Goal: Navigation & Orientation: Find specific page/section

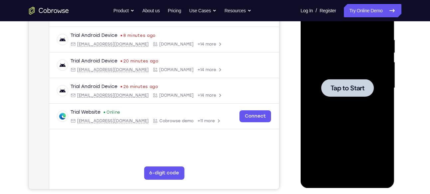
scroll to position [120, 0]
click at [336, 91] on span "Tap to Start" at bounding box center [347, 88] width 34 height 7
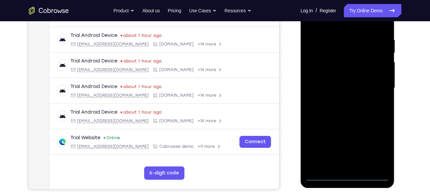
click at [345, 177] on div at bounding box center [347, 88] width 84 height 186
click at [379, 148] on div at bounding box center [347, 88] width 84 height 186
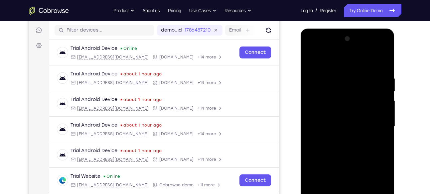
scroll to position [80, 0]
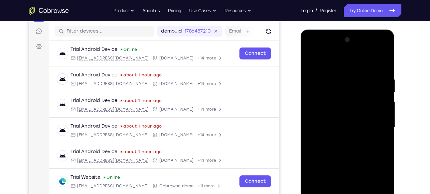
click at [313, 50] on div at bounding box center [347, 128] width 84 height 186
click at [376, 128] on div at bounding box center [347, 128] width 84 height 186
click at [341, 139] on div at bounding box center [347, 128] width 84 height 186
click at [342, 118] on div at bounding box center [347, 128] width 84 height 186
click at [349, 180] on div at bounding box center [347, 128] width 84 height 186
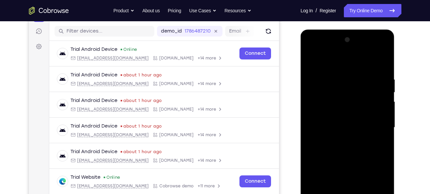
click at [338, 115] on div at bounding box center [347, 128] width 84 height 186
click at [310, 102] on div at bounding box center [347, 128] width 84 height 186
click at [344, 131] on div at bounding box center [347, 128] width 84 height 186
click at [345, 151] on div at bounding box center [347, 128] width 84 height 186
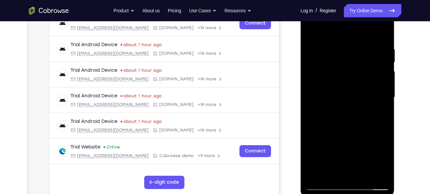
scroll to position [111, 0]
click at [381, 40] on div at bounding box center [347, 97] width 84 height 186
click at [361, 175] on div at bounding box center [347, 97] width 84 height 186
click at [339, 133] on div at bounding box center [347, 97] width 84 height 186
click at [341, 94] on div at bounding box center [347, 97] width 84 height 186
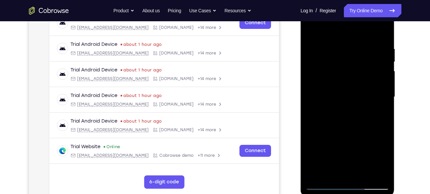
click at [311, 32] on div at bounding box center [347, 97] width 84 height 186
drag, startPoint x: 338, startPoint y: 92, endPoint x: 341, endPoint y: 61, distance: 31.8
click at [341, 61] on div at bounding box center [347, 97] width 84 height 186
drag, startPoint x: 346, startPoint y: 117, endPoint x: 347, endPoint y: 74, distance: 42.9
click at [347, 74] on div at bounding box center [347, 97] width 84 height 186
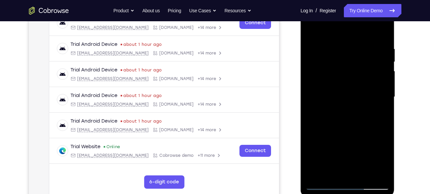
drag, startPoint x: 350, startPoint y: 142, endPoint x: 350, endPoint y: 90, distance: 51.5
click at [350, 90] on div at bounding box center [347, 97] width 84 height 186
drag, startPoint x: 356, startPoint y: 157, endPoint x: 357, endPoint y: 104, distance: 53.2
click at [357, 104] on div at bounding box center [347, 97] width 84 height 186
drag, startPoint x: 355, startPoint y: 144, endPoint x: 355, endPoint y: 96, distance: 47.9
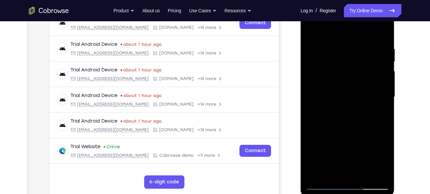
click at [355, 96] on div at bounding box center [347, 97] width 84 height 186
drag, startPoint x: 359, startPoint y: 154, endPoint x: 358, endPoint y: 101, distance: 52.5
click at [358, 101] on div at bounding box center [347, 97] width 84 height 186
drag, startPoint x: 360, startPoint y: 140, endPoint x: 362, endPoint y: 90, distance: 49.6
drag, startPoint x: 362, startPoint y: 90, endPoint x: 354, endPoint y: 143, distance: 53.8
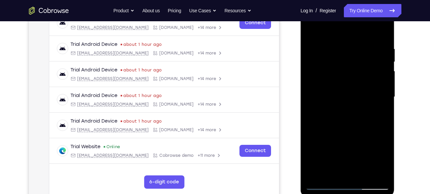
drag, startPoint x: 354, startPoint y: 143, endPoint x: 357, endPoint y: 93, distance: 50.6
drag, startPoint x: 357, startPoint y: 93, endPoint x: 349, endPoint y: 147, distance: 54.4
drag, startPoint x: 349, startPoint y: 147, endPoint x: 344, endPoint y: 101, distance: 45.8
click at [344, 101] on div at bounding box center [347, 97] width 84 height 186
drag, startPoint x: 350, startPoint y: 156, endPoint x: 345, endPoint y: 99, distance: 56.7
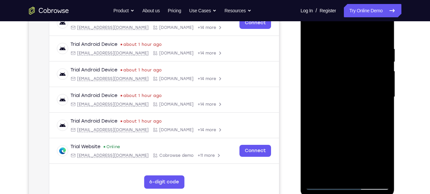
drag, startPoint x: 345, startPoint y: 99, endPoint x: 352, endPoint y: 147, distance: 48.7
drag, startPoint x: 352, startPoint y: 147, endPoint x: 349, endPoint y: 96, distance: 51.3
click at [349, 96] on div at bounding box center [347, 97] width 84 height 186
drag, startPoint x: 326, startPoint y: 127, endPoint x: 334, endPoint y: 211, distance: 83.9
click at [334, 194] on html "Online web based iOS Simulators and Android Emulators. Run iPhone, iPad, Mobile…" at bounding box center [348, 98] width 95 height 199
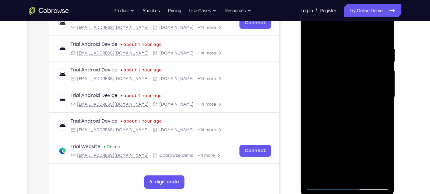
drag, startPoint x: 353, startPoint y: 106, endPoint x: 353, endPoint y: 207, distance: 101.4
click at [353, 194] on html "Online web based iOS Simulators and Android Emulators. Run iPhone, iPad, Mobile…" at bounding box center [348, 98] width 95 height 199
click at [312, 31] on div at bounding box center [347, 97] width 84 height 186
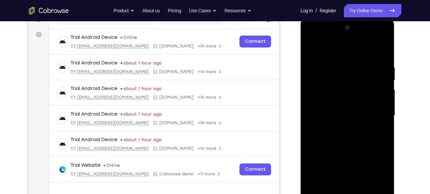
click at [375, 38] on div at bounding box center [347, 116] width 84 height 186
click at [333, 51] on div at bounding box center [347, 116] width 84 height 186
click at [322, 97] on div at bounding box center [347, 116] width 84 height 186
click at [330, 116] on div at bounding box center [347, 116] width 84 height 186
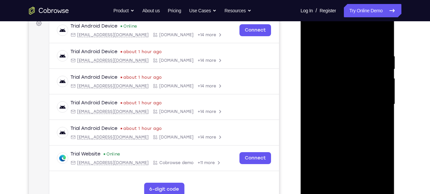
scroll to position [103, 0]
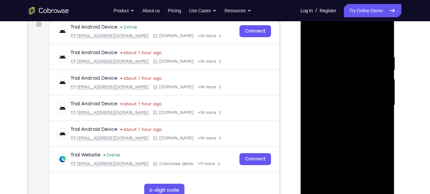
click at [347, 157] on div at bounding box center [347, 105] width 84 height 186
click at [337, 99] on div at bounding box center [347, 105] width 84 height 186
click at [346, 157] on div at bounding box center [347, 105] width 84 height 186
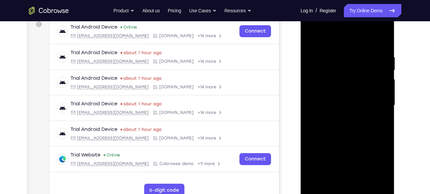
click at [330, 109] on div at bounding box center [347, 105] width 84 height 186
click at [364, 179] on div at bounding box center [347, 105] width 84 height 186
click at [328, 50] on div at bounding box center [347, 105] width 84 height 186
click at [312, 39] on div at bounding box center [347, 105] width 84 height 186
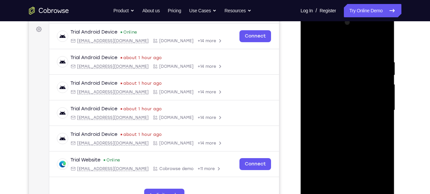
scroll to position [97, 0]
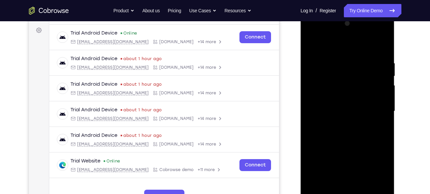
click at [328, 56] on div at bounding box center [347, 111] width 84 height 186
drag, startPoint x: 353, startPoint y: 120, endPoint x: 358, endPoint y: 48, distance: 72.3
click at [358, 48] on div at bounding box center [347, 111] width 84 height 186
drag, startPoint x: 345, startPoint y: 148, endPoint x: 352, endPoint y: 73, distance: 74.8
click at [352, 73] on div at bounding box center [347, 111] width 84 height 186
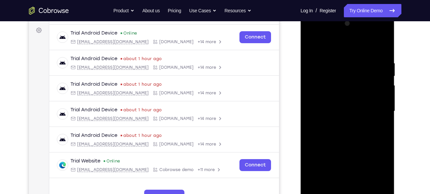
drag, startPoint x: 361, startPoint y: 156, endPoint x: 369, endPoint y: 101, distance: 55.5
click at [369, 101] on div at bounding box center [347, 111] width 84 height 186
drag, startPoint x: 371, startPoint y: 147, endPoint x: 373, endPoint y: 76, distance: 71.5
click at [373, 76] on div at bounding box center [347, 111] width 84 height 186
drag, startPoint x: 382, startPoint y: 132, endPoint x: 377, endPoint y: 77, distance: 55.4
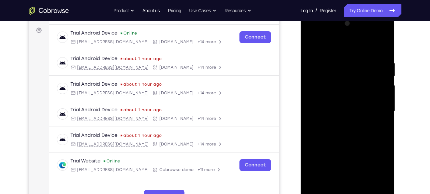
click at [377, 77] on div at bounding box center [347, 111] width 84 height 186
drag, startPoint x: 375, startPoint y: 139, endPoint x: 372, endPoint y: 79, distance: 59.3
click at [372, 79] on div at bounding box center [347, 111] width 84 height 186
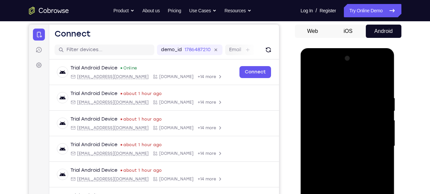
scroll to position [60, 0]
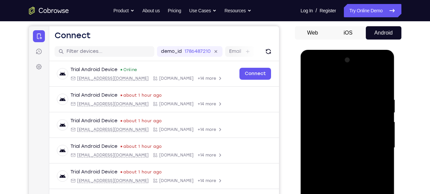
click at [377, 71] on div at bounding box center [347, 148] width 84 height 186
click at [329, 99] on div at bounding box center [347, 148] width 84 height 186
click at [344, 90] on div at bounding box center [347, 148] width 84 height 186
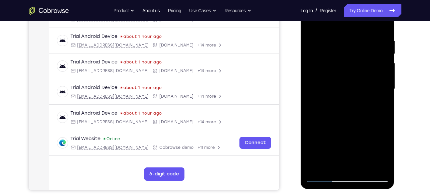
scroll to position [118, 0]
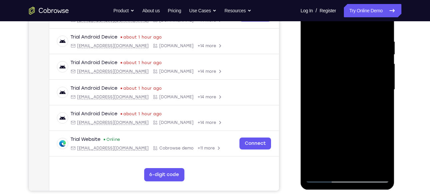
click at [337, 41] on div at bounding box center [347, 90] width 84 height 186
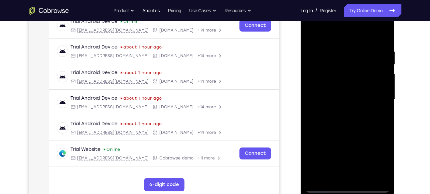
scroll to position [109, 0]
click at [381, 95] on div at bounding box center [347, 99] width 84 height 186
click at [382, 37] on div at bounding box center [347, 99] width 84 height 186
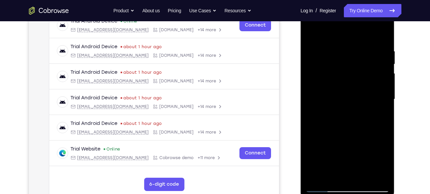
click at [382, 33] on div at bounding box center [347, 99] width 84 height 186
click at [310, 32] on div at bounding box center [347, 99] width 84 height 186
click at [361, 175] on div at bounding box center [347, 99] width 84 height 186
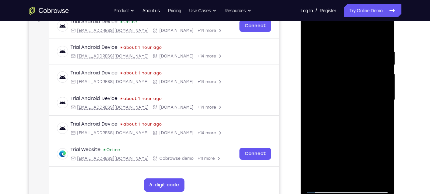
scroll to position [108, 0]
click at [376, 25] on div at bounding box center [347, 100] width 84 height 186
click at [326, 49] on div at bounding box center [347, 100] width 84 height 186
click at [374, 22] on div at bounding box center [347, 100] width 84 height 186
click at [328, 36] on div at bounding box center [347, 100] width 84 height 186
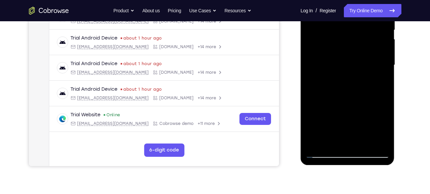
scroll to position [145, 0]
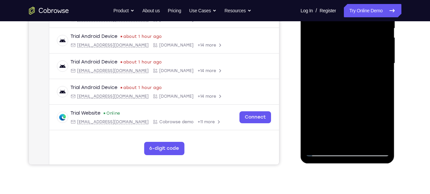
click at [322, 152] on div at bounding box center [347, 63] width 84 height 186
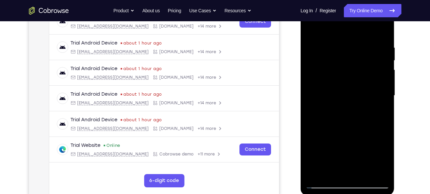
scroll to position [112, 0]
drag, startPoint x: 348, startPoint y: 68, endPoint x: 345, endPoint y: 156, distance: 88.5
click at [345, 156] on div at bounding box center [347, 96] width 84 height 186
drag, startPoint x: 354, startPoint y: 124, endPoint x: 353, endPoint y: 81, distance: 42.9
click at [353, 81] on div at bounding box center [347, 96] width 84 height 186
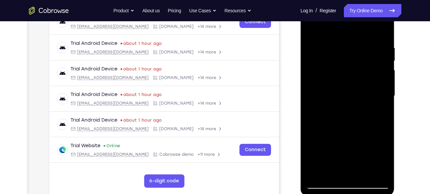
drag, startPoint x: 371, startPoint y: 122, endPoint x: 366, endPoint y: 89, distance: 33.6
click at [366, 89] on div at bounding box center [347, 96] width 84 height 186
drag, startPoint x: 360, startPoint y: 115, endPoint x: 356, endPoint y: 82, distance: 33.2
click at [356, 82] on div at bounding box center [347, 96] width 84 height 186
drag, startPoint x: 358, startPoint y: 111, endPoint x: 351, endPoint y: 73, distance: 38.3
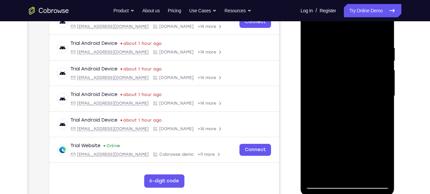
click at [351, 73] on div at bounding box center [347, 96] width 84 height 186
drag, startPoint x: 359, startPoint y: 126, endPoint x: 357, endPoint y: 76, distance: 49.9
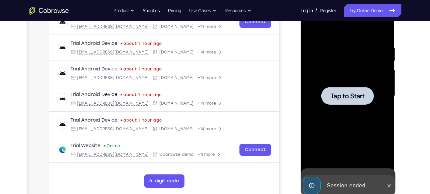
drag, startPoint x: 57, startPoint y: 78, endPoint x: 409, endPoint y: 128, distance: 355.6
click at [409, 128] on div "Your Support Agent Your Customer Web iOS Android Next Steps We’d be happy to gi…" at bounding box center [215, 128] width 426 height 438
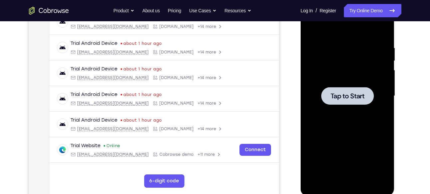
click at [347, 95] on span "Tap to Start" at bounding box center [347, 96] width 34 height 7
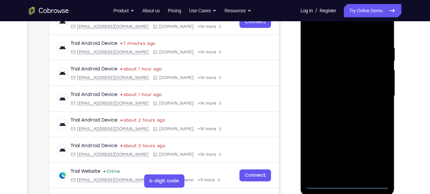
click at [350, 183] on div at bounding box center [347, 96] width 84 height 186
click at [375, 160] on div at bounding box center [347, 96] width 84 height 186
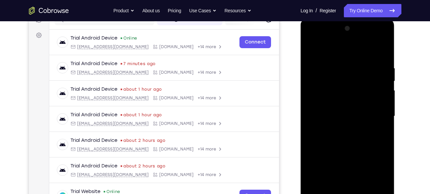
click at [313, 40] on div at bounding box center [347, 116] width 84 height 186
click at [376, 115] on div at bounding box center [347, 116] width 84 height 186
click at [341, 129] on div at bounding box center [347, 116] width 84 height 186
click at [342, 109] on div at bounding box center [347, 116] width 84 height 186
click at [348, 170] on div at bounding box center [347, 116] width 84 height 186
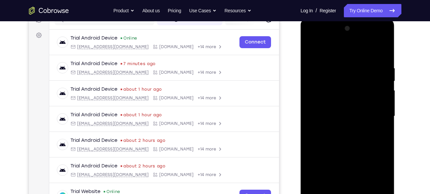
click at [335, 102] on div at bounding box center [347, 116] width 84 height 186
click at [337, 119] on div at bounding box center [347, 116] width 84 height 186
click at [343, 138] on div at bounding box center [347, 116] width 84 height 186
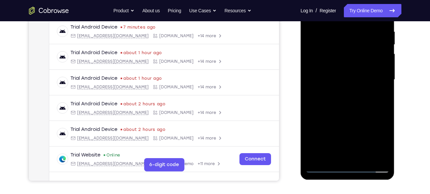
scroll to position [130, 0]
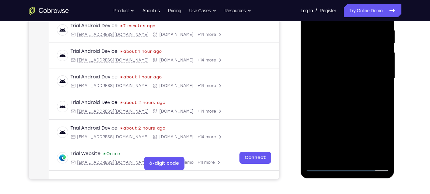
click at [385, 157] on div at bounding box center [347, 78] width 84 height 186
click at [359, 109] on div at bounding box center [347, 78] width 84 height 186
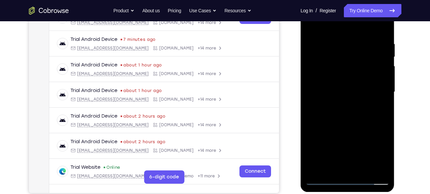
scroll to position [116, 0]
click at [361, 167] on div at bounding box center [347, 92] width 84 height 186
click at [349, 127] on div at bounding box center [347, 92] width 84 height 186
drag, startPoint x: 362, startPoint y: 154, endPoint x: 363, endPoint y: 107, distance: 47.5
click at [363, 107] on div at bounding box center [347, 92] width 84 height 186
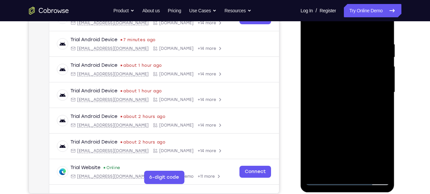
drag, startPoint x: 366, startPoint y: 139, endPoint x: 361, endPoint y: 83, distance: 55.4
click at [361, 83] on div at bounding box center [347, 92] width 84 height 186
drag, startPoint x: 362, startPoint y: 150, endPoint x: 356, endPoint y: 96, distance: 53.9
click at [356, 96] on div at bounding box center [347, 92] width 84 height 186
drag, startPoint x: 354, startPoint y: 140, endPoint x: 350, endPoint y: 90, distance: 50.7
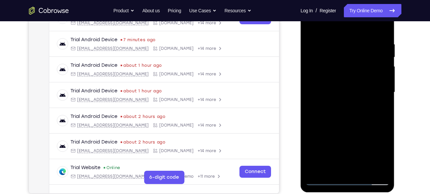
click at [350, 90] on div at bounding box center [347, 92] width 84 height 186
drag, startPoint x: 361, startPoint y: 143, endPoint x: 348, endPoint y: 94, distance: 50.9
click at [348, 94] on div at bounding box center [347, 92] width 84 height 186
drag, startPoint x: 362, startPoint y: 140, endPoint x: 350, endPoint y: 82, distance: 58.5
click at [350, 82] on div at bounding box center [347, 92] width 84 height 186
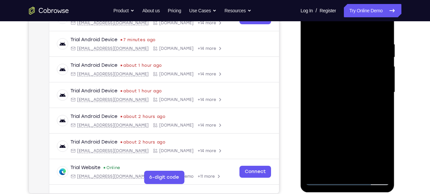
drag, startPoint x: 368, startPoint y: 145, endPoint x: 358, endPoint y: 83, distance: 63.0
drag, startPoint x: 58, startPoint y: 89, endPoint x: 403, endPoint y: 133, distance: 347.9
click at [403, 133] on div "Your Support Agent Your Customer Web iOS Android Next Steps We’d be happy to gi…" at bounding box center [215, 125] width 426 height 438
drag, startPoint x: 358, startPoint y: 135, endPoint x: 347, endPoint y: 88, distance: 48.2
click at [347, 88] on div at bounding box center [347, 92] width 84 height 186
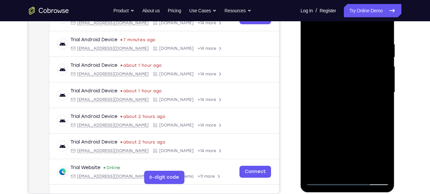
drag, startPoint x: 372, startPoint y: 146, endPoint x: 367, endPoint y: 90, distance: 55.7
drag, startPoint x: 66, startPoint y: 96, endPoint x: 401, endPoint y: 133, distance: 336.5
click at [401, 133] on div at bounding box center [348, 91] width 106 height 204
drag, startPoint x: 355, startPoint y: 151, endPoint x: 343, endPoint y: 108, distance: 44.6
click at [343, 108] on div at bounding box center [347, 92] width 84 height 186
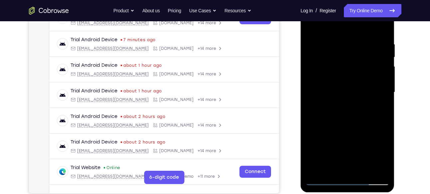
drag, startPoint x: 358, startPoint y: 161, endPoint x: 352, endPoint y: 121, distance: 40.4
click at [352, 121] on div at bounding box center [347, 92] width 84 height 186
drag, startPoint x: 360, startPoint y: 157, endPoint x: 354, endPoint y: 123, distance: 34.7
click at [354, 123] on div at bounding box center [347, 92] width 84 height 186
click at [334, 135] on div at bounding box center [347, 92] width 84 height 186
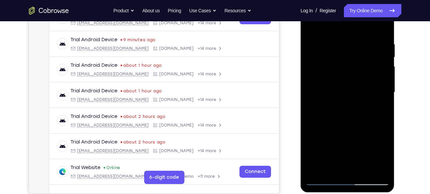
click at [312, 28] on div at bounding box center [347, 92] width 84 height 186
click at [312, 26] on div at bounding box center [347, 92] width 84 height 186
drag, startPoint x: 348, startPoint y: 63, endPoint x: 348, endPoint y: 158, distance: 95.4
click at [348, 158] on div at bounding box center [347, 92] width 84 height 186
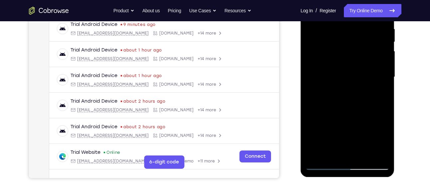
scroll to position [132, 0]
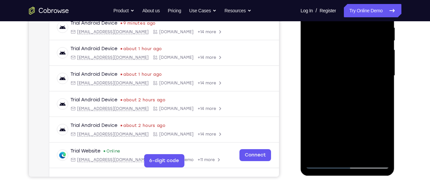
click at [380, 152] on div at bounding box center [347, 76] width 84 height 186
click at [386, 146] on div at bounding box center [347, 76] width 84 height 186
click at [364, 153] on div at bounding box center [347, 76] width 84 height 186
drag, startPoint x: 352, startPoint y: 131, endPoint x: 352, endPoint y: 64, distance: 66.8
click at [352, 64] on div at bounding box center [347, 76] width 84 height 186
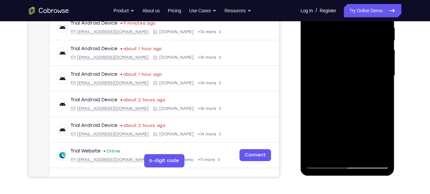
drag, startPoint x: 356, startPoint y: 124, endPoint x: 355, endPoint y: 57, distance: 67.2
click at [355, 57] on div at bounding box center [347, 76] width 84 height 186
drag, startPoint x: 359, startPoint y: 139, endPoint x: 351, endPoint y: 77, distance: 62.3
click at [351, 77] on div at bounding box center [347, 76] width 84 height 186
drag, startPoint x: 358, startPoint y: 123, endPoint x: 352, endPoint y: 62, distance: 60.5
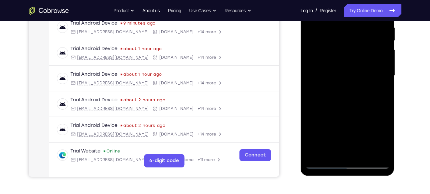
click at [352, 62] on div at bounding box center [347, 76] width 84 height 186
drag, startPoint x: 351, startPoint y: 121, endPoint x: 347, endPoint y: 61, distance: 59.9
click at [347, 61] on div at bounding box center [347, 76] width 84 height 186
drag, startPoint x: 351, startPoint y: 128, endPoint x: 352, endPoint y: 76, distance: 51.2
click at [352, 76] on div at bounding box center [347, 76] width 84 height 186
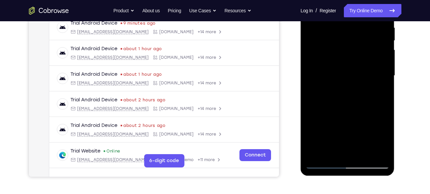
drag, startPoint x: 357, startPoint y: 126, endPoint x: 355, endPoint y: 69, distance: 56.9
click at [355, 69] on div at bounding box center [347, 76] width 84 height 186
drag, startPoint x: 354, startPoint y: 133, endPoint x: 356, endPoint y: 65, distance: 68.5
click at [356, 65] on div at bounding box center [347, 76] width 84 height 186
drag, startPoint x: 359, startPoint y: 122, endPoint x: 360, endPoint y: 63, distance: 59.2
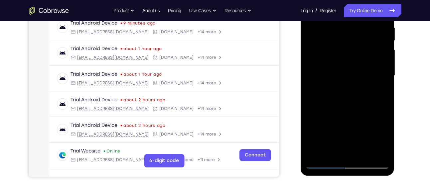
click at [360, 63] on div at bounding box center [347, 76] width 84 height 186
drag, startPoint x: 353, startPoint y: 140, endPoint x: 352, endPoint y: 76, distance: 63.5
click at [352, 76] on div at bounding box center [347, 76] width 84 height 186
drag, startPoint x: 360, startPoint y: 144, endPoint x: 357, endPoint y: 80, distance: 64.2
click at [357, 80] on div at bounding box center [347, 76] width 84 height 186
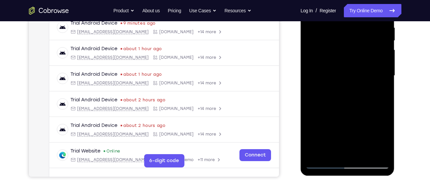
scroll to position [133, 0]
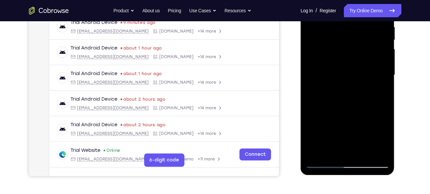
drag, startPoint x: 356, startPoint y: 121, endPoint x: 355, endPoint y: 80, distance: 40.9
click at [355, 80] on div at bounding box center [347, 75] width 84 height 186
drag, startPoint x: 362, startPoint y: 126, endPoint x: 355, endPoint y: 76, distance: 50.3
click at [355, 76] on div at bounding box center [347, 75] width 84 height 186
drag, startPoint x: 354, startPoint y: 132, endPoint x: 356, endPoint y: 76, distance: 55.9
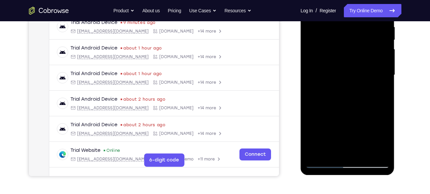
click at [356, 76] on div at bounding box center [347, 75] width 84 height 186
drag, startPoint x: 350, startPoint y: 129, endPoint x: 355, endPoint y: 64, distance: 65.7
click at [355, 64] on div at bounding box center [347, 75] width 84 height 186
drag, startPoint x: 352, startPoint y: 132, endPoint x: 350, endPoint y: 82, distance: 50.3
click at [350, 82] on div at bounding box center [347, 75] width 84 height 186
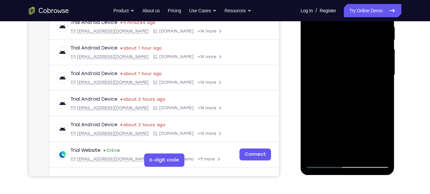
drag, startPoint x: 353, startPoint y: 135, endPoint x: 350, endPoint y: 71, distance: 64.2
drag, startPoint x: 50, startPoint y: 94, endPoint x: 404, endPoint y: 99, distance: 354.1
click at [404, 99] on div "Your Support Agent Your Customer Web iOS Android Next Steps We’d be happy to gi…" at bounding box center [215, 107] width 426 height 438
drag, startPoint x: 340, startPoint y: 103, endPoint x: 342, endPoint y: 166, distance: 62.9
click at [342, 166] on div at bounding box center [347, 75] width 84 height 186
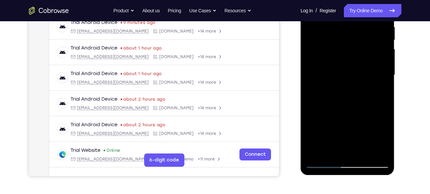
drag, startPoint x: 350, startPoint y: 110, endPoint x: 351, endPoint y: 169, distance: 58.5
click at [351, 169] on div at bounding box center [348, 76] width 94 height 198
drag, startPoint x: 350, startPoint y: 104, endPoint x: 346, endPoint y: 161, distance: 56.7
click at [346, 161] on div at bounding box center [347, 75] width 84 height 186
drag, startPoint x: 353, startPoint y: 89, endPoint x: 335, endPoint y: 165, distance: 77.9
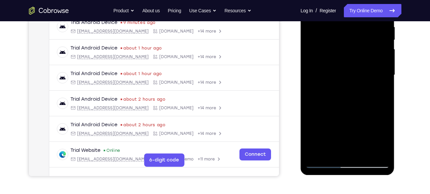
click at [335, 165] on div at bounding box center [347, 75] width 84 height 186
click at [329, 137] on div at bounding box center [347, 75] width 84 height 186
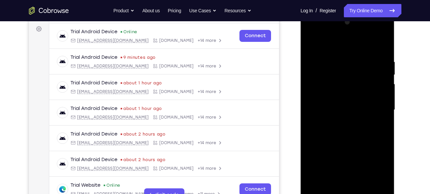
scroll to position [95, 0]
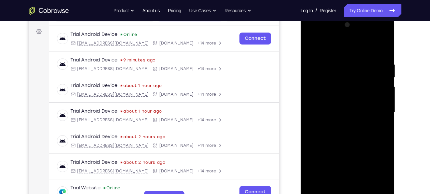
click at [311, 48] on div at bounding box center [347, 113] width 84 height 186
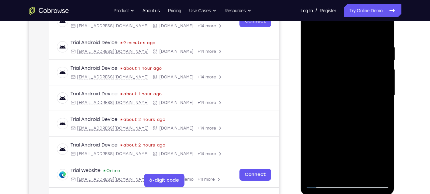
scroll to position [112, 0]
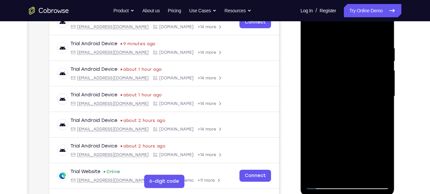
click at [311, 30] on div at bounding box center [347, 96] width 84 height 186
drag, startPoint x: 361, startPoint y: 76, endPoint x: 360, endPoint y: 157, distance: 80.1
click at [360, 157] on div at bounding box center [347, 96] width 84 height 186
click at [383, 173] on div at bounding box center [347, 96] width 84 height 186
click at [336, 50] on div at bounding box center [347, 96] width 84 height 186
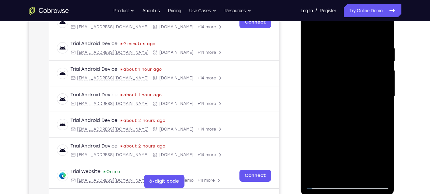
click at [382, 31] on div at bounding box center [347, 96] width 84 height 186
click at [365, 173] on div at bounding box center [347, 96] width 84 height 186
click at [311, 29] on div at bounding box center [347, 96] width 84 height 186
click at [373, 46] on div at bounding box center [347, 96] width 84 height 186
click at [381, 33] on div at bounding box center [347, 96] width 84 height 186
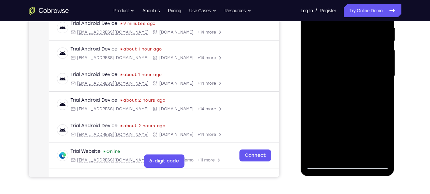
scroll to position [132, 0]
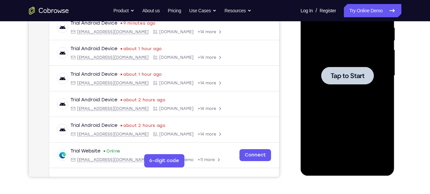
click at [347, 70] on div at bounding box center [347, 76] width 53 height 18
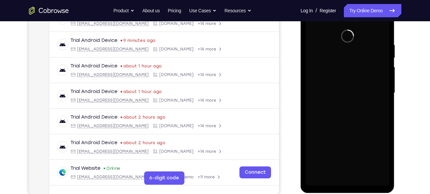
scroll to position [115, 0]
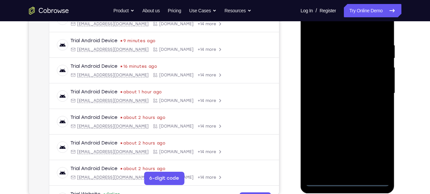
click at [344, 181] on div at bounding box center [347, 93] width 84 height 186
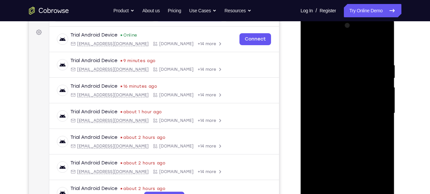
scroll to position [95, 0]
click at [379, 176] on div at bounding box center [347, 113] width 84 height 186
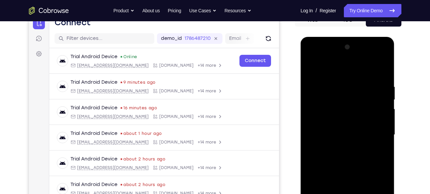
scroll to position [72, 0]
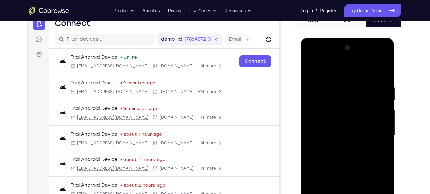
click at [311, 59] on div at bounding box center [347, 136] width 84 height 186
click at [374, 133] on div at bounding box center [347, 136] width 84 height 186
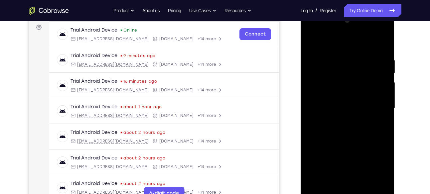
scroll to position [102, 0]
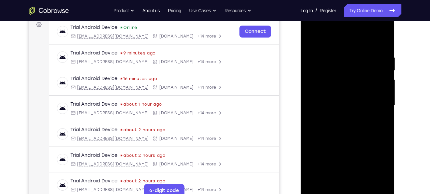
click at [340, 118] on div at bounding box center [347, 106] width 84 height 186
click at [342, 98] on div at bounding box center [347, 106] width 84 height 186
click at [346, 158] on div at bounding box center [347, 106] width 84 height 186
click at [332, 93] on div at bounding box center [347, 106] width 84 height 186
click at [336, 104] on div at bounding box center [347, 106] width 84 height 186
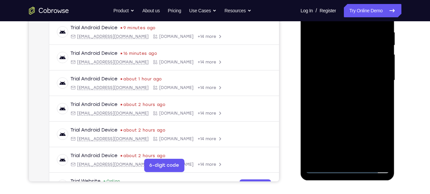
scroll to position [129, 0]
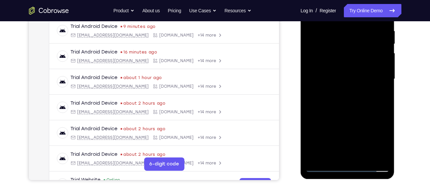
click at [346, 109] on div at bounding box center [347, 79] width 84 height 186
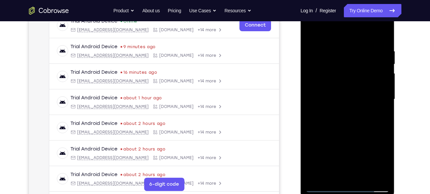
scroll to position [108, 0]
click at [375, 35] on div at bounding box center [347, 100] width 84 height 186
click at [383, 33] on div at bounding box center [347, 100] width 84 height 186
click at [309, 32] on div at bounding box center [347, 100] width 84 height 186
click at [364, 178] on div at bounding box center [347, 100] width 84 height 186
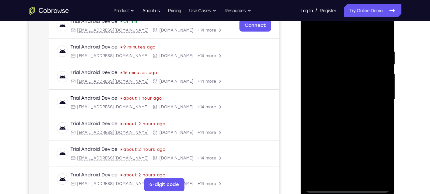
click at [345, 136] on div at bounding box center [347, 100] width 84 height 186
drag, startPoint x: 352, startPoint y: 160, endPoint x: 349, endPoint y: 87, distance: 72.9
click at [349, 87] on div at bounding box center [347, 100] width 84 height 186
drag, startPoint x: 355, startPoint y: 137, endPoint x: 354, endPoint y: 82, distance: 54.2
click at [354, 82] on div at bounding box center [347, 100] width 84 height 186
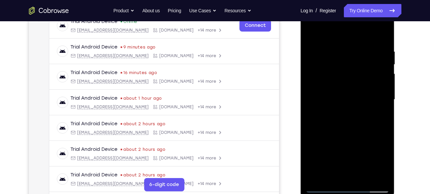
drag, startPoint x: 354, startPoint y: 150, endPoint x: 353, endPoint y: 97, distance: 52.5
click at [353, 97] on div at bounding box center [347, 100] width 84 height 186
drag, startPoint x: 351, startPoint y: 154, endPoint x: 351, endPoint y: 107, distance: 47.2
click at [351, 107] on div at bounding box center [347, 100] width 84 height 186
drag, startPoint x: 355, startPoint y: 152, endPoint x: 355, endPoint y: 103, distance: 48.5
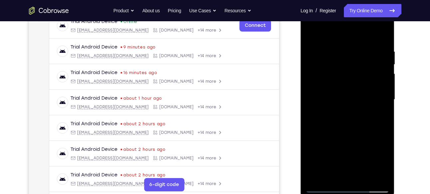
click at [355, 103] on div at bounding box center [347, 100] width 84 height 186
drag, startPoint x: 351, startPoint y: 150, endPoint x: 348, endPoint y: 100, distance: 50.0
click at [348, 100] on div at bounding box center [347, 100] width 84 height 186
drag, startPoint x: 361, startPoint y: 150, endPoint x: 357, endPoint y: 112, distance: 38.1
click at [357, 112] on div at bounding box center [347, 100] width 84 height 186
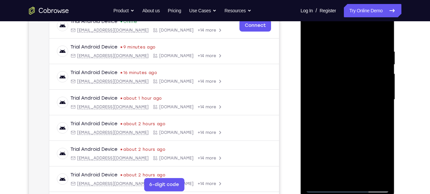
drag, startPoint x: 357, startPoint y: 150, endPoint x: 358, endPoint y: 100, distance: 49.5
click at [358, 100] on div at bounding box center [347, 100] width 84 height 186
drag, startPoint x: 357, startPoint y: 150, endPoint x: 358, endPoint y: 109, distance: 41.6
click at [358, 109] on div at bounding box center [347, 100] width 84 height 186
drag, startPoint x: 351, startPoint y: 159, endPoint x: 351, endPoint y: 104, distance: 54.5
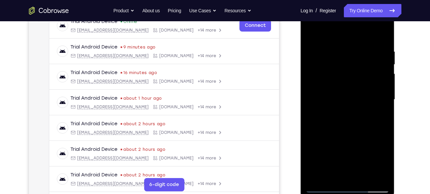
click at [351, 104] on div at bounding box center [347, 100] width 84 height 186
click at [340, 122] on div at bounding box center [347, 100] width 84 height 186
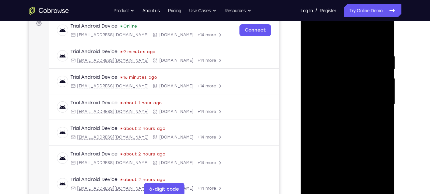
scroll to position [103, 0]
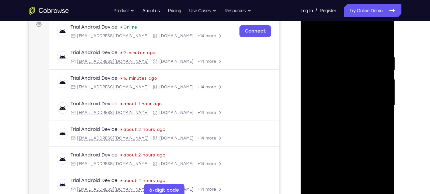
click at [308, 39] on div at bounding box center [347, 105] width 84 height 186
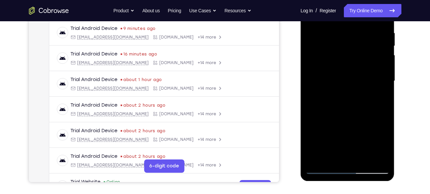
scroll to position [128, 0]
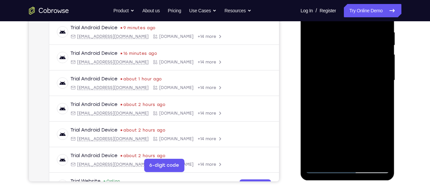
click at [352, 102] on div at bounding box center [347, 80] width 84 height 186
click at [348, 112] on div at bounding box center [347, 80] width 84 height 186
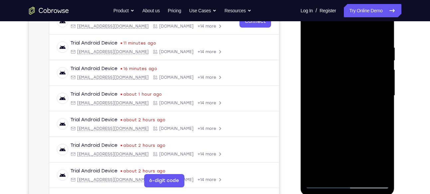
scroll to position [112, 0]
click at [312, 32] on div at bounding box center [347, 96] width 84 height 186
drag, startPoint x: 336, startPoint y: 102, endPoint x: 342, endPoint y: 199, distance: 96.6
click at [342, 194] on html "Online web based iOS Simulators and Android Emulators. Run iPhone, iPad, Mobile…" at bounding box center [348, 97] width 95 height 199
drag, startPoint x: 361, startPoint y: 93, endPoint x: 354, endPoint y: 176, distance: 82.8
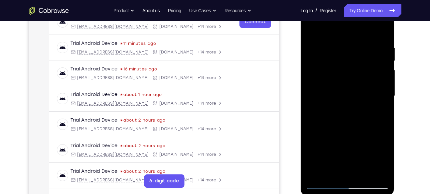
click at [354, 176] on div at bounding box center [347, 96] width 84 height 186
drag, startPoint x: 358, startPoint y: 88, endPoint x: 343, endPoint y: 178, distance: 91.4
click at [343, 178] on div at bounding box center [347, 96] width 84 height 186
drag, startPoint x: 348, startPoint y: 102, endPoint x: 339, endPoint y: 201, distance: 99.8
click at [339, 194] on html "Online web based iOS Simulators and Android Emulators. Run iPhone, iPad, Mobile…" at bounding box center [348, 97] width 95 height 199
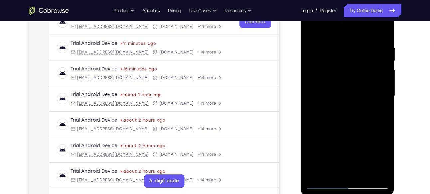
drag, startPoint x: 349, startPoint y: 117, endPoint x: 342, endPoint y: 197, distance: 80.1
click at [342, 194] on div at bounding box center [348, 97] width 95 height 199
drag, startPoint x: 340, startPoint y: 90, endPoint x: 335, endPoint y: 174, distance: 83.9
click at [335, 174] on div at bounding box center [347, 96] width 84 height 186
click at [312, 29] on div at bounding box center [347, 96] width 84 height 186
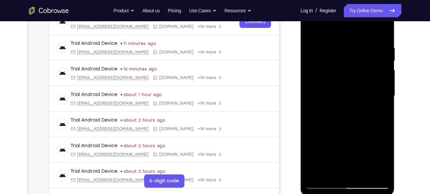
drag, startPoint x: 339, startPoint y: 50, endPoint x: 328, endPoint y: 154, distance: 105.0
click at [328, 154] on div at bounding box center [347, 96] width 84 height 186
drag, startPoint x: 353, startPoint y: 89, endPoint x: 345, endPoint y: 186, distance: 97.4
click at [345, 186] on div at bounding box center [347, 96] width 84 height 186
click at [385, 175] on div at bounding box center [347, 96] width 84 height 186
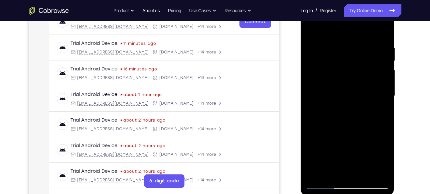
click at [383, 26] on div at bounding box center [347, 96] width 84 height 186
click at [312, 25] on div at bounding box center [347, 96] width 84 height 186
click at [360, 173] on div at bounding box center [347, 96] width 84 height 186
click at [350, 121] on div at bounding box center [347, 96] width 84 height 186
click at [313, 30] on div at bounding box center [347, 96] width 84 height 186
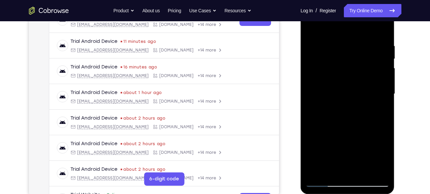
scroll to position [114, 0]
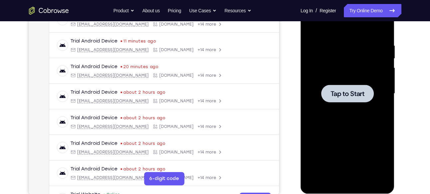
click at [337, 92] on span "Tap to Start" at bounding box center [347, 93] width 34 height 7
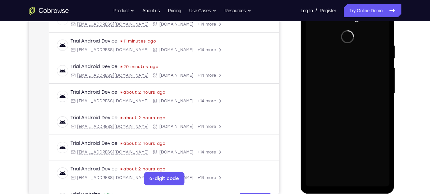
scroll to position [105, 0]
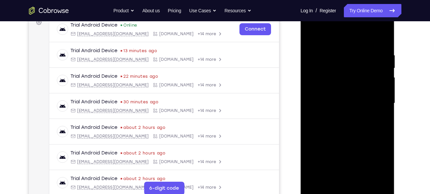
click at [346, 192] on div at bounding box center [347, 103] width 84 height 186
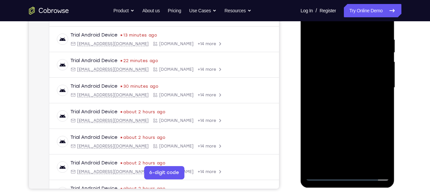
scroll to position [121, 0]
click at [374, 153] on div at bounding box center [347, 87] width 84 height 186
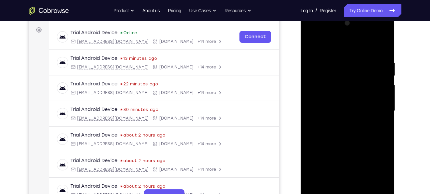
scroll to position [96, 0]
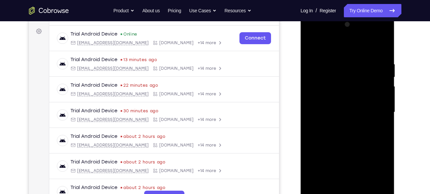
click at [314, 36] on div at bounding box center [347, 112] width 84 height 186
click at [376, 110] on div at bounding box center [347, 112] width 84 height 186
click at [357, 191] on div at bounding box center [347, 112] width 84 height 186
click at [347, 107] on div at bounding box center [347, 112] width 84 height 186
click at [346, 163] on div at bounding box center [347, 112] width 84 height 186
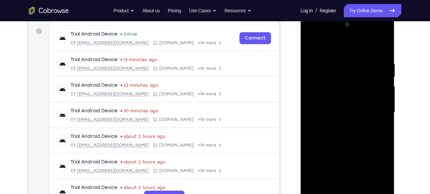
click at [331, 99] on div at bounding box center [347, 112] width 84 height 186
click at [342, 114] on div at bounding box center [347, 112] width 84 height 186
click at [383, 45] on div at bounding box center [347, 112] width 84 height 186
click at [374, 47] on div at bounding box center [347, 112] width 84 height 186
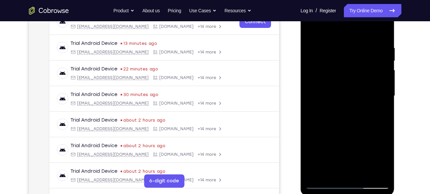
scroll to position [113, 0]
click at [381, 174] on div at bounding box center [347, 95] width 84 height 186
click at [386, 165] on div at bounding box center [347, 95] width 84 height 186
click at [318, 173] on div at bounding box center [347, 95] width 84 height 186
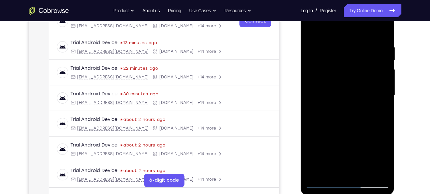
click at [365, 174] on div at bounding box center [347, 95] width 84 height 186
click at [349, 132] on div at bounding box center [347, 95] width 84 height 186
drag, startPoint x: 365, startPoint y: 126, endPoint x: 363, endPoint y: 70, distance: 56.2
click at [363, 70] on div at bounding box center [347, 95] width 84 height 186
drag, startPoint x: 364, startPoint y: 141, endPoint x: 367, endPoint y: 90, distance: 50.9
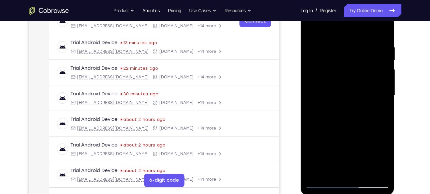
click at [367, 90] on div at bounding box center [347, 95] width 84 height 186
drag, startPoint x: 360, startPoint y: 138, endPoint x: 362, endPoint y: 86, distance: 52.2
click at [362, 86] on div at bounding box center [347, 95] width 84 height 186
click at [313, 29] on div at bounding box center [347, 95] width 84 height 186
drag, startPoint x: 343, startPoint y: 73, endPoint x: 350, endPoint y: 155, distance: 82.0
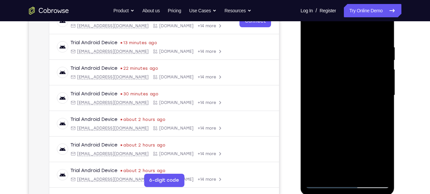
click at [350, 155] on div at bounding box center [347, 95] width 84 height 186
click at [384, 175] on div at bounding box center [347, 95] width 84 height 186
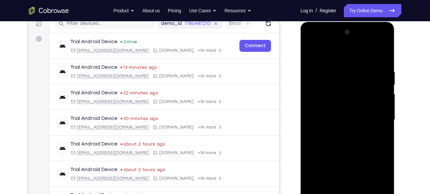
scroll to position [88, 0]
click at [376, 42] on div at bounding box center [347, 120] width 84 height 186
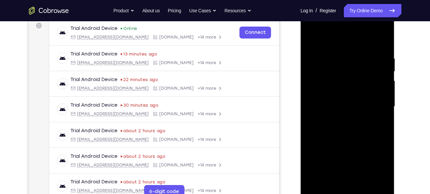
scroll to position [101, 0]
click at [324, 40] on div at bounding box center [347, 107] width 84 height 186
click at [319, 87] on div at bounding box center [347, 107] width 84 height 186
click at [351, 107] on div at bounding box center [347, 107] width 84 height 186
click at [349, 162] on div at bounding box center [347, 107] width 84 height 186
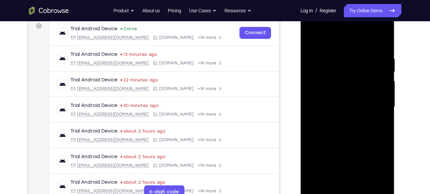
click at [349, 162] on div at bounding box center [347, 107] width 84 height 186
click at [337, 101] on div at bounding box center [347, 107] width 84 height 186
click at [348, 158] on div at bounding box center [347, 107] width 84 height 186
click at [359, 116] on div at bounding box center [347, 107] width 84 height 186
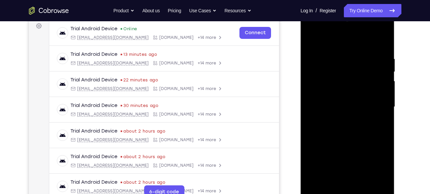
click at [355, 184] on div at bounding box center [347, 107] width 84 height 186
drag, startPoint x: 350, startPoint y: 147, endPoint x: 353, endPoint y: 104, distance: 42.3
drag, startPoint x: 53, startPoint y: 95, endPoint x: 424, endPoint y: 126, distance: 372.6
click at [424, 126] on div "Your Support Agent Your Customer Web iOS Android Next Steps We’d be happy to gi…" at bounding box center [215, 139] width 426 height 438
drag, startPoint x: 343, startPoint y: 123, endPoint x: 333, endPoint y: 85, distance: 39.3
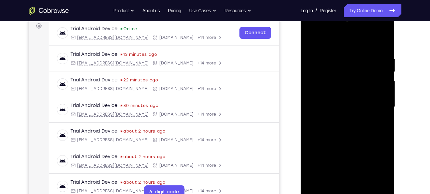
click at [333, 85] on div at bounding box center [347, 107] width 84 height 186
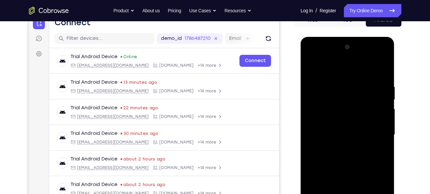
scroll to position [67, 0]
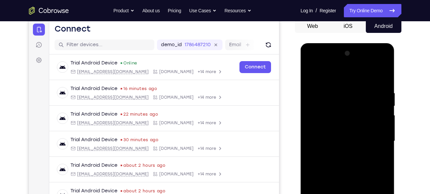
drag, startPoint x: 347, startPoint y: 147, endPoint x: 349, endPoint y: 184, distance: 37.6
click at [349, 184] on div at bounding box center [347, 141] width 84 height 186
drag, startPoint x: 355, startPoint y: 98, endPoint x: 356, endPoint y: 148, distance: 49.2
click at [356, 148] on div at bounding box center [347, 141] width 84 height 186
click at [371, 80] on div at bounding box center [347, 141] width 84 height 186
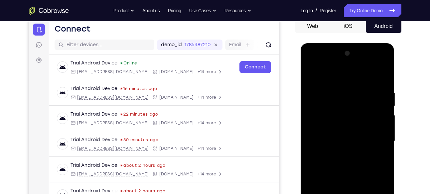
click at [316, 124] on div at bounding box center [347, 141] width 84 height 186
drag, startPoint x: 346, startPoint y: 133, endPoint x: 345, endPoint y: 99, distance: 33.3
drag, startPoint x: 44, startPoint y: 56, endPoint x: 398, endPoint y: 139, distance: 362.9
click at [398, 139] on div at bounding box center [348, 140] width 106 height 204
click at [337, 181] on div at bounding box center [347, 141] width 84 height 186
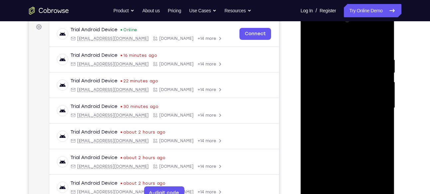
scroll to position [100, 0]
click at [383, 114] on div at bounding box center [347, 108] width 84 height 186
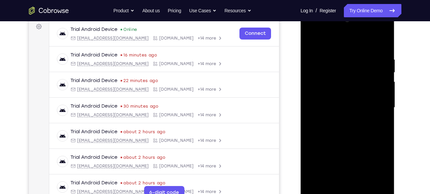
click at [383, 114] on div at bounding box center [347, 108] width 84 height 186
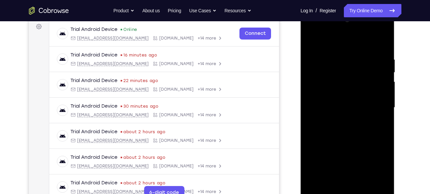
click at [383, 114] on div at bounding box center [347, 108] width 84 height 186
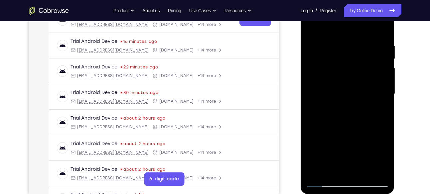
scroll to position [114, 0]
click at [383, 98] on div at bounding box center [347, 94] width 84 height 186
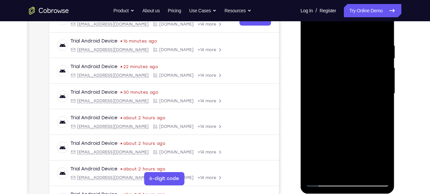
click at [383, 98] on div at bounding box center [347, 94] width 84 height 186
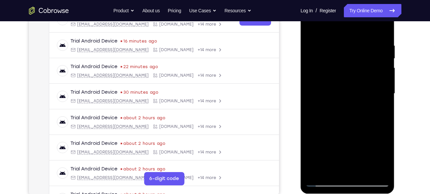
click at [383, 98] on div at bounding box center [347, 94] width 84 height 186
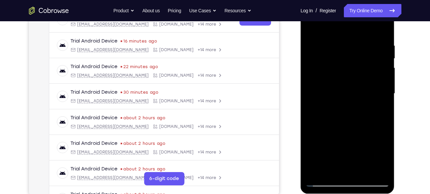
click at [383, 98] on div at bounding box center [347, 94] width 84 height 186
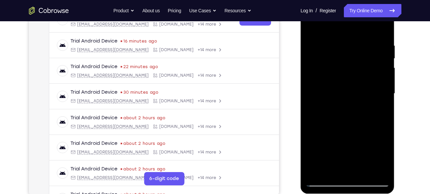
click at [383, 98] on div at bounding box center [347, 94] width 84 height 186
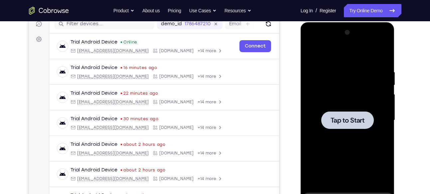
scroll to position [87, 0]
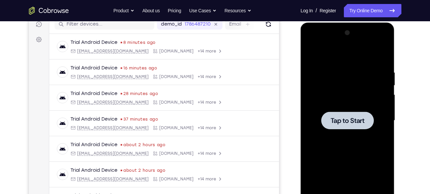
click at [338, 120] on span "Tap to Start" at bounding box center [347, 120] width 34 height 7
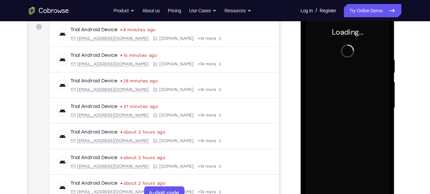
scroll to position [102, 0]
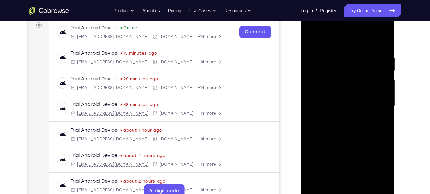
click at [346, 192] on div at bounding box center [347, 106] width 84 height 186
click at [372, 163] on div at bounding box center [347, 106] width 84 height 186
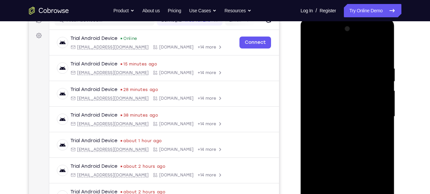
scroll to position [91, 0]
click at [312, 41] on div at bounding box center [347, 117] width 84 height 186
click at [375, 113] on div at bounding box center [347, 117] width 84 height 186
click at [339, 129] on div at bounding box center [347, 117] width 84 height 186
click at [336, 108] on div at bounding box center [347, 117] width 84 height 186
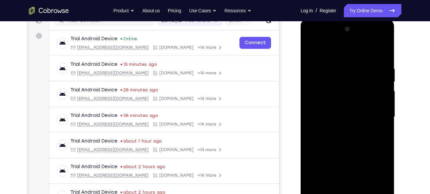
click at [345, 169] on div at bounding box center [347, 117] width 84 height 186
click at [332, 105] on div at bounding box center [347, 117] width 84 height 186
click at [333, 115] on div at bounding box center [347, 117] width 84 height 186
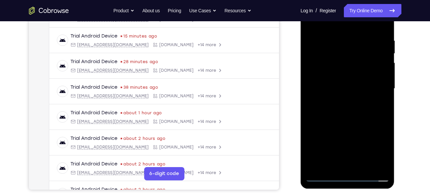
scroll to position [120, 0]
click at [383, 34] on div at bounding box center [347, 88] width 84 height 186
click at [385, 168] on div at bounding box center [347, 88] width 84 height 186
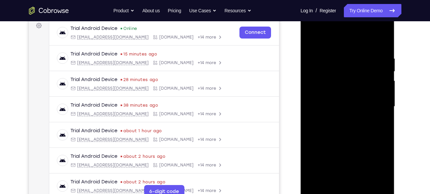
click at [377, 38] on div at bounding box center [347, 107] width 84 height 186
click at [384, 36] on div at bounding box center [347, 107] width 84 height 186
click at [365, 185] on div at bounding box center [347, 107] width 84 height 186
click at [354, 141] on div at bounding box center [347, 107] width 84 height 186
click at [310, 38] on div at bounding box center [347, 107] width 84 height 186
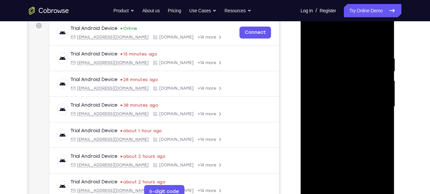
click at [383, 40] on div at bounding box center [347, 107] width 84 height 186
click at [311, 40] on div at bounding box center [347, 107] width 84 height 186
click at [361, 186] on div at bounding box center [347, 107] width 84 height 186
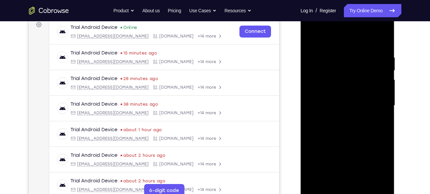
scroll to position [102, 0]
click at [313, 37] on div at bounding box center [347, 106] width 84 height 186
drag, startPoint x: 345, startPoint y: 55, endPoint x: 355, endPoint y: 152, distance: 97.5
click at [355, 152] on div at bounding box center [347, 106] width 84 height 186
drag, startPoint x: 359, startPoint y: 72, endPoint x: 357, endPoint y: 150, distance: 77.5
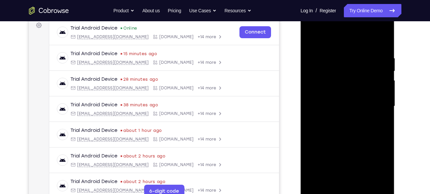
click at [357, 150] on div at bounding box center [347, 106] width 84 height 186
click at [385, 182] on div at bounding box center [347, 106] width 84 height 186
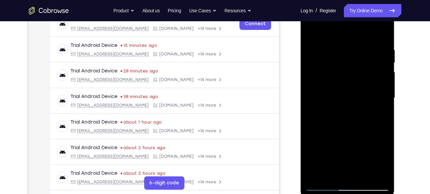
scroll to position [111, 0]
click at [366, 173] on div at bounding box center [347, 97] width 84 height 186
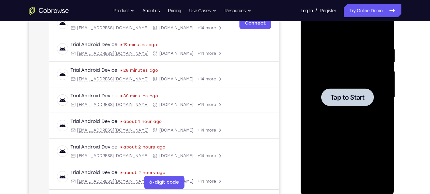
click at [353, 102] on div at bounding box center [347, 97] width 53 height 18
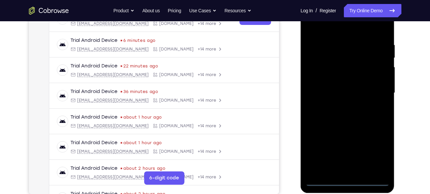
scroll to position [115, 0]
click at [349, 180] on div at bounding box center [347, 93] width 84 height 186
click at [378, 154] on div at bounding box center [347, 93] width 84 height 186
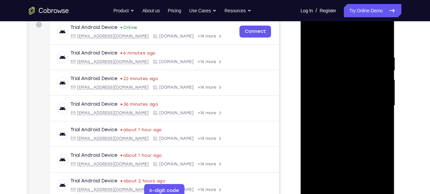
scroll to position [100, 0]
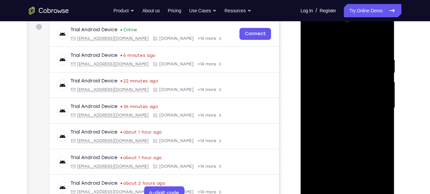
click at [313, 30] on div at bounding box center [347, 108] width 84 height 186
click at [377, 110] on div at bounding box center [347, 108] width 84 height 186
click at [341, 120] on div at bounding box center [347, 108] width 84 height 186
click at [342, 100] on div at bounding box center [347, 108] width 84 height 186
click at [348, 161] on div at bounding box center [347, 108] width 84 height 186
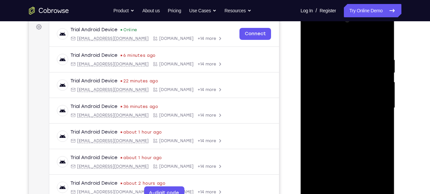
click at [336, 92] on div at bounding box center [347, 108] width 84 height 186
click at [333, 108] on div at bounding box center [347, 108] width 84 height 186
click at [383, 51] on div at bounding box center [347, 108] width 84 height 186
click at [363, 187] on div at bounding box center [347, 108] width 84 height 186
click at [345, 139] on div at bounding box center [347, 108] width 84 height 186
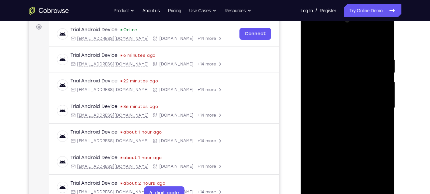
click at [360, 121] on div at bounding box center [347, 108] width 84 height 186
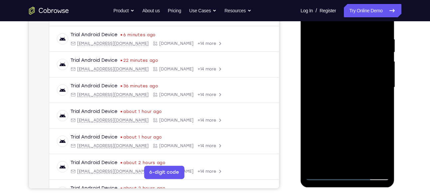
scroll to position [122, 0]
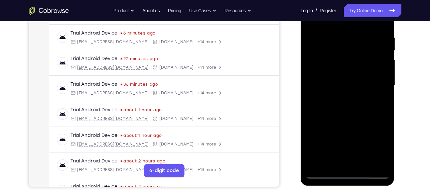
click at [347, 85] on div at bounding box center [347, 86] width 84 height 186
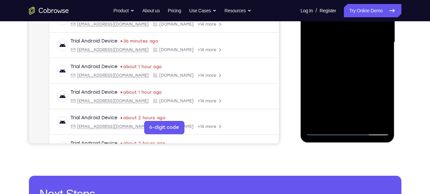
scroll to position [167, 0]
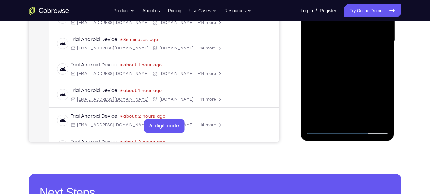
click at [353, 91] on div at bounding box center [347, 41] width 84 height 186
click at [379, 58] on div at bounding box center [347, 41] width 84 height 186
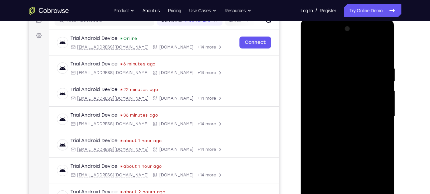
scroll to position [91, 0]
click at [378, 52] on div at bounding box center [347, 117] width 84 height 186
click at [310, 51] on div at bounding box center [347, 117] width 84 height 186
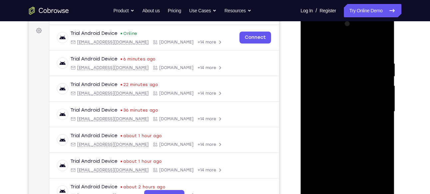
scroll to position [95, 0]
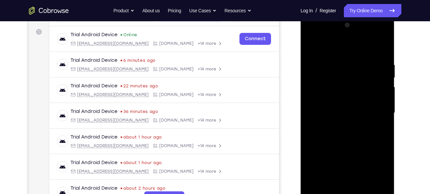
click at [310, 44] on div at bounding box center [347, 113] width 84 height 186
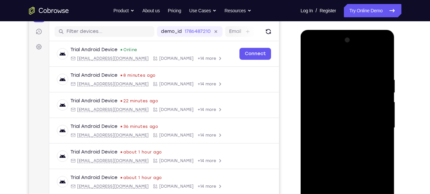
scroll to position [77, 0]
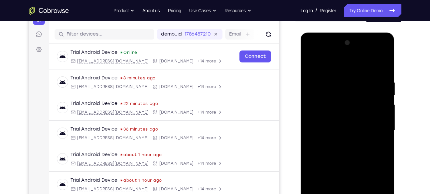
click at [376, 53] on div at bounding box center [347, 131] width 84 height 186
click at [328, 64] on div at bounding box center [347, 131] width 84 height 186
click at [317, 110] on div at bounding box center [347, 131] width 84 height 186
click at [342, 129] on div at bounding box center [347, 131] width 84 height 186
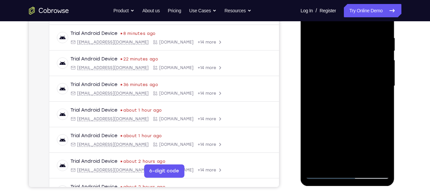
scroll to position [122, 0]
click at [345, 138] on div at bounding box center [347, 86] width 84 height 186
click at [384, 152] on div at bounding box center [347, 86] width 84 height 186
click at [341, 81] on div at bounding box center [347, 86] width 84 height 186
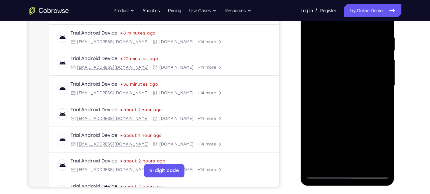
click at [349, 139] on div at bounding box center [347, 86] width 84 height 186
click at [381, 149] on div at bounding box center [347, 86] width 84 height 186
click at [347, 138] on div at bounding box center [347, 86] width 84 height 186
click at [332, 96] on div at bounding box center [347, 86] width 84 height 186
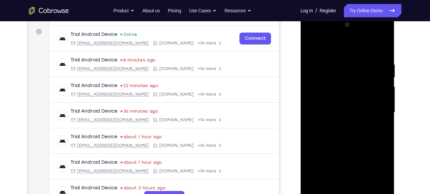
scroll to position [90, 0]
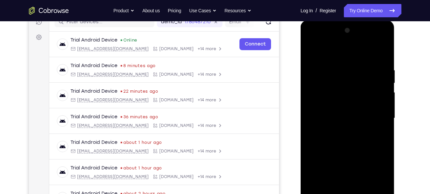
click at [379, 54] on div at bounding box center [347, 118] width 84 height 186
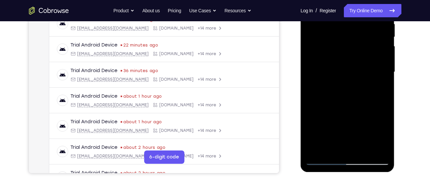
scroll to position [140, 0]
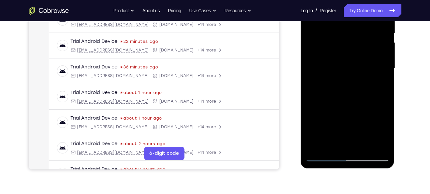
click at [351, 145] on div at bounding box center [347, 68] width 84 height 186
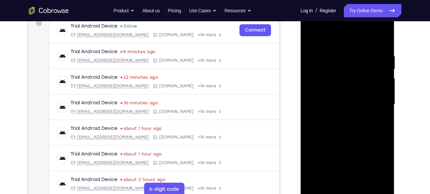
scroll to position [103, 0]
click at [369, 47] on div at bounding box center [347, 105] width 84 height 186
click at [313, 40] on div at bounding box center [347, 105] width 84 height 186
click at [312, 47] on div at bounding box center [347, 105] width 84 height 186
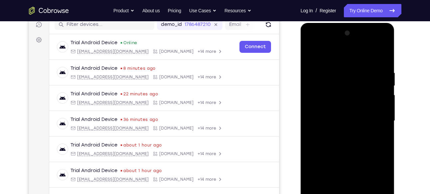
scroll to position [85, 0]
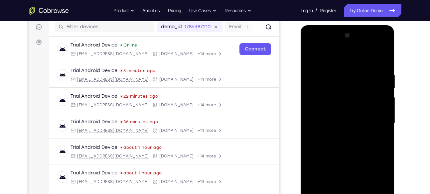
click at [375, 47] on div at bounding box center [347, 123] width 84 height 186
click at [329, 70] on div at bounding box center [347, 123] width 84 height 186
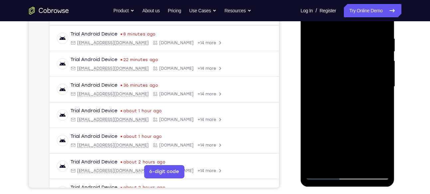
scroll to position [107, 0]
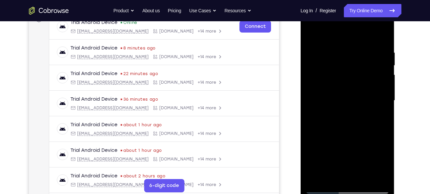
click at [376, 24] on div at bounding box center [347, 101] width 84 height 186
click at [335, 36] on div at bounding box center [347, 101] width 84 height 186
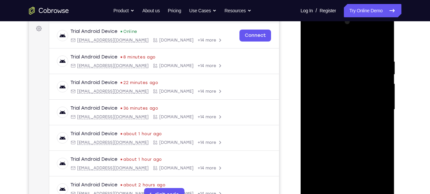
scroll to position [95, 0]
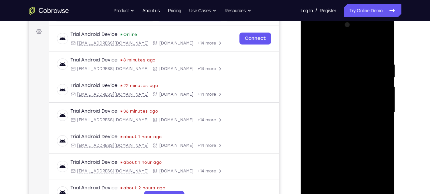
click at [385, 35] on div at bounding box center [347, 113] width 84 height 186
click at [361, 161] on div at bounding box center [347, 113] width 84 height 186
click at [377, 123] on div at bounding box center [347, 113] width 84 height 186
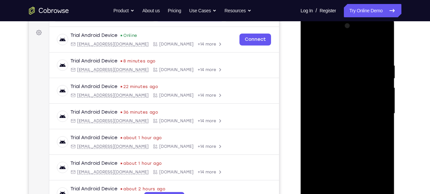
scroll to position [94, 0]
click at [374, 39] on div at bounding box center [347, 114] width 84 height 186
click at [340, 61] on div at bounding box center [347, 114] width 84 height 186
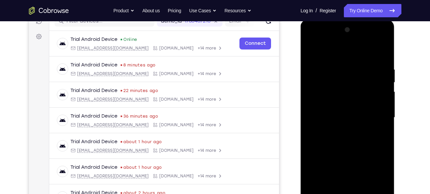
scroll to position [89, 0]
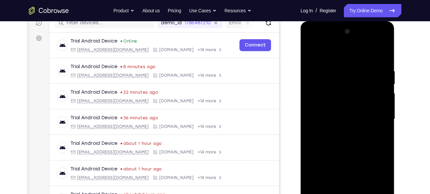
click at [375, 43] on div at bounding box center [347, 119] width 84 height 186
click at [327, 54] on div at bounding box center [347, 119] width 84 height 186
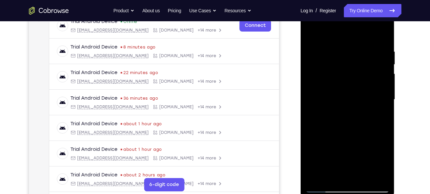
scroll to position [96, 0]
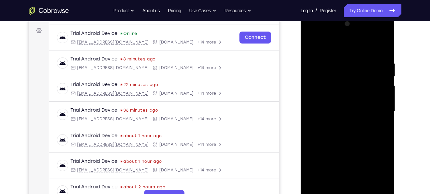
drag, startPoint x: 342, startPoint y: 69, endPoint x: 337, endPoint y: 167, distance: 98.2
click at [337, 167] on div at bounding box center [347, 112] width 84 height 186
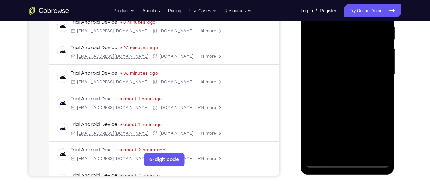
scroll to position [134, 0]
click at [325, 93] on div at bounding box center [347, 74] width 84 height 186
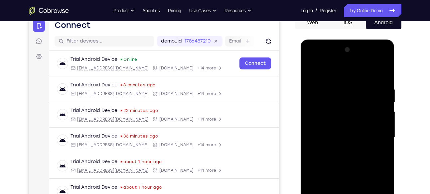
scroll to position [69, 0]
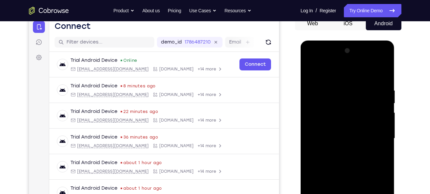
click at [316, 70] on div at bounding box center [347, 139] width 84 height 186
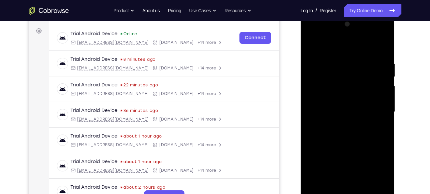
scroll to position [95, 0]
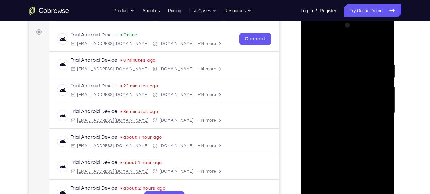
click at [340, 83] on div at bounding box center [347, 113] width 84 height 186
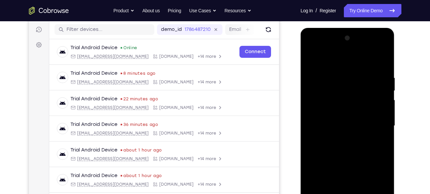
scroll to position [72, 0]
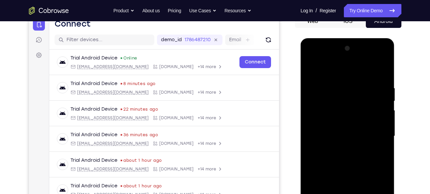
click at [321, 87] on div at bounding box center [347, 136] width 84 height 186
drag, startPoint x: 340, startPoint y: 99, endPoint x: 338, endPoint y: 82, distance: 17.3
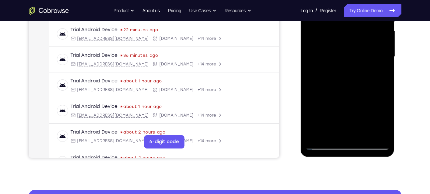
scroll to position [153, 0]
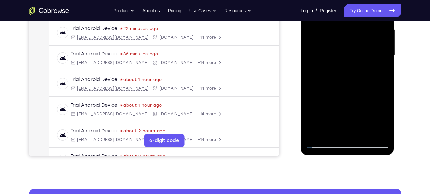
drag, startPoint x: 338, startPoint y: 1, endPoint x: 363, endPoint y: 89, distance: 90.9
click at [363, 89] on div at bounding box center [347, 55] width 84 height 186
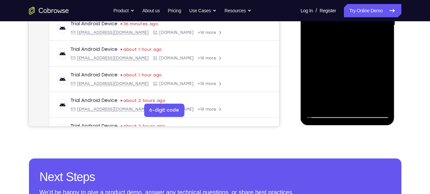
scroll to position [184, 0]
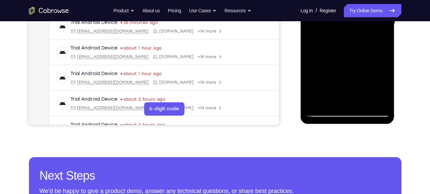
drag, startPoint x: 363, startPoint y: 57, endPoint x: 364, endPoint y: 76, distance: 19.3
click at [364, 76] on div at bounding box center [347, 24] width 84 height 186
drag, startPoint x: 359, startPoint y: 100, endPoint x: 361, endPoint y: 79, distance: 21.7
click at [361, 79] on div at bounding box center [347, 24] width 84 height 186
drag, startPoint x: 360, startPoint y: 92, endPoint x: 362, endPoint y: 69, distance: 23.6
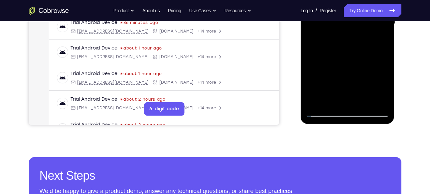
click at [362, 69] on div at bounding box center [347, 24] width 84 height 186
drag, startPoint x: 360, startPoint y: 90, endPoint x: 360, endPoint y: 70, distance: 19.3
click at [360, 70] on div at bounding box center [347, 24] width 84 height 186
drag, startPoint x: 360, startPoint y: 97, endPoint x: 362, endPoint y: 74, distance: 22.6
click at [362, 74] on div at bounding box center [347, 24] width 84 height 186
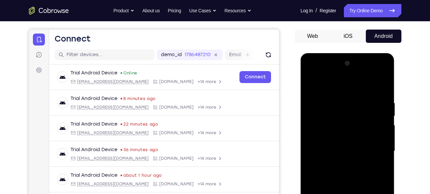
scroll to position [57, 0]
click at [374, 75] on div at bounding box center [347, 152] width 84 height 186
click at [343, 97] on div at bounding box center [347, 152] width 84 height 186
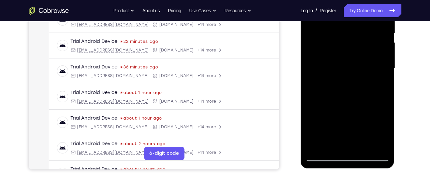
scroll to position [140, 0]
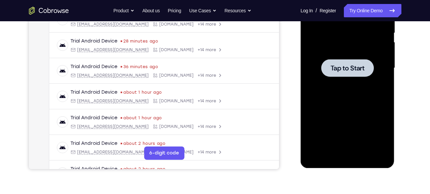
click at [348, 74] on div at bounding box center [347, 68] width 53 height 18
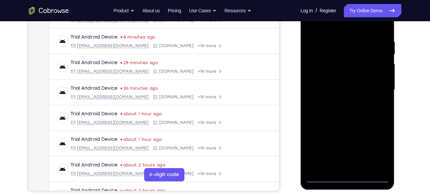
scroll to position [119, 0]
click at [349, 180] on div at bounding box center [347, 89] width 84 height 186
click at [376, 148] on div at bounding box center [347, 89] width 84 height 186
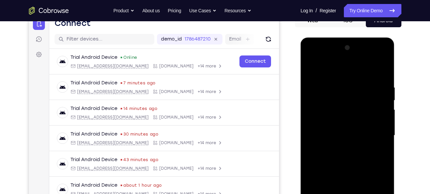
scroll to position [71, 0]
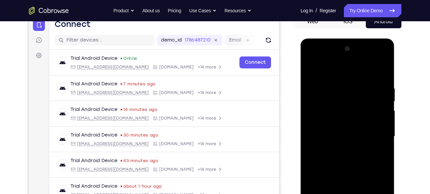
click at [314, 59] on div at bounding box center [347, 137] width 84 height 186
click at [371, 134] on div at bounding box center [347, 137] width 84 height 186
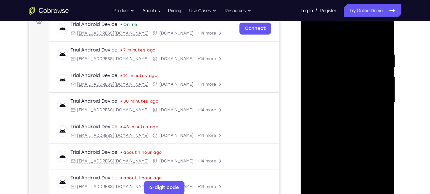
scroll to position [106, 0]
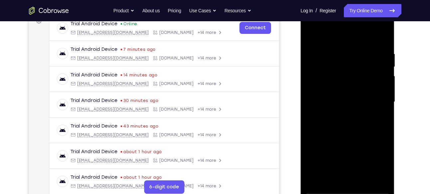
click at [338, 113] on div at bounding box center [347, 102] width 84 height 186
click at [333, 95] on div at bounding box center [347, 102] width 84 height 186
click at [349, 155] on div at bounding box center [347, 102] width 84 height 186
click at [339, 92] on div at bounding box center [347, 102] width 84 height 186
click at [336, 100] on div at bounding box center [347, 102] width 84 height 186
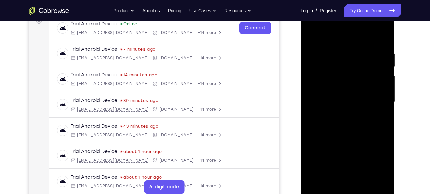
click at [343, 123] on div at bounding box center [347, 102] width 84 height 186
click at [382, 50] on div at bounding box center [347, 102] width 84 height 186
click at [381, 47] on div at bounding box center [347, 102] width 84 height 186
click at [379, 36] on div at bounding box center [347, 102] width 84 height 186
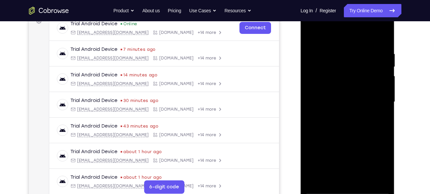
click at [373, 23] on div at bounding box center [347, 102] width 84 height 186
click at [326, 36] on div at bounding box center [347, 102] width 84 height 186
click at [372, 100] on div at bounding box center [347, 102] width 84 height 186
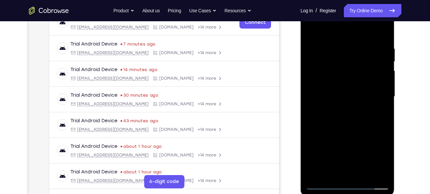
scroll to position [112, 0]
click at [383, 38] on div at bounding box center [347, 96] width 84 height 186
click at [364, 173] on div at bounding box center [347, 96] width 84 height 186
click at [351, 132] on div at bounding box center [347, 96] width 84 height 186
click at [340, 95] on div at bounding box center [347, 96] width 84 height 186
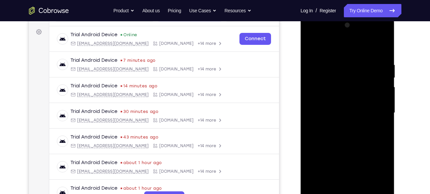
scroll to position [94, 0]
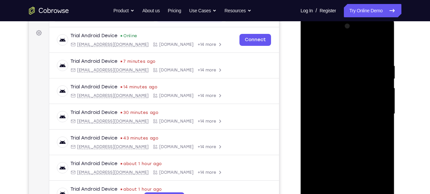
click at [315, 46] on div at bounding box center [347, 114] width 84 height 186
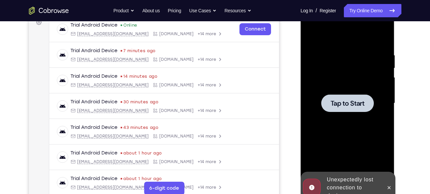
click at [346, 101] on span "Tap to Start" at bounding box center [347, 103] width 34 height 7
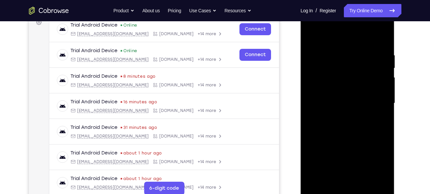
click at [346, 191] on div at bounding box center [347, 103] width 84 height 186
click at [378, 167] on div at bounding box center [347, 103] width 84 height 186
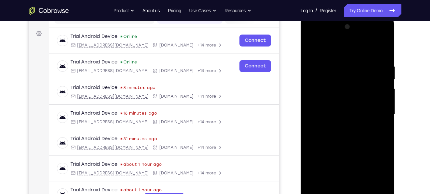
scroll to position [93, 0]
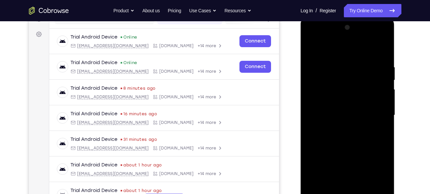
click at [314, 39] on div at bounding box center [347, 115] width 84 height 186
click at [372, 110] on div at bounding box center [347, 115] width 84 height 186
click at [340, 125] on div at bounding box center [347, 115] width 84 height 186
click at [336, 110] on div at bounding box center [347, 115] width 84 height 186
click at [346, 168] on div at bounding box center [347, 115] width 84 height 186
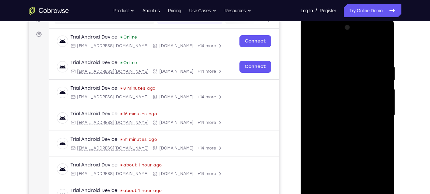
click at [329, 103] on div at bounding box center [347, 115] width 84 height 186
click at [332, 116] on div at bounding box center [347, 115] width 84 height 186
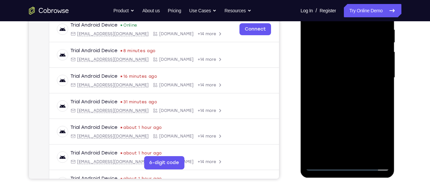
scroll to position [131, 0]
click at [352, 106] on div at bounding box center [347, 77] width 84 height 186
click at [363, 154] on div at bounding box center [347, 77] width 84 height 186
click at [345, 113] on div at bounding box center [347, 77] width 84 height 186
click at [344, 76] on div at bounding box center [347, 77] width 84 height 186
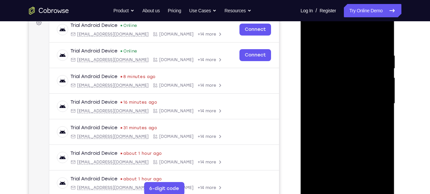
scroll to position [104, 0]
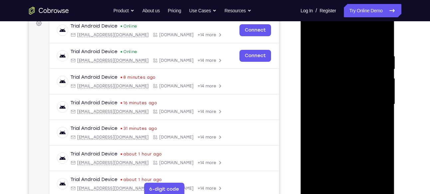
click at [378, 39] on div at bounding box center [347, 104] width 84 height 186
click at [311, 37] on div at bounding box center [347, 104] width 84 height 186
click at [313, 38] on div at bounding box center [347, 104] width 84 height 186
click at [381, 36] on div at bounding box center [347, 104] width 84 height 186
click at [383, 36] on div at bounding box center [347, 104] width 84 height 186
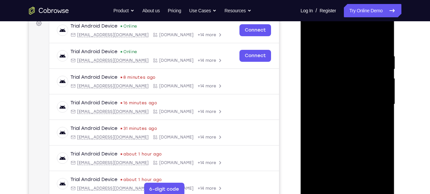
click at [312, 37] on div at bounding box center [347, 104] width 84 height 186
click at [362, 180] on div at bounding box center [347, 104] width 84 height 186
click at [334, 102] on div at bounding box center [347, 104] width 84 height 186
click at [319, 177] on div at bounding box center [347, 104] width 84 height 186
click at [312, 40] on div at bounding box center [347, 104] width 84 height 186
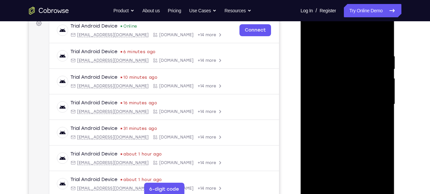
click at [312, 39] on div at bounding box center [347, 104] width 84 height 186
click at [380, 40] on div at bounding box center [347, 105] width 84 height 186
drag, startPoint x: 354, startPoint y: 64, endPoint x: 331, endPoint y: 149, distance: 87.6
click at [331, 149] on div at bounding box center [347, 105] width 84 height 186
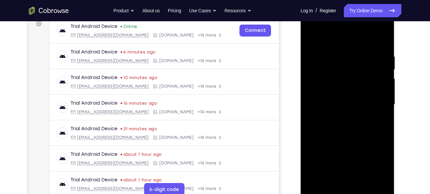
drag, startPoint x: 340, startPoint y: 69, endPoint x: 342, endPoint y: 140, distance: 70.9
click at [342, 140] on div at bounding box center [347, 105] width 84 height 186
drag, startPoint x: 337, startPoint y: 70, endPoint x: 339, endPoint y: 158, distance: 87.5
click at [339, 158] on div at bounding box center [347, 105] width 84 height 186
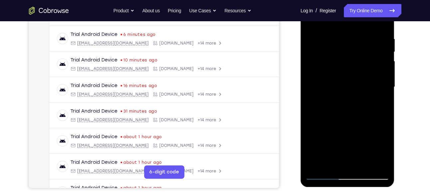
scroll to position [121, 0]
click at [384, 164] on div at bounding box center [347, 87] width 84 height 186
click at [385, 103] on div at bounding box center [347, 87] width 84 height 186
click at [311, 102] on div at bounding box center [347, 87] width 84 height 186
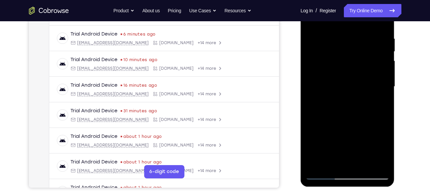
click at [379, 164] on div at bounding box center [347, 87] width 84 height 186
click at [315, 167] on div at bounding box center [347, 87] width 84 height 186
click at [366, 163] on div at bounding box center [347, 86] width 84 height 186
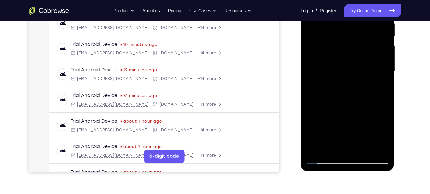
scroll to position [137, 0]
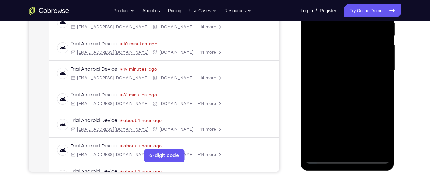
click at [335, 69] on div at bounding box center [347, 71] width 84 height 186
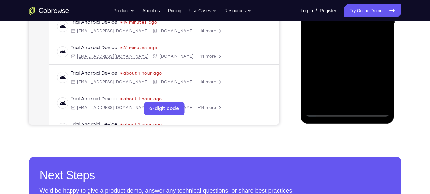
scroll to position [187, 0]
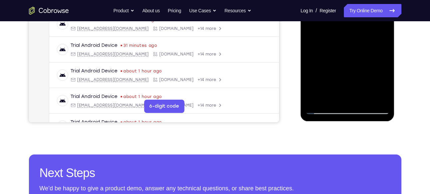
click at [381, 85] on div at bounding box center [347, 21] width 84 height 186
click at [357, 75] on div at bounding box center [347, 21] width 84 height 186
click at [378, 39] on div at bounding box center [347, 21] width 84 height 186
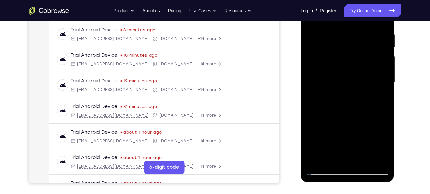
scroll to position [112, 0]
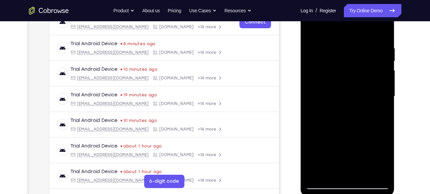
click at [312, 31] on div at bounding box center [347, 96] width 84 height 186
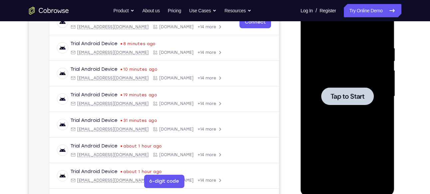
click at [343, 98] on span "Tap to Start" at bounding box center [347, 96] width 34 height 7
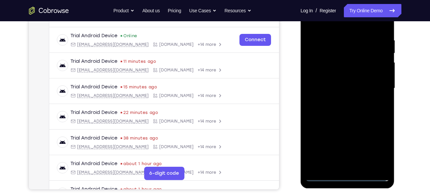
scroll to position [120, 0]
click at [346, 174] on div at bounding box center [347, 88] width 84 height 186
click at [346, 177] on div at bounding box center [347, 88] width 84 height 186
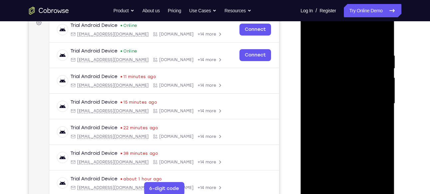
scroll to position [104, 0]
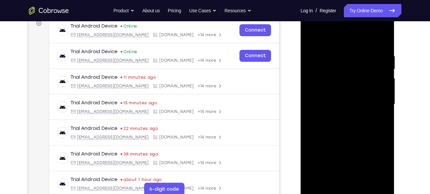
click at [377, 164] on div at bounding box center [347, 104] width 84 height 186
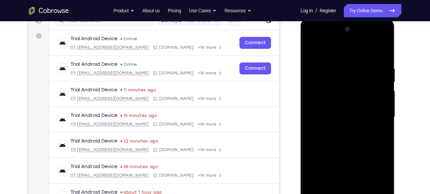
click at [313, 39] on div at bounding box center [347, 117] width 84 height 186
click at [376, 116] on div at bounding box center [347, 117] width 84 height 186
click at [343, 129] on div at bounding box center [347, 117] width 84 height 186
click at [338, 109] on div at bounding box center [347, 117] width 84 height 186
click at [346, 170] on div at bounding box center [347, 117] width 84 height 186
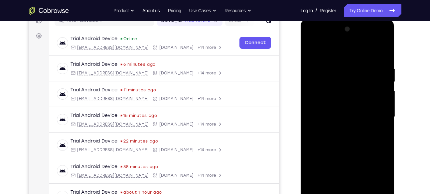
click at [327, 105] on div at bounding box center [347, 117] width 84 height 186
click at [333, 117] on div at bounding box center [347, 117] width 84 height 186
click at [349, 140] on div at bounding box center [347, 117] width 84 height 186
click at [379, 51] on div at bounding box center [347, 117] width 84 height 186
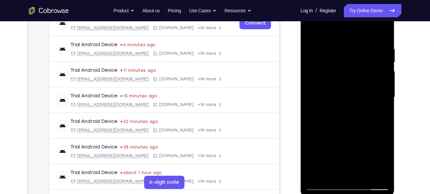
scroll to position [113, 0]
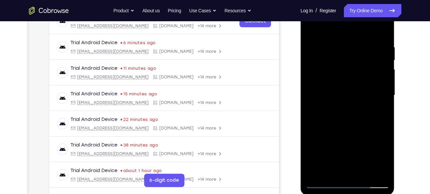
click at [357, 126] on div at bounding box center [347, 95] width 84 height 186
click at [366, 175] on div at bounding box center [347, 95] width 84 height 186
click at [350, 131] on div at bounding box center [347, 95] width 84 height 186
click at [344, 93] on div at bounding box center [347, 95] width 84 height 186
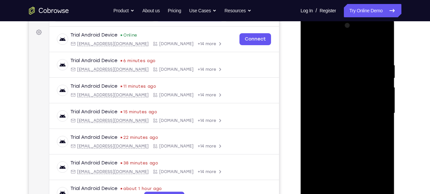
click at [312, 47] on div at bounding box center [347, 113] width 84 height 186
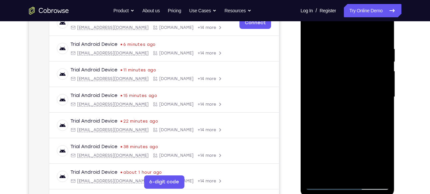
scroll to position [106, 0]
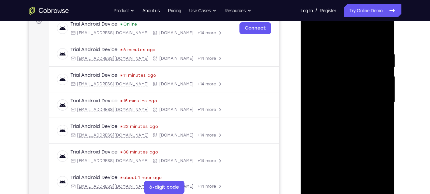
click at [312, 34] on div at bounding box center [347, 102] width 84 height 186
click at [384, 33] on div at bounding box center [347, 102] width 84 height 186
click at [312, 34] on div at bounding box center [347, 102] width 84 height 186
click at [362, 180] on div at bounding box center [347, 102] width 84 height 186
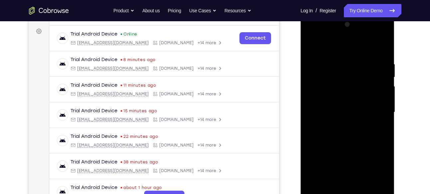
scroll to position [95, 0]
click at [312, 45] on div at bounding box center [347, 113] width 84 height 186
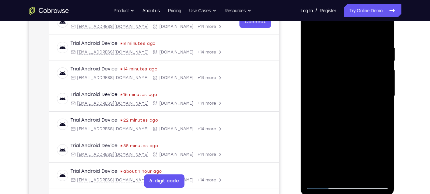
click at [363, 171] on div at bounding box center [347, 96] width 84 height 186
click at [345, 94] on div at bounding box center [347, 96] width 84 height 186
click at [354, 147] on div at bounding box center [347, 96] width 84 height 186
click at [309, 30] on div at bounding box center [347, 96] width 84 height 186
drag, startPoint x: 335, startPoint y: 64, endPoint x: 344, endPoint y: 149, distance: 84.5
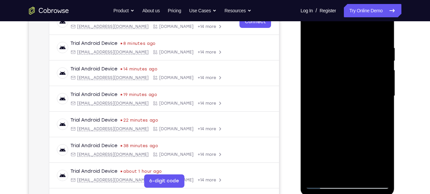
click at [344, 149] on div at bounding box center [347, 96] width 84 height 186
drag, startPoint x: 358, startPoint y: 86, endPoint x: 353, endPoint y: 177, distance: 90.2
click at [353, 177] on div at bounding box center [347, 96] width 84 height 186
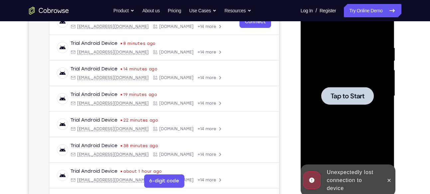
click at [338, 103] on div at bounding box center [347, 96] width 53 height 18
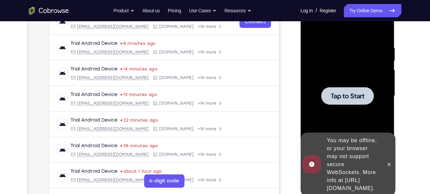
click at [351, 102] on div at bounding box center [347, 96] width 53 height 18
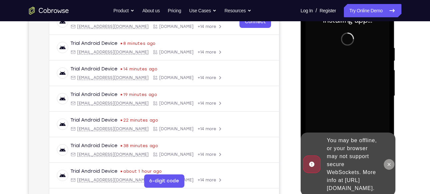
click at [389, 163] on icon at bounding box center [389, 164] width 3 height 3
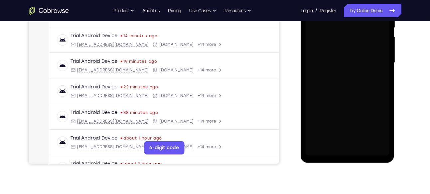
scroll to position [149, 0]
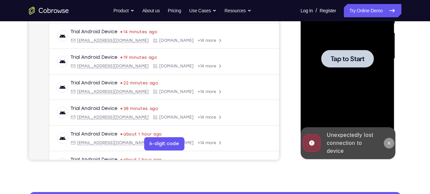
click at [390, 142] on icon at bounding box center [389, 143] width 3 height 3
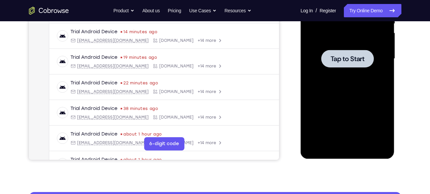
click at [349, 56] on span "Tap to Start" at bounding box center [347, 59] width 34 height 7
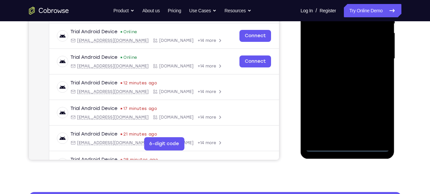
click at [345, 147] on div at bounding box center [347, 59] width 84 height 186
click at [376, 124] on div at bounding box center [347, 59] width 84 height 186
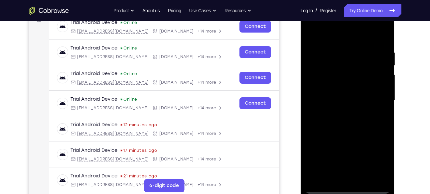
scroll to position [106, 0]
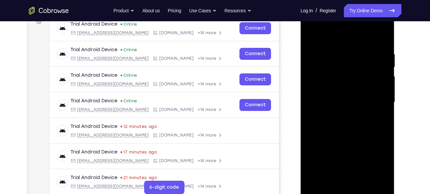
click at [312, 25] on div at bounding box center [347, 102] width 84 height 186
click at [375, 97] on div at bounding box center [347, 102] width 84 height 186
click at [337, 114] on div at bounding box center [347, 102] width 84 height 186
click at [350, 96] on div at bounding box center [347, 102] width 84 height 186
click at [347, 156] on div at bounding box center [347, 102] width 84 height 186
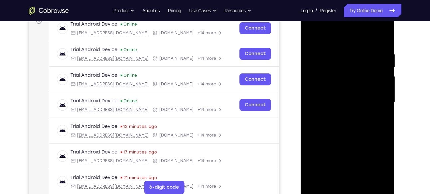
click at [331, 88] on div at bounding box center [347, 102] width 84 height 186
click at [335, 100] on div at bounding box center [347, 102] width 84 height 186
click at [345, 130] on div at bounding box center [347, 102] width 84 height 186
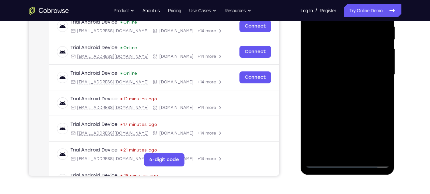
scroll to position [134, 0]
click at [362, 151] on div at bounding box center [347, 74] width 84 height 186
click at [351, 108] on div at bounding box center [347, 74] width 84 height 186
click at [345, 76] on div at bounding box center [347, 74] width 84 height 186
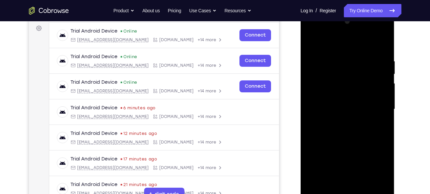
scroll to position [98, 0]
click at [376, 44] on div at bounding box center [347, 110] width 84 height 186
click at [314, 45] on div at bounding box center [347, 110] width 84 height 186
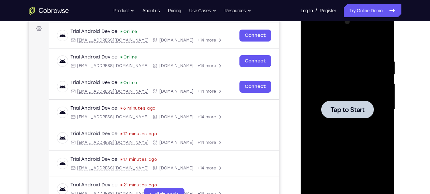
click at [352, 115] on div at bounding box center [347, 110] width 53 height 18
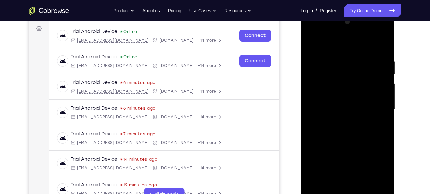
scroll to position [125, 0]
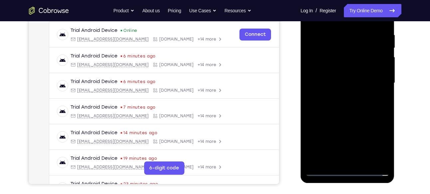
click at [347, 171] on div at bounding box center [347, 83] width 84 height 186
click at [378, 138] on div at bounding box center [347, 83] width 84 height 186
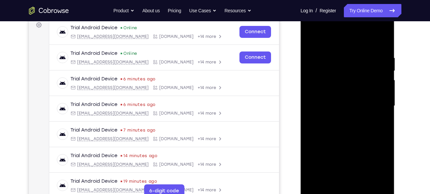
scroll to position [102, 0]
click at [312, 27] on div at bounding box center [347, 106] width 84 height 186
click at [375, 102] on div at bounding box center [347, 106] width 84 height 186
click at [337, 118] on div at bounding box center [347, 106] width 84 height 186
click at [349, 99] on div at bounding box center [347, 106] width 84 height 186
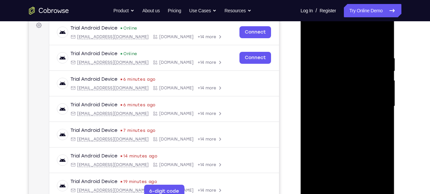
click at [347, 159] on div at bounding box center [347, 106] width 84 height 186
click at [325, 93] on div at bounding box center [347, 106] width 84 height 186
click at [377, 94] on div at bounding box center [347, 106] width 84 height 186
click at [355, 78] on div at bounding box center [347, 106] width 84 height 186
click at [355, 80] on div at bounding box center [347, 106] width 84 height 186
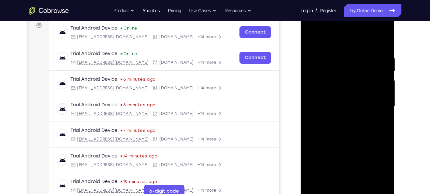
click at [382, 171] on div at bounding box center [347, 106] width 84 height 186
click at [333, 97] on div at bounding box center [347, 106] width 84 height 186
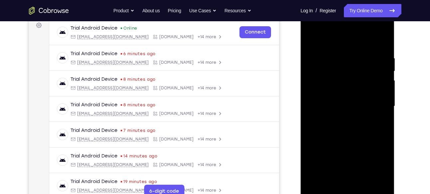
click at [384, 171] on div at bounding box center [347, 106] width 84 height 186
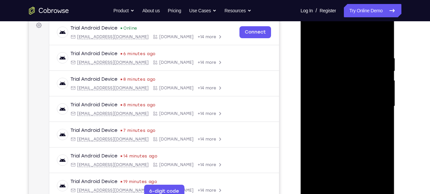
click at [384, 171] on div at bounding box center [347, 106] width 84 height 186
click at [338, 103] on div at bounding box center [347, 106] width 84 height 186
click at [344, 140] on div at bounding box center [347, 106] width 84 height 186
click at [377, 40] on div at bounding box center [347, 106] width 84 height 186
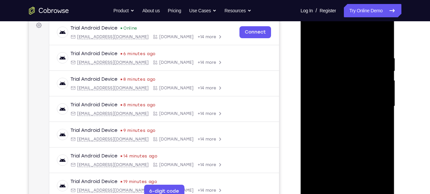
click at [382, 184] on div at bounding box center [347, 106] width 84 height 186
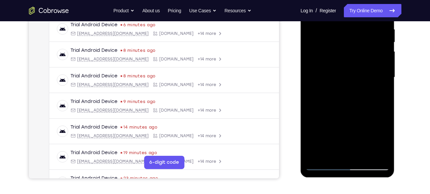
scroll to position [131, 0]
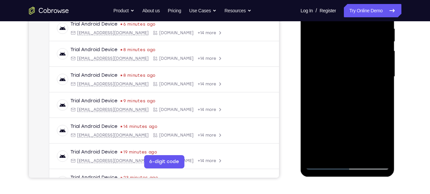
click at [364, 158] on div at bounding box center [347, 77] width 84 height 186
click at [348, 112] on div at bounding box center [347, 77] width 84 height 186
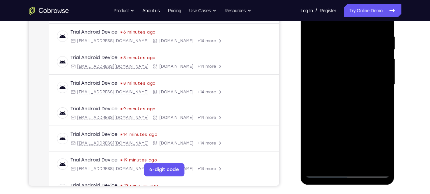
scroll to position [122, 0]
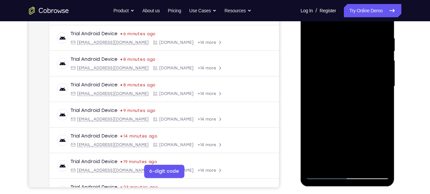
click at [350, 85] on div at bounding box center [347, 86] width 84 height 186
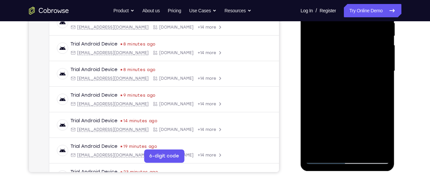
scroll to position [139, 0]
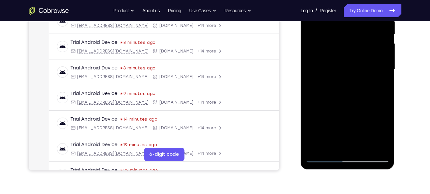
click at [355, 121] on div at bounding box center [347, 69] width 84 height 186
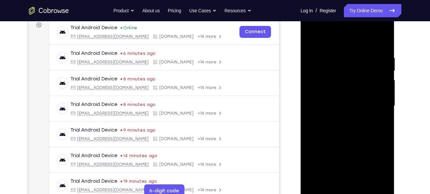
scroll to position [98, 0]
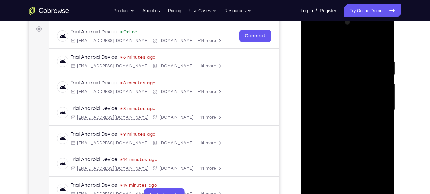
click at [312, 45] on div at bounding box center [347, 110] width 84 height 186
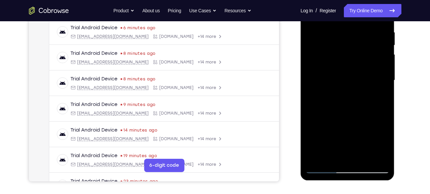
scroll to position [126, 0]
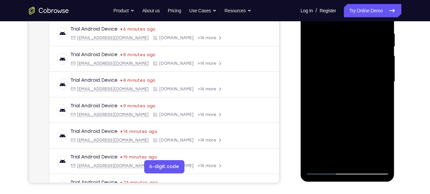
click at [346, 80] on div at bounding box center [347, 82] width 84 height 186
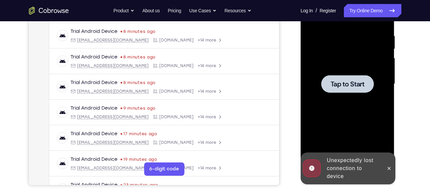
scroll to position [123, 0]
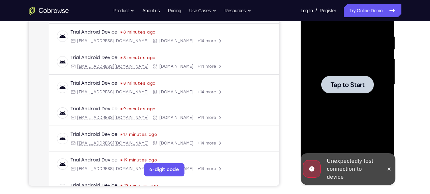
click at [338, 81] on span "Tap to Start" at bounding box center [347, 84] width 34 height 7
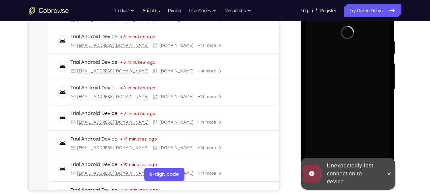
scroll to position [118, 0]
click at [389, 173] on icon at bounding box center [388, 174] width 5 height 5
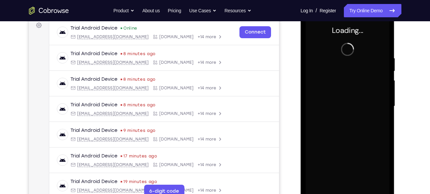
scroll to position [101, 0]
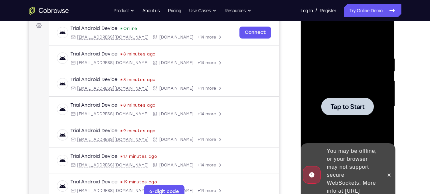
click at [355, 109] on span "Tap to Start" at bounding box center [347, 106] width 34 height 7
click at [392, 172] on button at bounding box center [389, 175] width 11 height 11
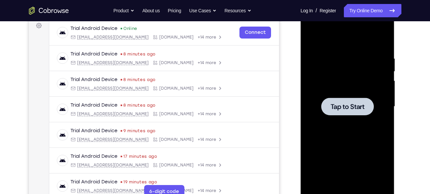
click at [353, 112] on div at bounding box center [347, 107] width 53 height 18
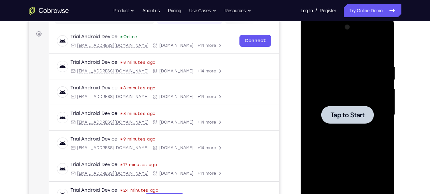
scroll to position [97, 0]
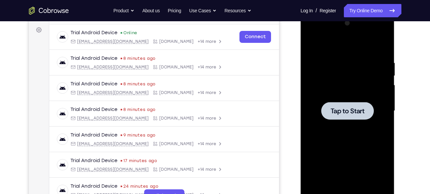
click at [347, 112] on span "Tap to Start" at bounding box center [347, 111] width 34 height 7
click at [338, 111] on span "Tap to Start" at bounding box center [347, 111] width 34 height 7
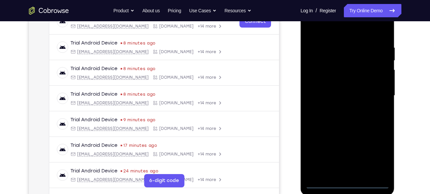
scroll to position [113, 0]
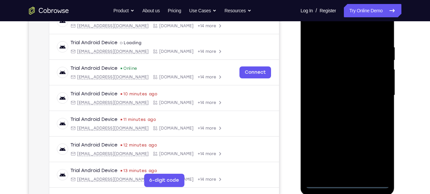
click at [342, 183] on div at bounding box center [347, 95] width 84 height 186
click at [376, 153] on div at bounding box center [347, 95] width 84 height 186
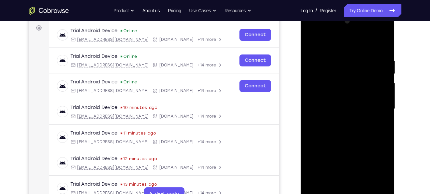
click at [313, 33] on div at bounding box center [347, 109] width 84 height 186
click at [378, 106] on div at bounding box center [347, 109] width 84 height 186
click at [337, 122] on div at bounding box center [347, 109] width 84 height 186
click at [350, 103] on div at bounding box center [347, 109] width 84 height 186
click at [346, 160] on div at bounding box center [347, 109] width 84 height 186
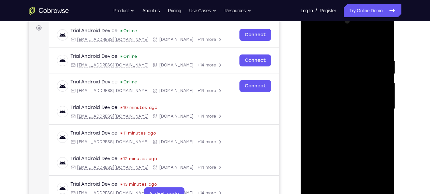
click at [331, 96] on div at bounding box center [347, 109] width 84 height 186
click at [327, 111] on div at bounding box center [347, 109] width 84 height 186
click at [334, 132] on div at bounding box center [347, 109] width 84 height 186
click at [345, 129] on div at bounding box center [347, 109] width 84 height 186
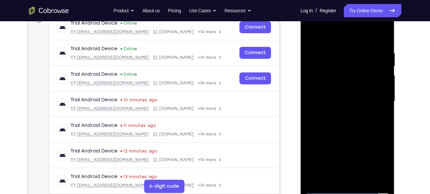
scroll to position [108, 0]
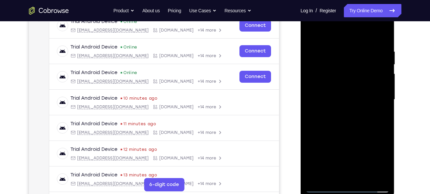
click at [363, 177] on div at bounding box center [347, 100] width 84 height 186
click at [358, 131] on div at bounding box center [347, 100] width 84 height 186
click at [362, 177] on div at bounding box center [347, 100] width 84 height 186
click at [352, 134] on div at bounding box center [347, 100] width 84 height 186
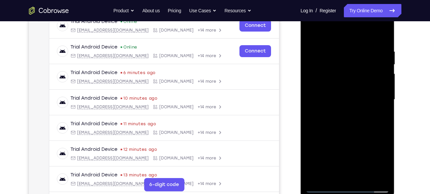
click at [347, 94] on div at bounding box center [347, 100] width 84 height 186
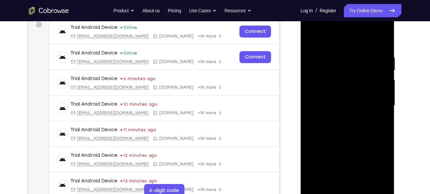
scroll to position [102, 0]
click at [312, 40] on div at bounding box center [347, 106] width 84 height 186
click at [312, 37] on div at bounding box center [347, 106] width 84 height 186
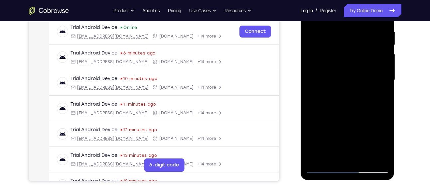
scroll to position [131, 0]
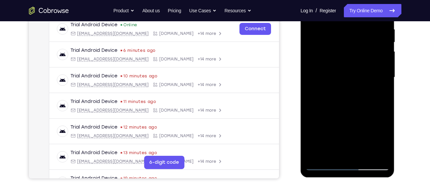
click at [365, 157] on div at bounding box center [347, 77] width 84 height 186
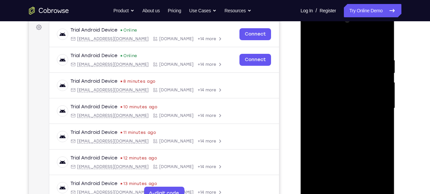
scroll to position [99, 0]
click at [313, 40] on div at bounding box center [347, 109] width 84 height 186
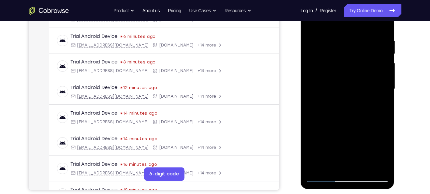
scroll to position [119, 0]
click at [364, 165] on div at bounding box center [347, 89] width 84 height 186
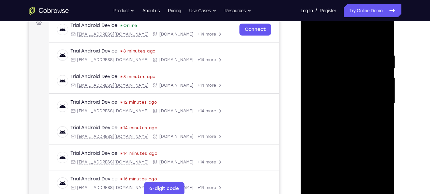
scroll to position [103, 0]
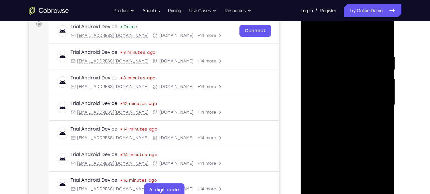
click at [315, 37] on div at bounding box center [347, 105] width 84 height 186
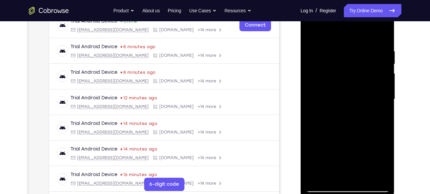
scroll to position [105, 0]
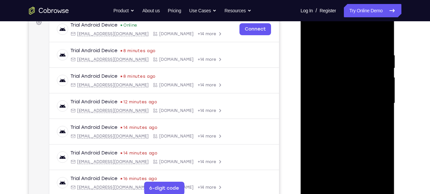
click at [333, 48] on div at bounding box center [347, 103] width 84 height 186
click at [381, 42] on div at bounding box center [347, 103] width 84 height 186
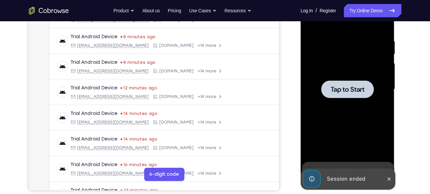
scroll to position [119, 0]
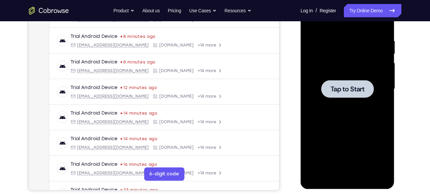
click at [337, 90] on span "Tap to Start" at bounding box center [347, 89] width 34 height 7
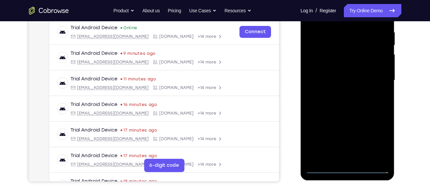
scroll to position [129, 0]
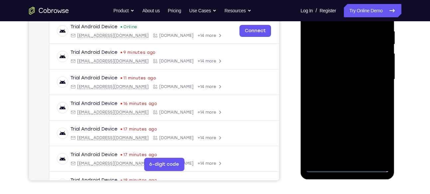
click at [350, 168] on div at bounding box center [347, 79] width 84 height 186
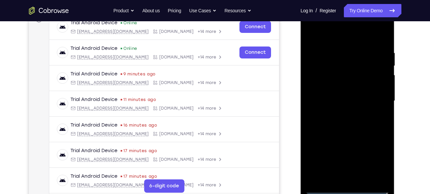
scroll to position [105, 0]
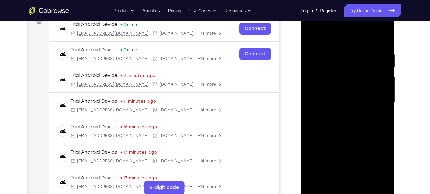
click at [376, 163] on div at bounding box center [347, 103] width 84 height 186
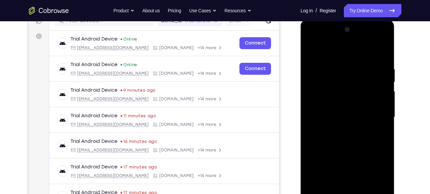
scroll to position [90, 0]
click at [314, 44] on div at bounding box center [347, 118] width 84 height 186
click at [374, 113] on div at bounding box center [347, 118] width 84 height 186
click at [338, 129] on div at bounding box center [347, 118] width 84 height 186
click at [334, 111] on div at bounding box center [347, 118] width 84 height 186
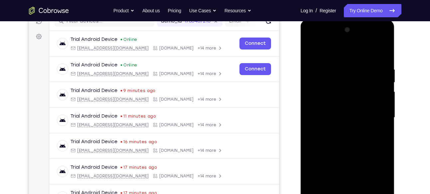
click at [348, 172] on div at bounding box center [347, 118] width 84 height 186
click at [336, 108] on div at bounding box center [347, 118] width 84 height 186
click at [335, 120] on div at bounding box center [347, 118] width 84 height 186
click at [346, 138] on div at bounding box center [347, 118] width 84 height 186
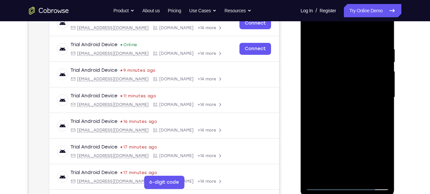
scroll to position [111, 0]
click at [384, 175] on div at bounding box center [347, 97] width 84 height 186
click at [380, 39] on div at bounding box center [347, 97] width 84 height 186
click at [366, 174] on div at bounding box center [347, 97] width 84 height 186
click at [344, 133] on div at bounding box center [347, 97] width 84 height 186
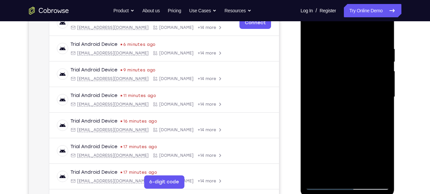
click at [326, 184] on div at bounding box center [347, 97] width 84 height 186
drag, startPoint x: 347, startPoint y: 46, endPoint x: 337, endPoint y: 136, distance: 90.9
click at [337, 136] on div at bounding box center [347, 97] width 84 height 186
drag, startPoint x: 37, startPoint y: 137, endPoint x: 8, endPoint y: 79, distance: 64.8
click at [288, 83] on div "Your Support Agent Your Customer Web iOS Android" at bounding box center [215, 76] width 372 height 246
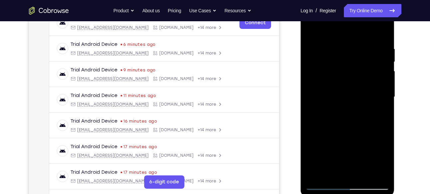
click at [383, 177] on div at bounding box center [347, 97] width 84 height 186
click at [386, 167] on div at bounding box center [347, 97] width 84 height 186
click at [364, 174] on div at bounding box center [347, 97] width 84 height 186
click at [348, 96] on div at bounding box center [347, 97] width 84 height 186
click at [313, 33] on div at bounding box center [347, 97] width 84 height 186
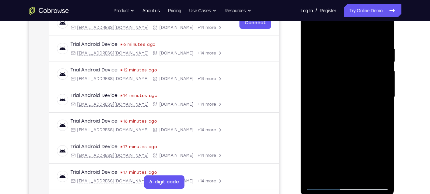
click at [341, 122] on div at bounding box center [347, 97] width 84 height 186
click at [311, 31] on div at bounding box center [347, 97] width 84 height 186
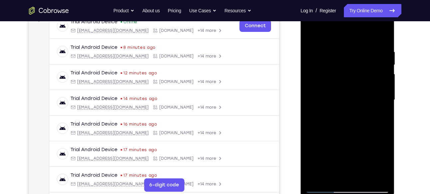
scroll to position [108, 0]
click at [313, 35] on div at bounding box center [347, 100] width 84 height 186
click at [364, 181] on div at bounding box center [347, 100] width 84 height 186
click at [318, 60] on div at bounding box center [347, 100] width 84 height 186
click at [347, 61] on div at bounding box center [347, 100] width 84 height 186
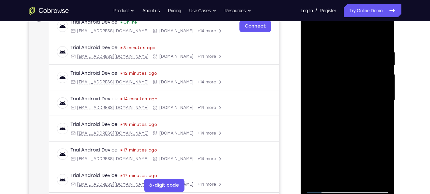
click at [330, 175] on div at bounding box center [347, 100] width 84 height 186
click at [367, 125] on div at bounding box center [347, 100] width 84 height 186
click at [374, 125] on div at bounding box center [347, 100] width 84 height 186
click at [382, 125] on div at bounding box center [347, 100] width 84 height 186
click at [384, 127] on div at bounding box center [347, 100] width 84 height 186
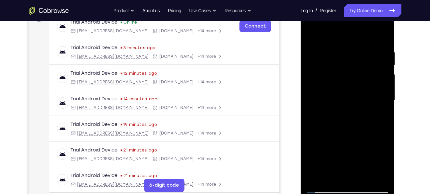
click at [346, 140] on div at bounding box center [347, 100] width 84 height 186
click at [383, 36] on div at bounding box center [347, 100] width 84 height 186
click at [314, 32] on div at bounding box center [347, 100] width 84 height 186
click at [344, 53] on div at bounding box center [347, 100] width 84 height 186
click at [383, 38] on div at bounding box center [347, 100] width 84 height 186
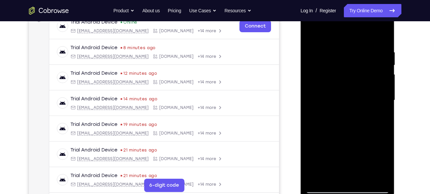
click at [363, 180] on div at bounding box center [347, 100] width 84 height 186
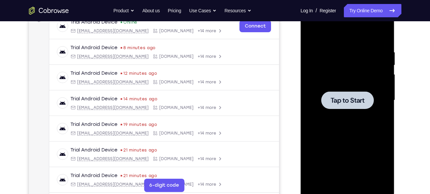
click at [333, 104] on span "Tap to Start" at bounding box center [347, 100] width 34 height 7
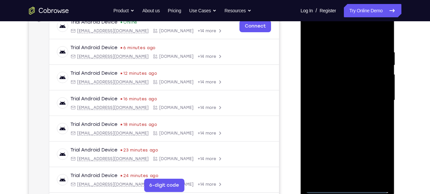
click at [347, 189] on div at bounding box center [347, 100] width 84 height 186
click at [379, 162] on div at bounding box center [347, 100] width 84 height 186
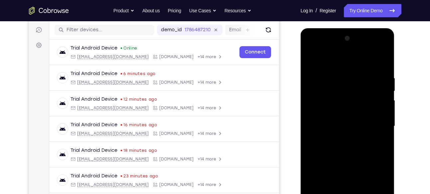
click at [311, 47] on div at bounding box center [347, 126] width 84 height 186
click at [372, 122] on div at bounding box center [347, 126] width 84 height 186
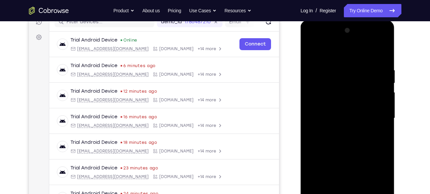
scroll to position [91, 0]
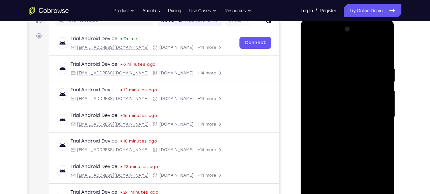
click at [339, 129] on div at bounding box center [347, 117] width 84 height 186
click at [345, 112] on div at bounding box center [347, 117] width 84 height 186
click at [347, 169] on div at bounding box center [347, 117] width 84 height 186
click at [333, 104] on div at bounding box center [347, 117] width 84 height 186
click at [334, 118] on div at bounding box center [347, 117] width 84 height 186
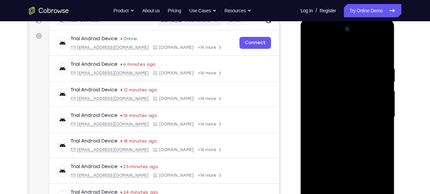
click at [341, 139] on div at bounding box center [347, 117] width 84 height 186
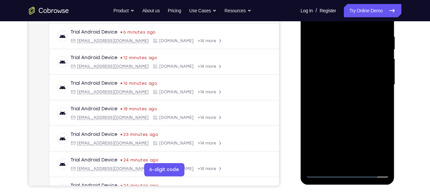
scroll to position [124, 0]
click at [350, 113] on div at bounding box center [347, 84] width 84 height 186
click at [365, 165] on div at bounding box center [347, 84] width 84 height 186
click at [353, 120] on div at bounding box center [347, 84] width 84 height 186
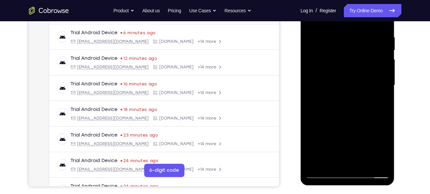
click at [335, 85] on div at bounding box center [347, 85] width 84 height 186
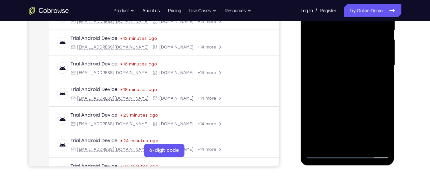
scroll to position [156, 0]
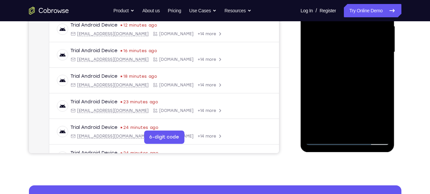
click at [353, 103] on div at bounding box center [347, 52] width 84 height 186
click at [357, 103] on div at bounding box center [347, 52] width 84 height 186
click at [377, 68] on div at bounding box center [347, 52] width 84 height 186
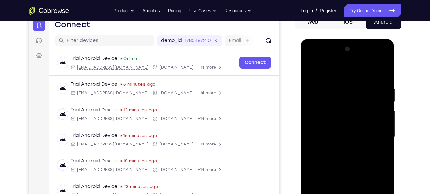
scroll to position [71, 0]
click at [313, 70] on div at bounding box center [347, 137] width 84 height 186
drag, startPoint x: 342, startPoint y: 78, endPoint x: 344, endPoint y: 138, distance: 59.2
click at [344, 138] on div at bounding box center [347, 137] width 84 height 186
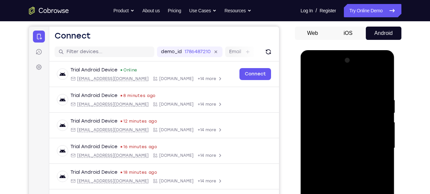
scroll to position [60, 0]
click at [312, 83] on div at bounding box center [347, 149] width 84 height 186
drag, startPoint x: 351, startPoint y: 98, endPoint x: 345, endPoint y: 154, distance: 55.6
click at [345, 154] on div at bounding box center [347, 149] width 84 height 186
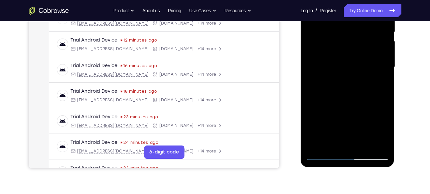
scroll to position [146, 0]
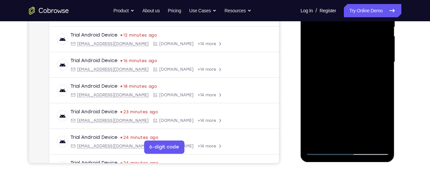
drag, startPoint x: 348, startPoint y: 100, endPoint x: 348, endPoint y: 73, distance: 26.6
click at [348, 73] on div at bounding box center [347, 62] width 84 height 186
drag, startPoint x: 347, startPoint y: 98, endPoint x: 346, endPoint y: 72, distance: 25.6
click at [346, 72] on div at bounding box center [347, 62] width 84 height 186
click at [353, 75] on div at bounding box center [347, 62] width 84 height 186
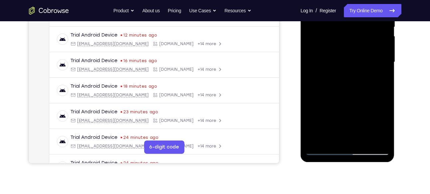
click at [353, 75] on div at bounding box center [347, 62] width 84 height 186
drag, startPoint x: 348, startPoint y: 64, endPoint x: 341, endPoint y: 103, distance: 39.6
click at [341, 103] on div at bounding box center [347, 62] width 84 height 186
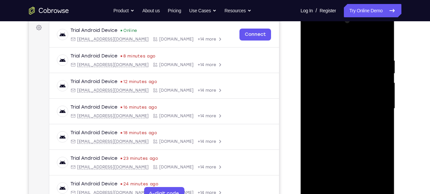
scroll to position [99, 0]
click at [368, 94] on div at bounding box center [347, 109] width 84 height 186
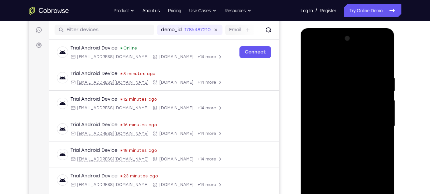
scroll to position [81, 0]
click at [382, 60] on div at bounding box center [347, 127] width 84 height 186
click at [311, 60] on div at bounding box center [347, 127] width 84 height 186
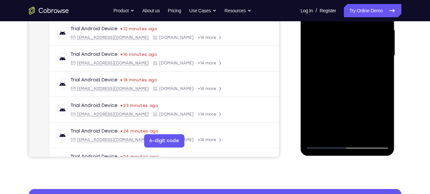
scroll to position [153, 0]
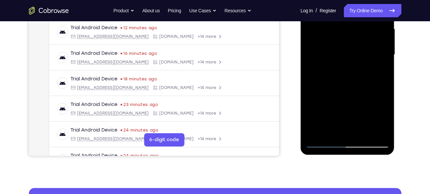
click at [363, 132] on div at bounding box center [347, 55] width 84 height 186
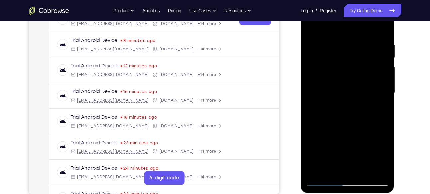
scroll to position [112, 0]
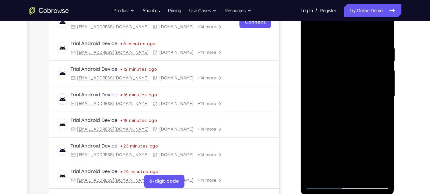
click at [313, 29] on div at bounding box center [347, 96] width 84 height 186
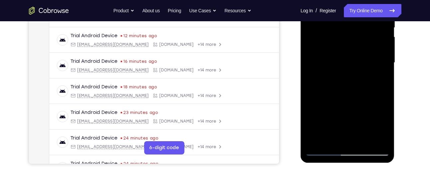
scroll to position [146, 0]
click at [364, 139] on div at bounding box center [347, 62] width 84 height 186
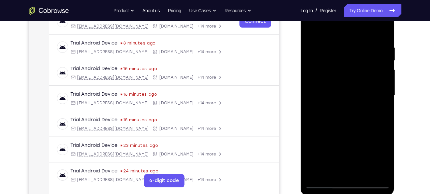
scroll to position [110, 0]
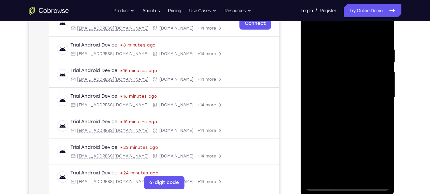
click at [313, 29] on div at bounding box center [347, 98] width 84 height 186
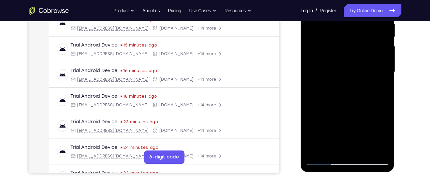
scroll to position [137, 0]
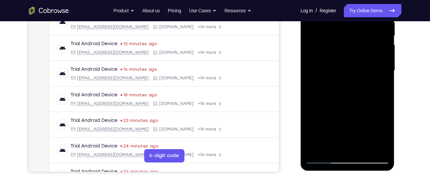
click at [364, 148] on div at bounding box center [347, 71] width 84 height 186
click at [360, 148] on div at bounding box center [347, 71] width 84 height 186
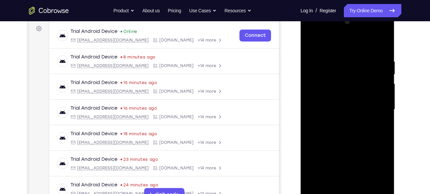
scroll to position [98, 0]
click at [311, 46] on div at bounding box center [347, 110] width 84 height 186
drag, startPoint x: 355, startPoint y: 109, endPoint x: 349, endPoint y: 76, distance: 33.4
click at [349, 76] on div at bounding box center [347, 110] width 84 height 186
click at [335, 162] on div at bounding box center [347, 110] width 84 height 186
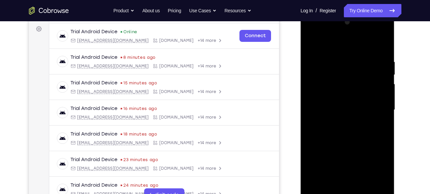
drag, startPoint x: 357, startPoint y: 107, endPoint x: 350, endPoint y: 154, distance: 47.8
click at [350, 154] on div at bounding box center [347, 110] width 84 height 186
drag, startPoint x: 368, startPoint y: 126, endPoint x: 368, endPoint y: 68, distance: 58.2
drag, startPoint x: 368, startPoint y: 68, endPoint x: 385, endPoint y: 126, distance: 60.0
drag, startPoint x: 385, startPoint y: 126, endPoint x: 373, endPoint y: 114, distance: 16.7
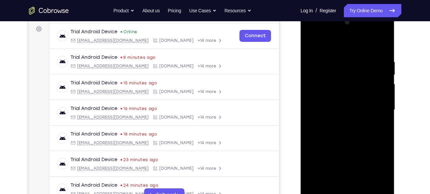
click at [373, 114] on div at bounding box center [347, 110] width 84 height 186
drag, startPoint x: 379, startPoint y: 135, endPoint x: 373, endPoint y: 83, distance: 52.5
click at [373, 83] on div at bounding box center [347, 110] width 84 height 186
drag, startPoint x: 376, startPoint y: 133, endPoint x: 374, endPoint y: 76, distance: 57.2
click at [374, 76] on div at bounding box center [347, 110] width 84 height 186
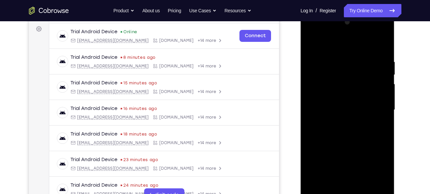
drag, startPoint x: 379, startPoint y: 125, endPoint x: 378, endPoint y: 75, distance: 49.2
drag, startPoint x: 378, startPoint y: 75, endPoint x: 390, endPoint y: 126, distance: 51.7
click at [390, 126] on div at bounding box center [348, 111] width 94 height 198
drag, startPoint x: 379, startPoint y: 126, endPoint x: 375, endPoint y: 69, distance: 56.7
click at [375, 69] on div at bounding box center [347, 110] width 84 height 186
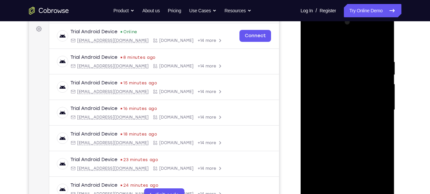
drag, startPoint x: 374, startPoint y: 120, endPoint x: 374, endPoint y: 57, distance: 63.5
drag, startPoint x: 374, startPoint y: 57, endPoint x: 390, endPoint y: 103, distance: 49.6
click at [390, 103] on div at bounding box center [348, 111] width 94 height 198
click at [336, 67] on div at bounding box center [347, 110] width 84 height 186
click at [312, 45] on div at bounding box center [347, 110] width 84 height 186
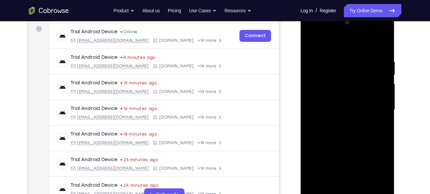
click at [312, 45] on div at bounding box center [347, 110] width 84 height 186
click at [347, 106] on div at bounding box center [347, 110] width 84 height 186
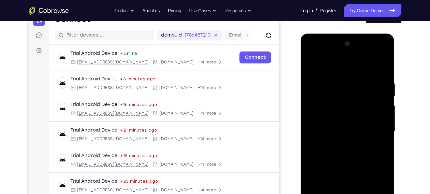
scroll to position [76, 0]
click at [309, 65] on div at bounding box center [347, 132] width 84 height 186
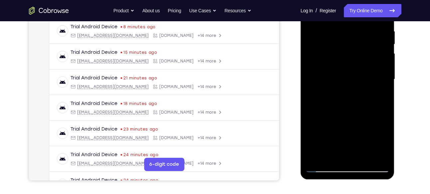
scroll to position [103, 0]
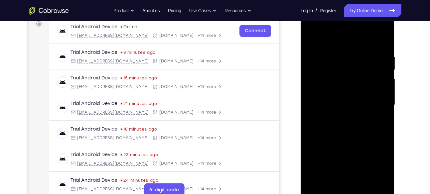
click at [313, 38] on div at bounding box center [347, 105] width 84 height 186
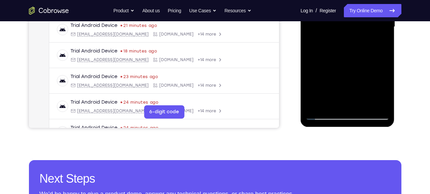
scroll to position [181, 0]
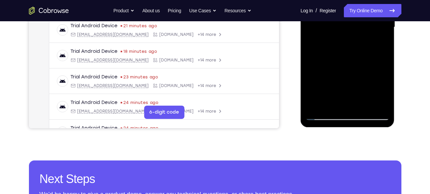
click at [367, 106] on div at bounding box center [347, 27] width 84 height 186
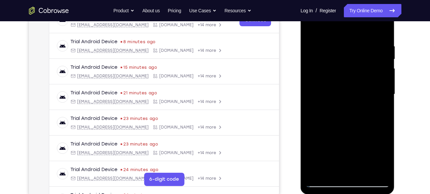
scroll to position [112, 0]
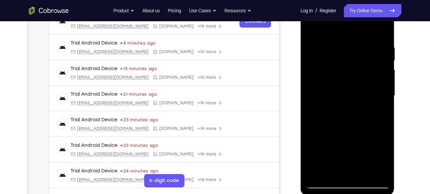
click at [313, 28] on div at bounding box center [347, 96] width 84 height 186
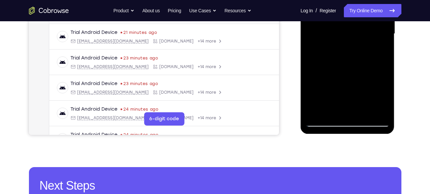
scroll to position [175, 0]
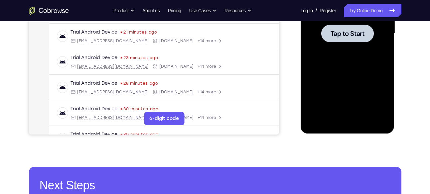
click at [335, 35] on span "Tap to Start" at bounding box center [347, 33] width 34 height 7
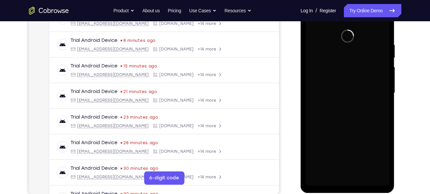
scroll to position [124, 0]
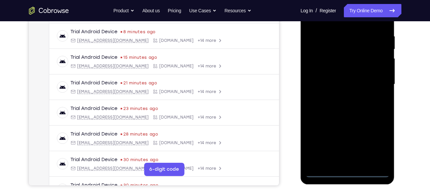
click at [347, 170] on div at bounding box center [347, 84] width 84 height 186
click at [347, 173] on div at bounding box center [347, 84] width 84 height 186
click at [382, 140] on div at bounding box center [347, 84] width 84 height 186
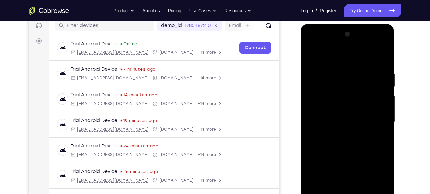
scroll to position [78, 0]
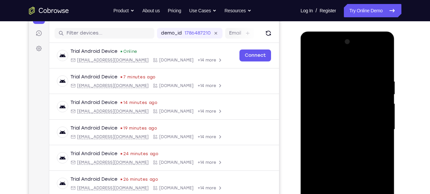
click at [311, 50] on div at bounding box center [347, 130] width 84 height 186
click at [376, 128] on div at bounding box center [347, 130] width 84 height 186
click at [341, 143] on div at bounding box center [347, 130] width 84 height 186
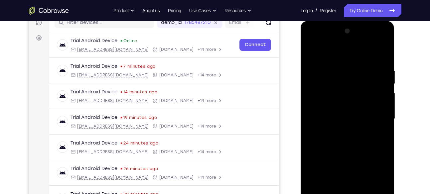
scroll to position [90, 0]
click at [336, 110] on div at bounding box center [347, 118] width 84 height 186
click at [350, 171] on div at bounding box center [347, 118] width 84 height 186
click at [338, 103] on div at bounding box center [347, 118] width 84 height 186
click at [336, 116] on div at bounding box center [347, 118] width 84 height 186
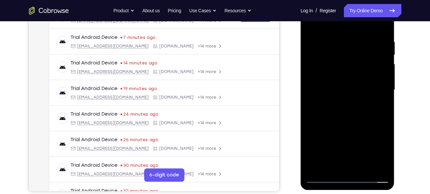
scroll to position [118, 0]
click at [383, 27] on div at bounding box center [347, 90] width 84 height 186
click at [382, 31] on div at bounding box center [347, 90] width 84 height 186
click at [383, 166] on div at bounding box center [347, 90] width 84 height 186
click at [385, 162] on div at bounding box center [347, 90] width 84 height 186
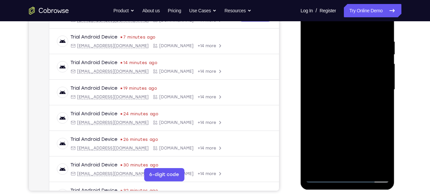
click at [362, 170] on div at bounding box center [347, 90] width 84 height 186
click at [355, 125] on div at bounding box center [347, 90] width 84 height 186
click at [342, 85] on div at bounding box center [347, 90] width 84 height 186
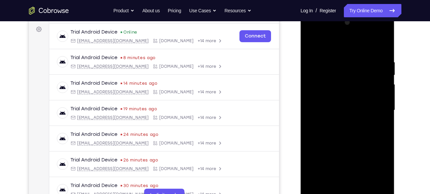
scroll to position [97, 0]
click at [310, 45] on div at bounding box center [347, 111] width 84 height 186
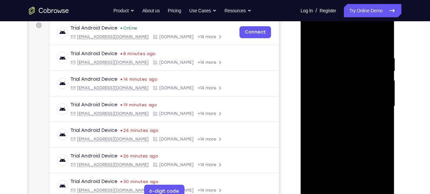
scroll to position [99, 0]
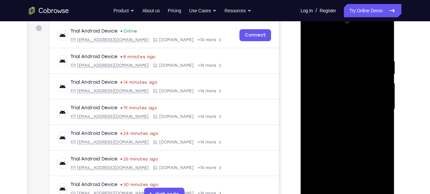
click at [314, 44] on div at bounding box center [347, 109] width 84 height 186
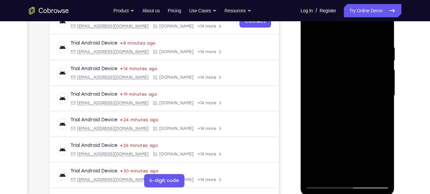
scroll to position [110, 0]
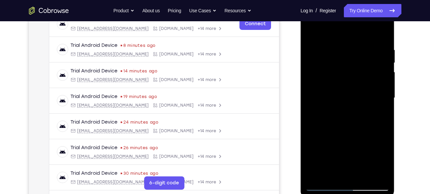
drag, startPoint x: 349, startPoint y: 65, endPoint x: 347, endPoint y: 137, distance: 71.5
click at [347, 137] on div at bounding box center [347, 98] width 84 height 186
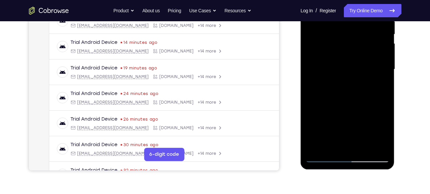
scroll to position [139, 0]
click at [382, 145] on div at bounding box center [347, 69] width 84 height 186
click at [362, 148] on div at bounding box center [347, 69] width 84 height 186
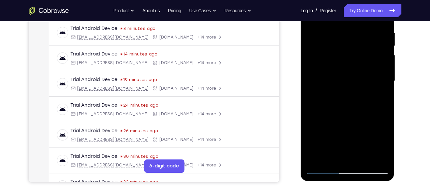
scroll to position [127, 0]
click at [345, 83] on div at bounding box center [347, 81] width 84 height 186
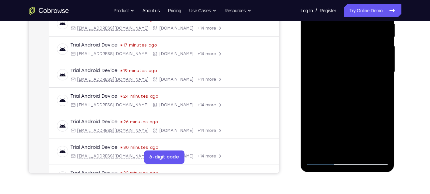
scroll to position [137, 0]
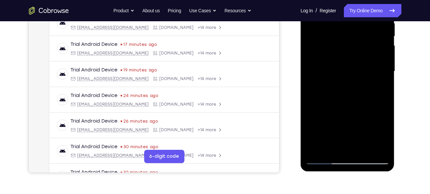
click at [381, 135] on div at bounding box center [347, 71] width 84 height 186
click at [353, 124] on div at bounding box center [347, 71] width 84 height 186
click at [342, 146] on div at bounding box center [347, 71] width 84 height 186
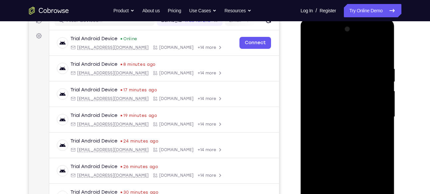
scroll to position [90, 0]
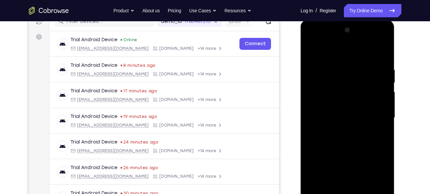
click at [309, 52] on div at bounding box center [347, 118] width 84 height 186
click at [336, 109] on div at bounding box center [347, 118] width 84 height 186
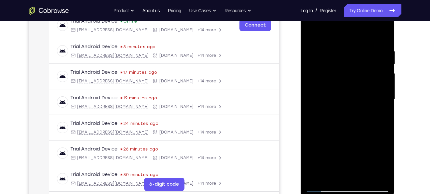
scroll to position [108, 0]
click at [311, 34] on div at bounding box center [347, 100] width 84 height 186
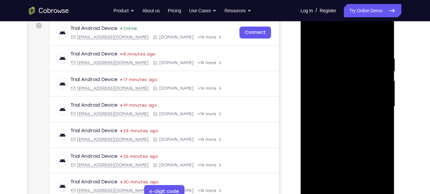
scroll to position [101, 0]
click at [332, 104] on div at bounding box center [347, 107] width 84 height 186
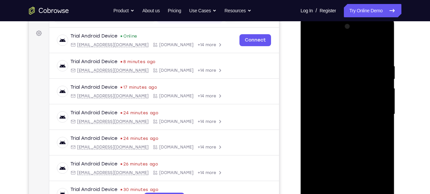
scroll to position [93, 0]
click at [309, 48] on div at bounding box center [347, 115] width 84 height 186
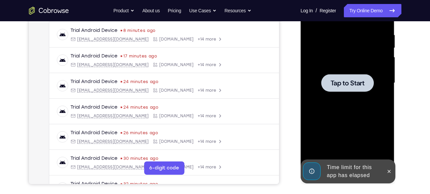
scroll to position [127, 0]
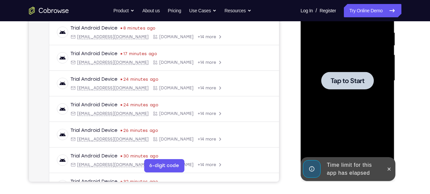
click at [335, 84] on span "Tap to Start" at bounding box center [347, 80] width 34 height 7
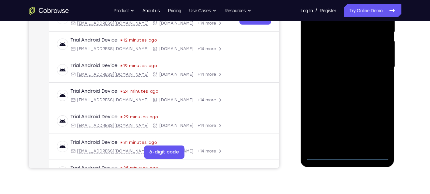
scroll to position [145, 0]
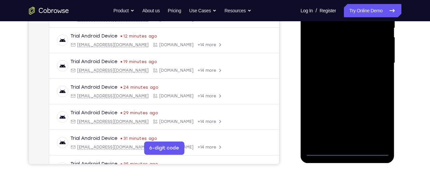
click at [348, 150] on div at bounding box center [347, 63] width 84 height 186
click at [376, 121] on div at bounding box center [347, 63] width 84 height 186
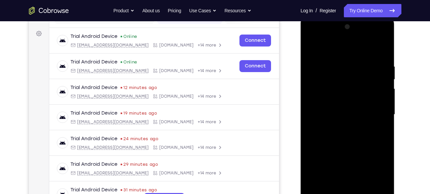
scroll to position [93, 0]
click at [312, 37] on div at bounding box center [347, 115] width 84 height 186
click at [377, 115] on div at bounding box center [347, 115] width 84 height 186
click at [339, 126] on div at bounding box center [347, 115] width 84 height 186
click at [341, 108] on div at bounding box center [347, 115] width 84 height 186
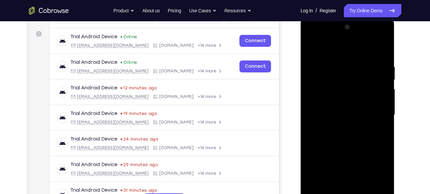
click at [346, 165] on div at bounding box center [347, 115] width 84 height 186
click at [331, 100] on div at bounding box center [347, 115] width 84 height 186
click at [328, 115] on div at bounding box center [347, 115] width 84 height 186
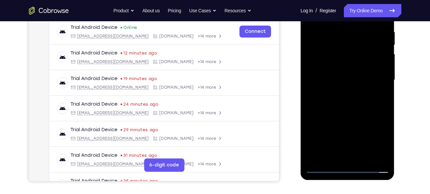
scroll to position [130, 0]
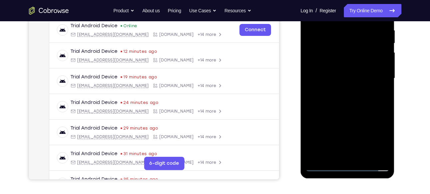
click at [383, 156] on div at bounding box center [347, 78] width 84 height 186
click at [354, 107] on div at bounding box center [347, 78] width 84 height 186
click at [365, 158] on div at bounding box center [347, 78] width 84 height 186
click at [348, 114] on div at bounding box center [347, 78] width 84 height 186
click at [344, 78] on div at bounding box center [347, 78] width 84 height 186
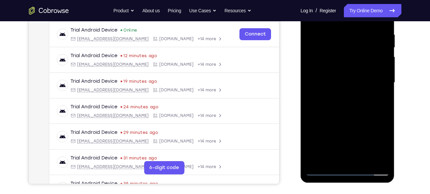
scroll to position [126, 0]
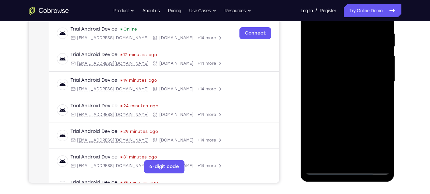
click at [354, 134] on div at bounding box center [347, 82] width 84 height 186
click at [326, 76] on div at bounding box center [347, 82] width 84 height 186
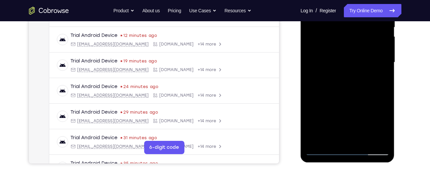
scroll to position [147, 0]
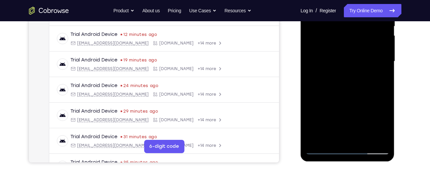
click at [358, 114] on div at bounding box center [347, 61] width 84 height 186
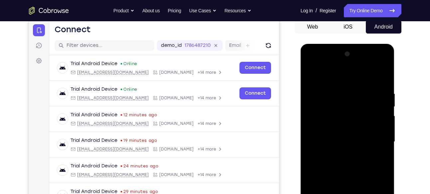
scroll to position [64, 0]
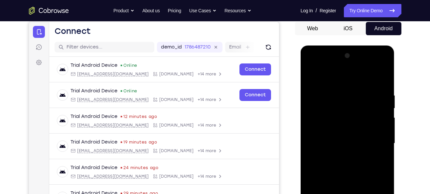
click at [311, 80] on div at bounding box center [347, 144] width 84 height 186
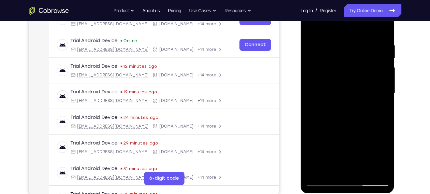
scroll to position [114, 0]
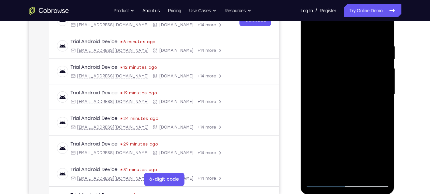
click at [336, 86] on div at bounding box center [347, 94] width 84 height 186
click at [310, 30] on div at bounding box center [347, 95] width 84 height 186
drag, startPoint x: 335, startPoint y: 52, endPoint x: 342, endPoint y: 119, distance: 67.5
click at [342, 119] on div at bounding box center [347, 95] width 84 height 186
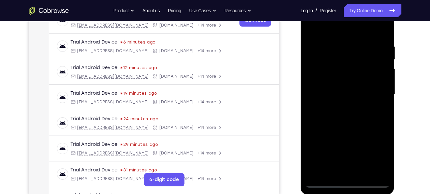
click at [338, 94] on div at bounding box center [347, 95] width 84 height 186
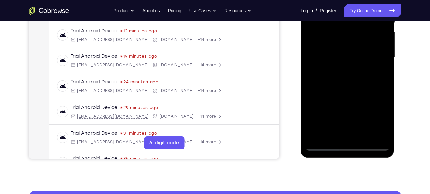
scroll to position [152, 0]
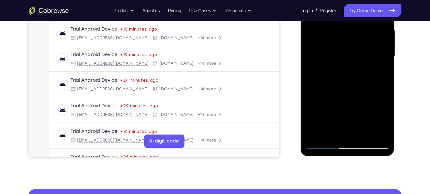
click at [382, 135] on div at bounding box center [347, 56] width 84 height 186
click at [336, 132] on div at bounding box center [347, 56] width 84 height 186
click at [355, 108] on div at bounding box center [347, 56] width 84 height 186
click at [325, 49] on div at bounding box center [347, 56] width 84 height 186
click at [340, 108] on div at bounding box center [347, 56] width 84 height 186
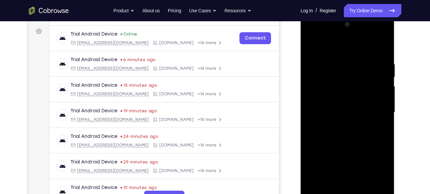
scroll to position [95, 0]
click at [354, 162] on div at bounding box center [347, 113] width 84 height 186
click at [357, 164] on div at bounding box center [347, 113] width 84 height 186
click at [356, 165] on div at bounding box center [347, 113] width 84 height 186
click at [310, 45] on div at bounding box center [347, 113] width 84 height 186
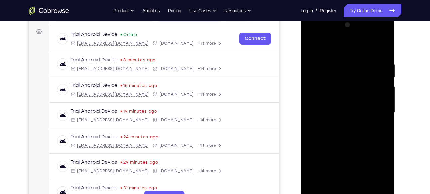
click at [310, 45] on div at bounding box center [347, 113] width 84 height 186
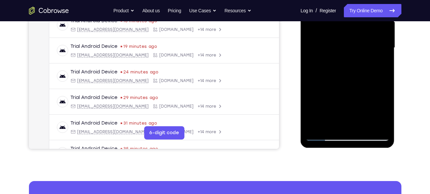
scroll to position [161, 0]
click at [364, 126] on div at bounding box center [347, 47] width 84 height 186
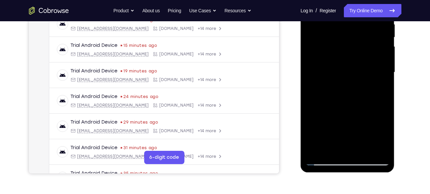
scroll to position [136, 0]
click at [338, 66] on div at bounding box center [347, 72] width 84 height 186
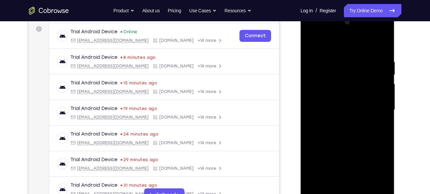
scroll to position [97, 0]
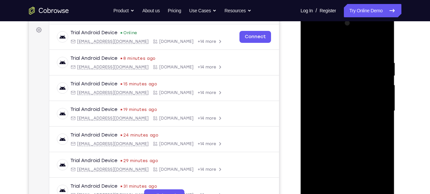
click at [312, 44] on div at bounding box center [347, 111] width 84 height 186
click at [343, 109] on span "Tap to Start" at bounding box center [347, 111] width 34 height 7
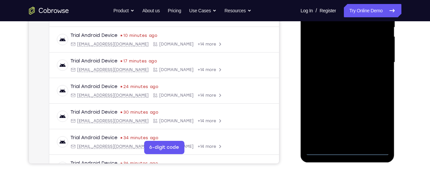
scroll to position [147, 0]
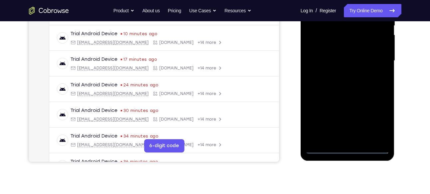
click at [347, 149] on div at bounding box center [347, 61] width 84 height 186
click at [373, 120] on div at bounding box center [347, 61] width 84 height 186
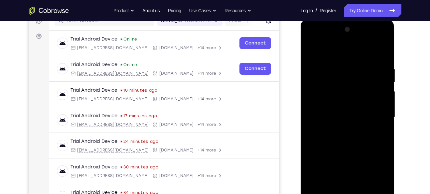
scroll to position [90, 0]
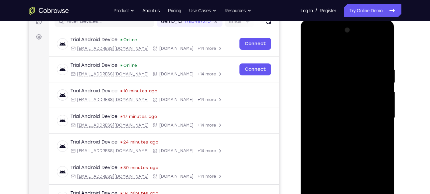
click at [313, 42] on div at bounding box center [347, 118] width 84 height 186
click at [376, 117] on div at bounding box center [347, 118] width 84 height 186
click at [339, 131] on div at bounding box center [347, 118] width 84 height 186
click at [346, 111] on div at bounding box center [347, 118] width 84 height 186
click at [346, 170] on div at bounding box center [347, 118] width 84 height 186
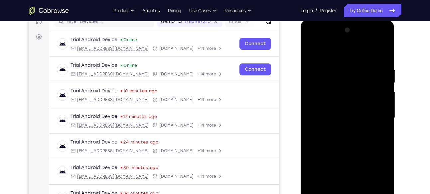
click at [332, 105] on div at bounding box center [347, 118] width 84 height 186
click at [335, 118] on div at bounding box center [347, 118] width 84 height 186
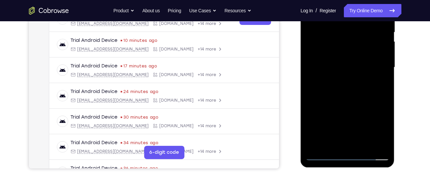
scroll to position [141, 0]
click at [365, 146] on div at bounding box center [347, 67] width 84 height 186
click at [384, 143] on div at bounding box center [347, 67] width 84 height 186
click at [358, 100] on div at bounding box center [347, 67] width 84 height 186
click at [365, 145] on div at bounding box center [347, 67] width 84 height 186
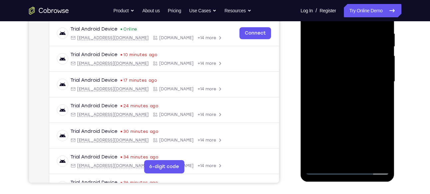
scroll to position [125, 0]
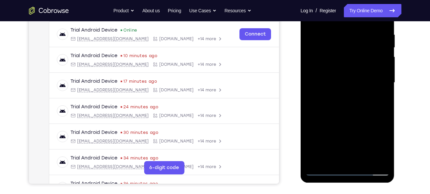
click at [350, 116] on div at bounding box center [347, 83] width 84 height 186
click at [344, 79] on div at bounding box center [347, 83] width 84 height 186
click at [311, 99] on div at bounding box center [347, 83] width 84 height 186
click at [353, 136] on div at bounding box center [347, 83] width 84 height 186
click at [353, 135] on div at bounding box center [347, 83] width 84 height 186
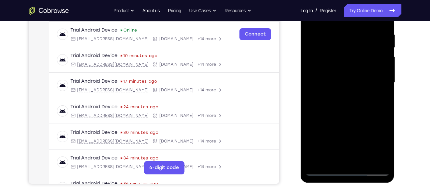
click at [380, 99] on div at bounding box center [347, 83] width 84 height 186
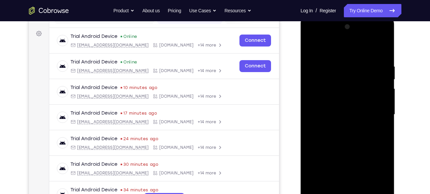
scroll to position [93, 0]
click at [311, 50] on div at bounding box center [347, 115] width 84 height 186
click at [345, 112] on div at bounding box center [347, 115] width 84 height 186
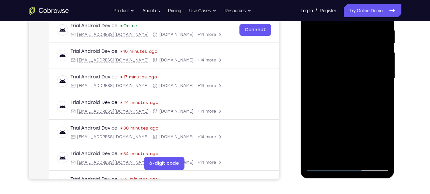
scroll to position [130, 0]
click at [353, 131] on div at bounding box center [347, 78] width 84 height 186
click at [352, 121] on div at bounding box center [347, 78] width 84 height 186
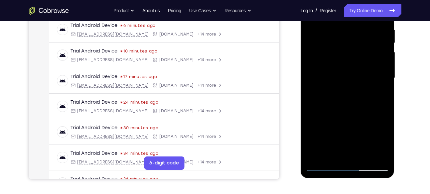
click at [349, 131] on div at bounding box center [347, 78] width 84 height 186
click at [354, 128] on div at bounding box center [347, 78] width 84 height 186
click at [353, 130] on div at bounding box center [347, 78] width 84 height 186
click at [383, 93] on div at bounding box center [347, 78] width 84 height 186
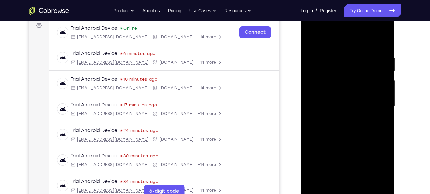
scroll to position [101, 0]
click at [311, 40] on div at bounding box center [347, 107] width 84 height 186
click at [343, 106] on div at bounding box center [347, 107] width 84 height 186
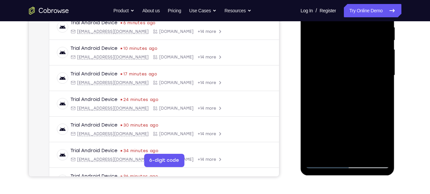
scroll to position [135, 0]
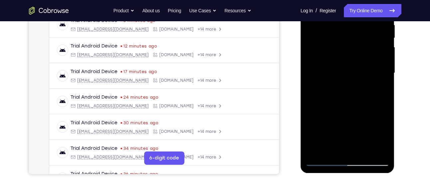
click at [355, 125] on div at bounding box center [347, 73] width 84 height 186
click at [354, 126] on div at bounding box center [347, 73] width 84 height 186
click at [355, 125] on div at bounding box center [347, 73] width 84 height 186
click at [355, 127] on div at bounding box center [347, 73] width 84 height 186
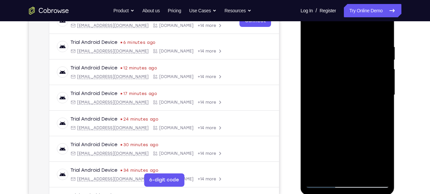
scroll to position [110, 0]
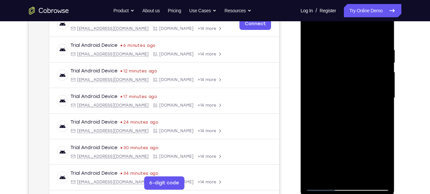
click at [309, 32] on div at bounding box center [347, 98] width 84 height 186
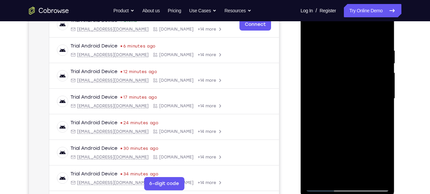
scroll to position [108, 0]
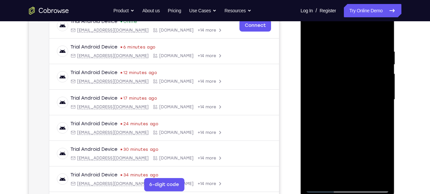
click at [314, 34] on div at bounding box center [347, 100] width 84 height 186
click at [384, 32] on div at bounding box center [347, 100] width 84 height 186
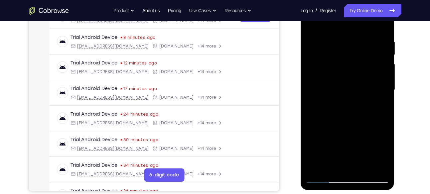
scroll to position [118, 0]
click at [363, 166] on div at bounding box center [347, 90] width 84 height 186
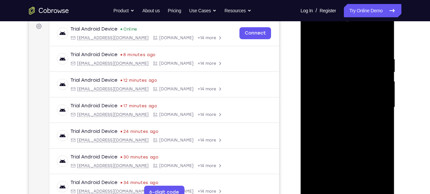
scroll to position [100, 0]
click at [311, 40] on div at bounding box center [347, 108] width 84 height 186
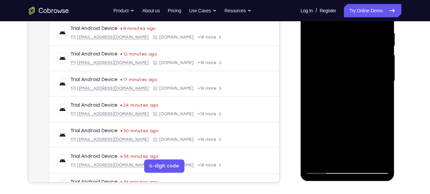
scroll to position [128, 0]
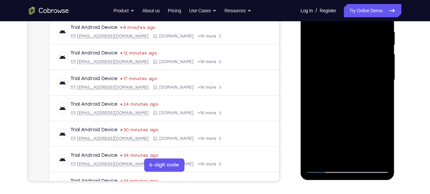
click at [338, 74] on div at bounding box center [347, 80] width 84 height 186
click at [356, 132] on div at bounding box center [347, 80] width 84 height 186
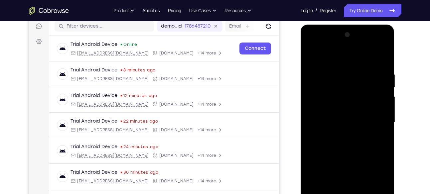
scroll to position [83, 0]
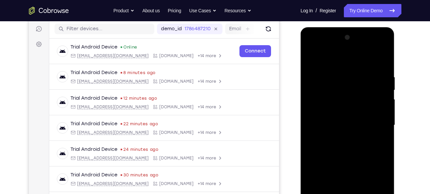
click at [311, 60] on div at bounding box center [347, 125] width 84 height 186
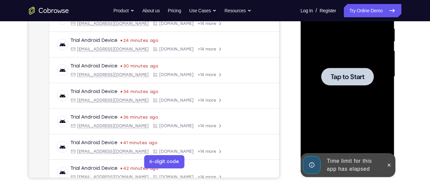
scroll to position [131, 0]
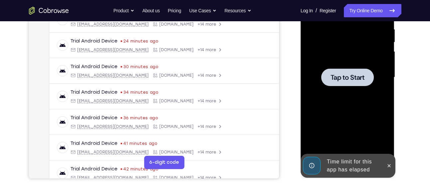
click at [342, 74] on span "Tap to Start" at bounding box center [347, 77] width 34 height 7
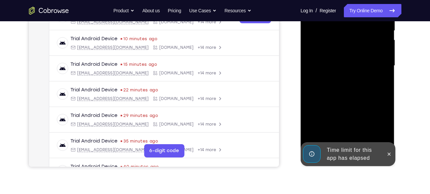
scroll to position [143, 0]
click at [390, 154] on icon at bounding box center [388, 153] width 5 height 5
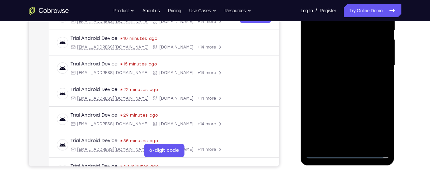
click at [343, 153] on div at bounding box center [347, 65] width 84 height 186
click at [380, 121] on div at bounding box center [347, 65] width 84 height 186
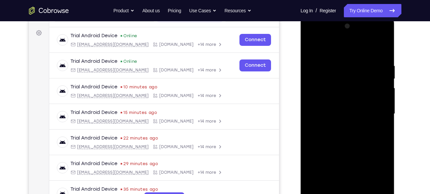
scroll to position [94, 0]
click at [312, 35] on div at bounding box center [347, 114] width 84 height 186
click at [374, 109] on div at bounding box center [347, 114] width 84 height 186
click at [376, 110] on div at bounding box center [347, 114] width 84 height 186
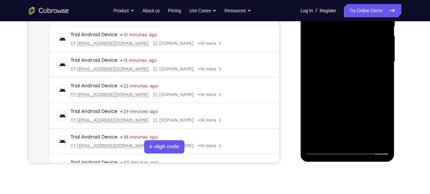
scroll to position [148, 0]
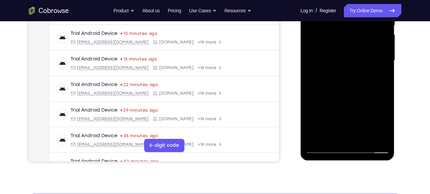
click at [353, 137] on div at bounding box center [347, 60] width 84 height 186
click at [343, 56] on div at bounding box center [347, 60] width 84 height 186
click at [347, 113] on div at bounding box center [347, 60] width 84 height 186
click at [330, 49] on div at bounding box center [347, 60] width 84 height 186
click at [343, 59] on div at bounding box center [347, 60] width 84 height 186
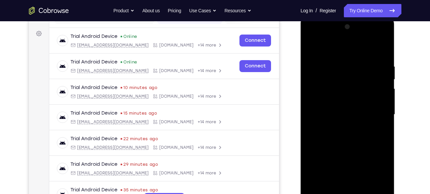
scroll to position [93, 0]
click at [384, 58] on div at bounding box center [347, 115] width 84 height 186
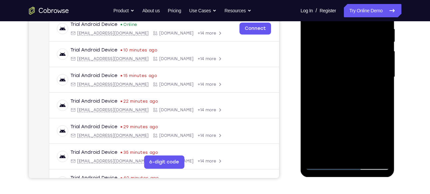
scroll to position [132, 0]
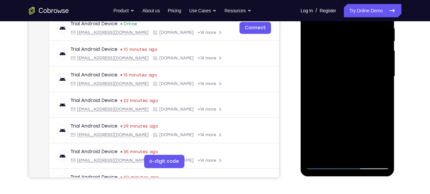
click at [362, 155] on div at bounding box center [347, 76] width 84 height 186
click at [344, 113] on div at bounding box center [347, 76] width 84 height 186
click at [350, 76] on div at bounding box center [347, 76] width 84 height 186
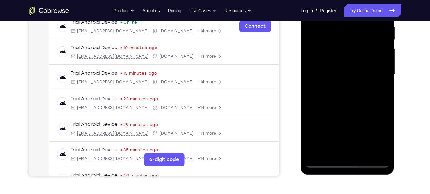
scroll to position [134, 0]
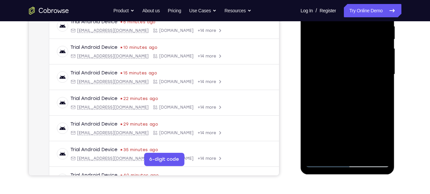
click at [355, 126] on div at bounding box center [347, 74] width 84 height 186
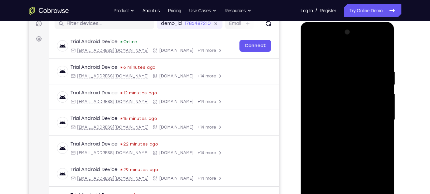
scroll to position [88, 0]
click at [310, 55] on div at bounding box center [347, 120] width 84 height 186
click at [383, 54] on div at bounding box center [347, 120] width 84 height 186
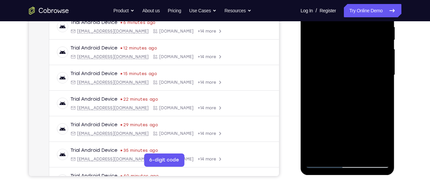
scroll to position [133, 0]
click at [364, 154] on div at bounding box center [347, 75] width 84 height 186
click at [328, 73] on div at bounding box center [347, 75] width 84 height 186
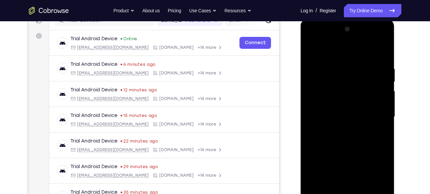
scroll to position [91, 0]
click at [311, 50] on div at bounding box center [347, 117] width 84 height 186
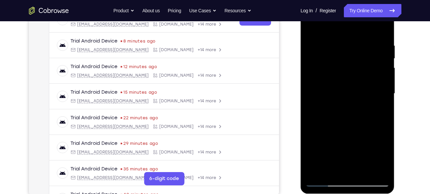
scroll to position [113, 0]
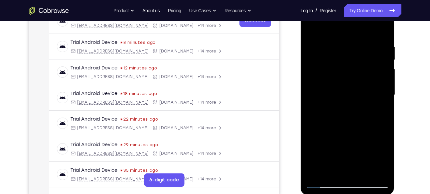
click at [333, 86] on div at bounding box center [347, 95] width 84 height 186
click at [313, 29] on div at bounding box center [347, 95] width 84 height 186
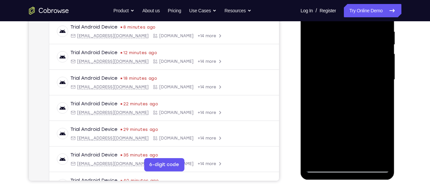
scroll to position [127, 0]
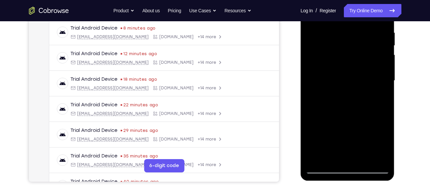
click at [341, 72] on div at bounding box center [347, 81] width 84 height 186
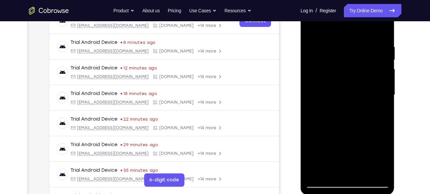
scroll to position [103, 0]
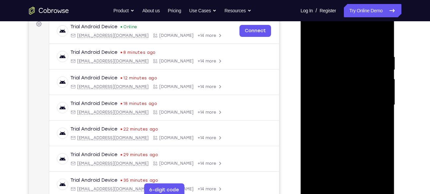
click at [311, 40] on div at bounding box center [347, 105] width 84 height 186
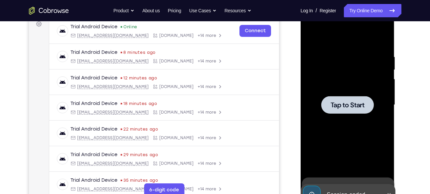
click at [339, 102] on span "Tap to Start" at bounding box center [347, 105] width 34 height 7
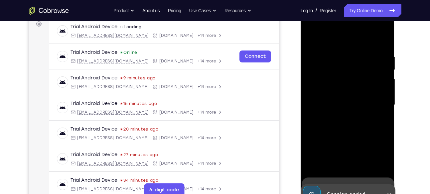
scroll to position [150, 0]
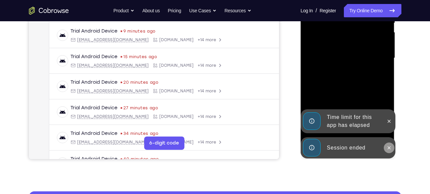
click at [390, 147] on icon at bounding box center [389, 147] width 3 height 3
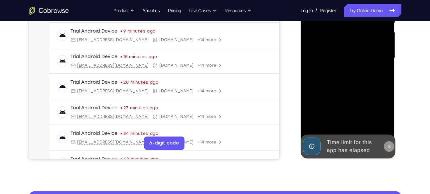
click at [388, 143] on button at bounding box center [389, 146] width 11 height 11
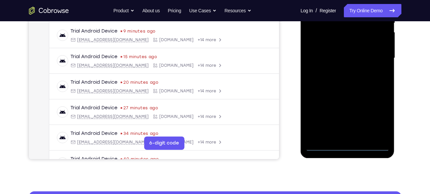
click at [350, 144] on div at bounding box center [347, 58] width 84 height 186
click at [348, 145] on div at bounding box center [347, 58] width 84 height 186
click at [377, 121] on div at bounding box center [347, 58] width 84 height 186
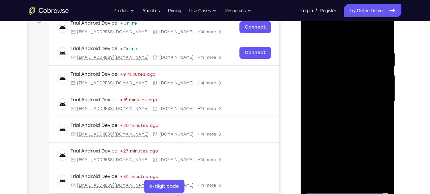
scroll to position [103, 0]
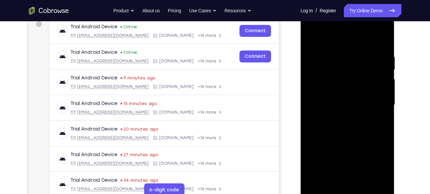
click at [313, 29] on div at bounding box center [347, 105] width 84 height 186
click at [374, 103] on div at bounding box center [347, 105] width 84 height 186
click at [342, 116] on div at bounding box center [347, 105] width 84 height 186
click at [345, 93] on div at bounding box center [347, 105] width 84 height 186
click at [346, 158] on div at bounding box center [347, 105] width 84 height 186
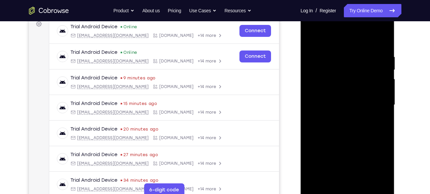
click at [330, 99] on div at bounding box center [347, 105] width 84 height 186
click at [347, 88] on div at bounding box center [347, 105] width 84 height 186
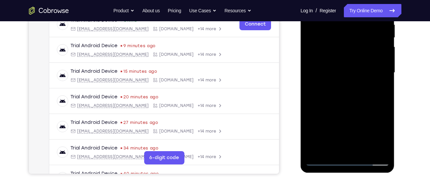
scroll to position [136, 0]
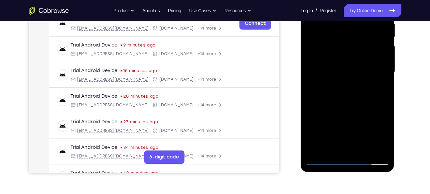
click at [364, 150] on div at bounding box center [347, 72] width 84 height 186
click at [346, 106] on div at bounding box center [347, 72] width 84 height 186
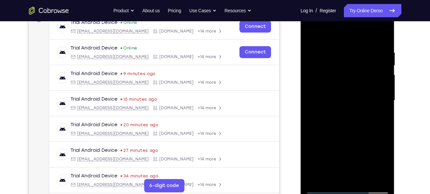
scroll to position [107, 0]
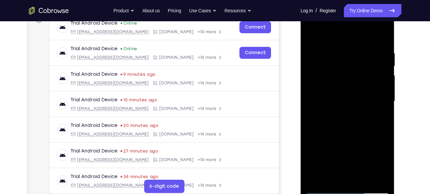
click at [337, 115] on div at bounding box center [347, 101] width 84 height 186
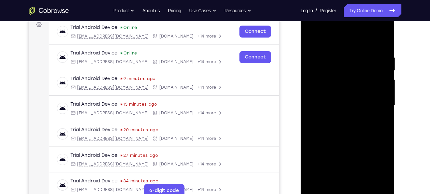
scroll to position [102, 0]
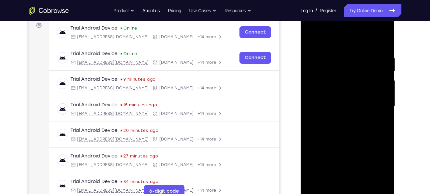
click at [310, 40] on div at bounding box center [347, 106] width 84 height 186
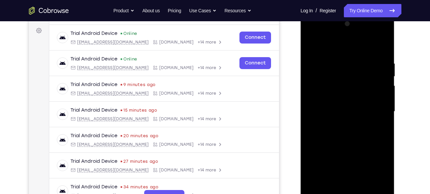
scroll to position [96, 0]
click at [373, 35] on div at bounding box center [347, 112] width 84 height 186
click at [332, 45] on div at bounding box center [347, 112] width 84 height 186
click at [319, 92] on div at bounding box center [347, 112] width 84 height 186
click at [349, 116] on div at bounding box center [347, 112] width 84 height 186
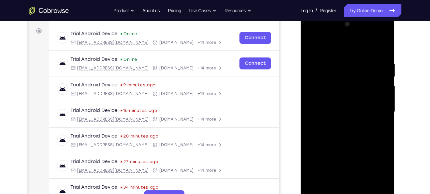
click at [349, 164] on div at bounding box center [347, 112] width 84 height 186
click at [348, 164] on div at bounding box center [347, 112] width 84 height 186
click at [332, 107] on div at bounding box center [347, 112] width 84 height 186
click at [347, 163] on div at bounding box center [347, 112] width 84 height 186
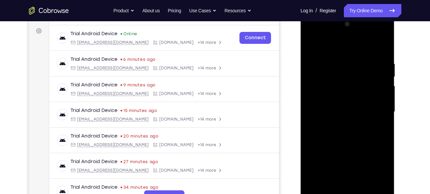
click at [347, 120] on div at bounding box center [347, 112] width 84 height 186
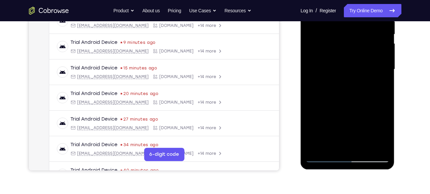
scroll to position [141, 0]
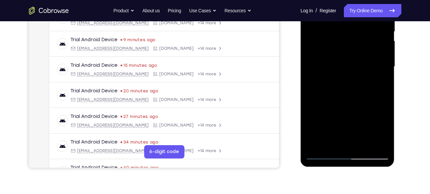
click at [351, 146] on div at bounding box center [347, 67] width 84 height 186
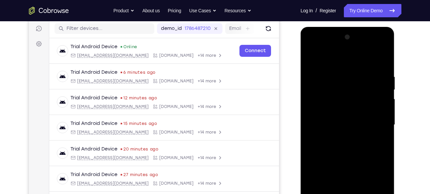
scroll to position [82, 0]
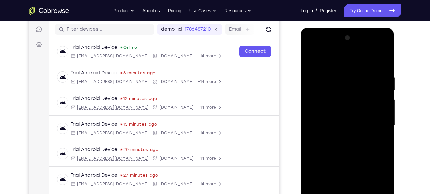
click at [383, 48] on div at bounding box center [347, 126] width 84 height 186
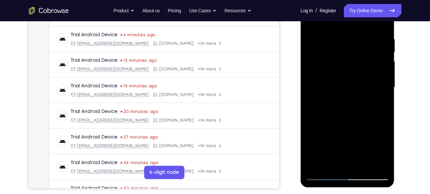
scroll to position [124, 0]
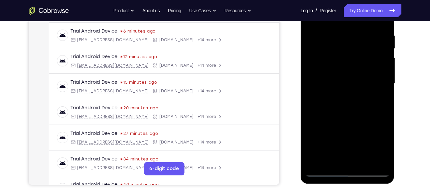
click at [361, 132] on div at bounding box center [347, 84] width 84 height 186
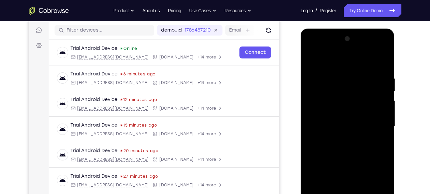
scroll to position [80, 0]
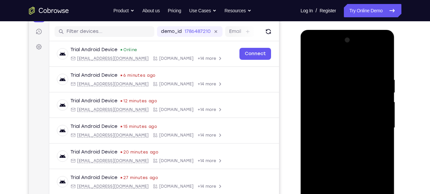
click at [316, 59] on div at bounding box center [347, 128] width 84 height 186
click at [375, 141] on div at bounding box center [347, 128] width 84 height 186
click at [316, 58] on div at bounding box center [347, 128] width 84 height 186
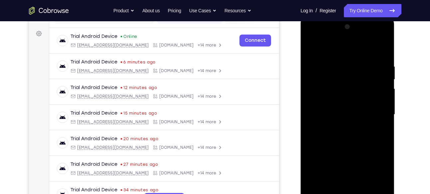
scroll to position [93, 0]
click at [345, 83] on div at bounding box center [347, 115] width 84 height 186
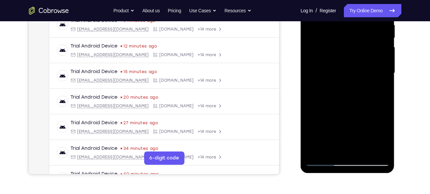
scroll to position [135, 0]
drag, startPoint x: 352, startPoint y: 85, endPoint x: 351, endPoint y: 66, distance: 18.6
click at [351, 66] on div at bounding box center [347, 73] width 84 height 186
drag, startPoint x: 375, startPoint y: 81, endPoint x: 374, endPoint y: 65, distance: 15.3
click at [374, 65] on div at bounding box center [347, 73] width 84 height 186
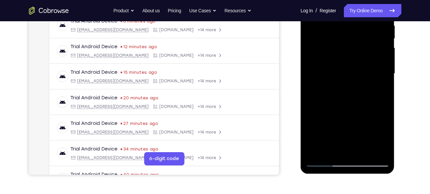
scroll to position [133, 0]
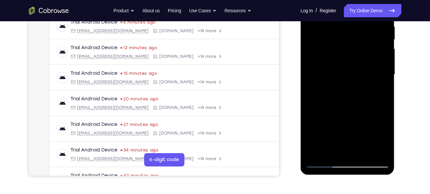
drag, startPoint x: 374, startPoint y: 85, endPoint x: 375, endPoint y: 65, distance: 20.3
click at [375, 65] on div at bounding box center [347, 75] width 84 height 186
drag, startPoint x: 353, startPoint y: 89, endPoint x: 352, endPoint y: 73, distance: 15.7
click at [352, 73] on div at bounding box center [347, 75] width 84 height 186
click at [342, 93] on div at bounding box center [347, 75] width 84 height 186
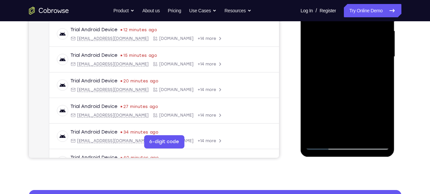
scroll to position [153, 0]
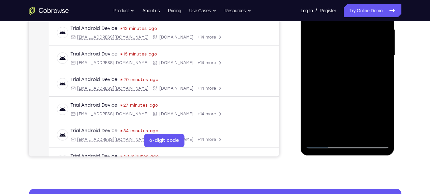
click at [354, 107] on div at bounding box center [347, 55] width 84 height 186
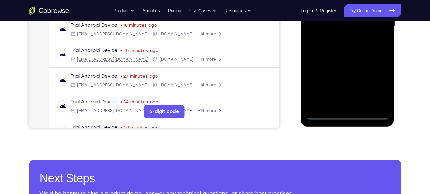
scroll to position [181, 0]
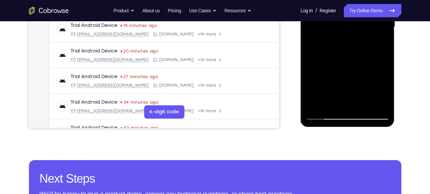
click at [379, 91] on div at bounding box center [347, 27] width 84 height 186
click at [356, 81] on div at bounding box center [347, 27] width 84 height 186
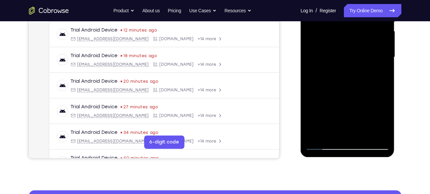
scroll to position [148, 0]
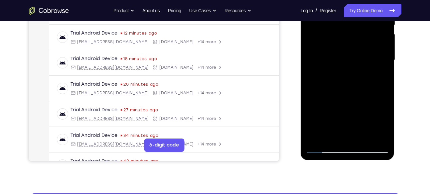
click at [322, 79] on div at bounding box center [347, 60] width 84 height 186
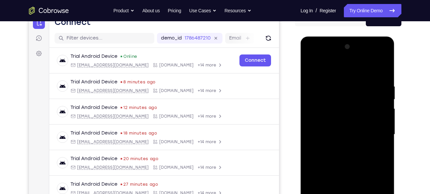
scroll to position [73, 0]
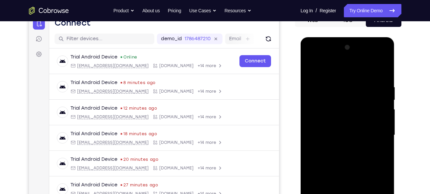
click at [374, 59] on div at bounding box center [347, 135] width 84 height 186
click at [334, 80] on div at bounding box center [347, 135] width 84 height 186
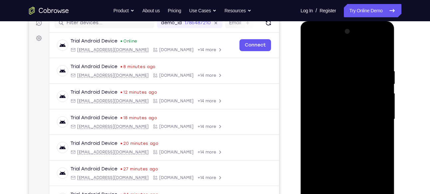
scroll to position [96, 0]
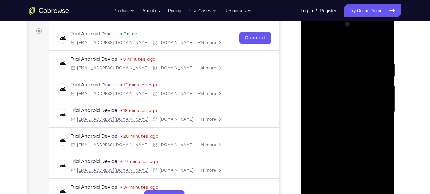
click at [345, 109] on div at bounding box center [347, 112] width 84 height 186
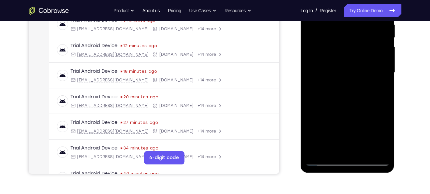
scroll to position [147, 0]
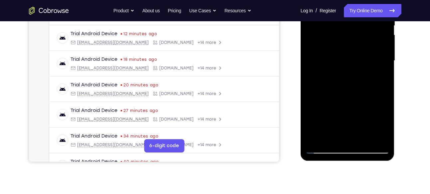
click at [381, 78] on div at bounding box center [347, 61] width 84 height 186
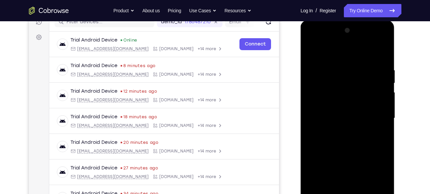
scroll to position [89, 0]
click at [312, 53] on div at bounding box center [347, 119] width 84 height 186
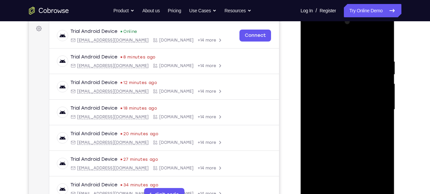
scroll to position [104, 0]
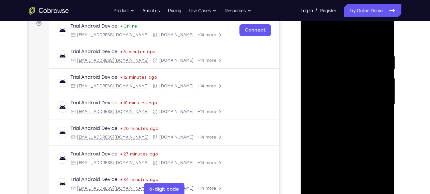
click at [334, 116] on div at bounding box center [347, 104] width 84 height 186
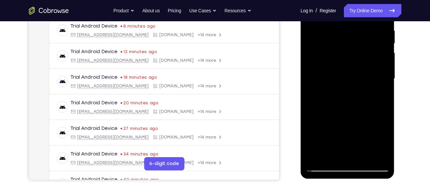
scroll to position [134, 0]
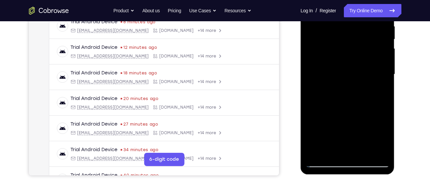
click at [356, 125] on div at bounding box center [347, 74] width 84 height 186
click at [377, 90] on div at bounding box center [347, 74] width 84 height 186
click at [355, 126] on div at bounding box center [347, 74] width 84 height 186
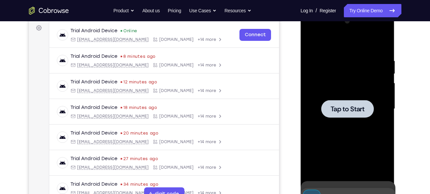
scroll to position [98, 0]
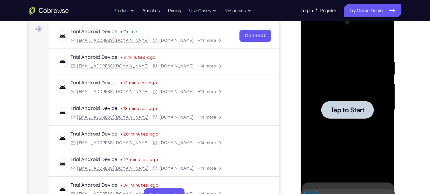
click at [344, 110] on span "Tap to Start" at bounding box center [347, 110] width 34 height 7
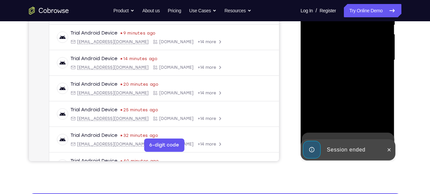
scroll to position [149, 0]
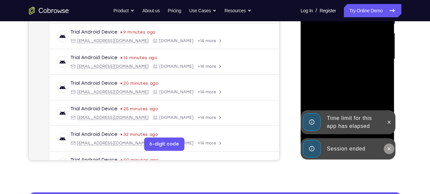
click at [391, 146] on button at bounding box center [389, 149] width 11 height 11
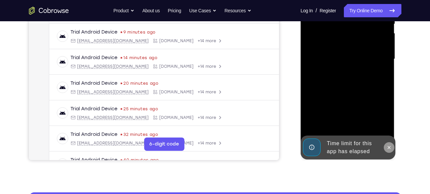
click at [388, 147] on icon at bounding box center [389, 147] width 3 height 3
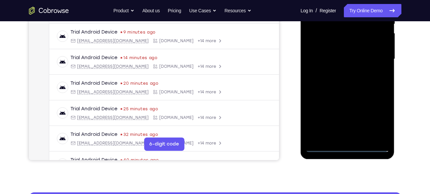
click at [348, 149] on div at bounding box center [347, 59] width 84 height 186
click at [380, 121] on div at bounding box center [347, 59] width 84 height 186
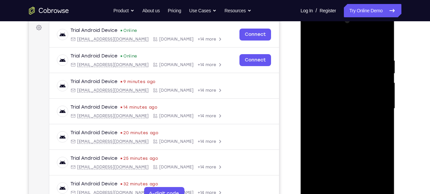
scroll to position [98, 0]
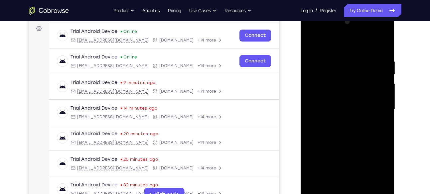
click at [311, 32] on div at bounding box center [347, 110] width 84 height 186
click at [374, 109] on div at bounding box center [347, 110] width 84 height 186
click at [340, 121] on div at bounding box center [347, 110] width 84 height 186
click at [340, 101] on div at bounding box center [347, 110] width 84 height 186
click at [348, 163] on div at bounding box center [347, 110] width 84 height 186
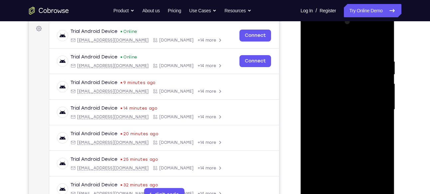
click at [328, 97] on div at bounding box center [347, 110] width 84 height 186
click at [333, 109] on div at bounding box center [347, 110] width 84 height 186
click at [349, 134] on div at bounding box center [347, 110] width 84 height 186
click at [356, 130] on div at bounding box center [347, 110] width 84 height 186
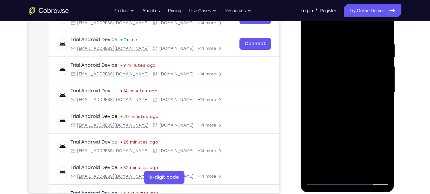
scroll to position [118, 0]
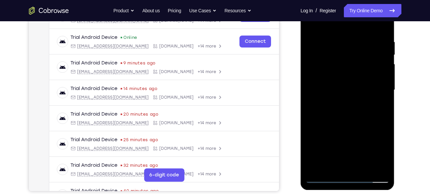
click at [337, 38] on div at bounding box center [347, 90] width 84 height 186
click at [380, 33] on div at bounding box center [347, 90] width 84 height 186
click at [334, 38] on div at bounding box center [347, 90] width 84 height 186
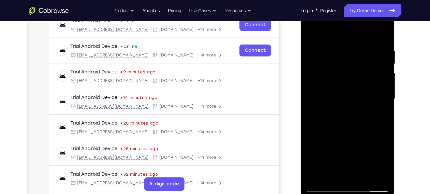
scroll to position [110, 0]
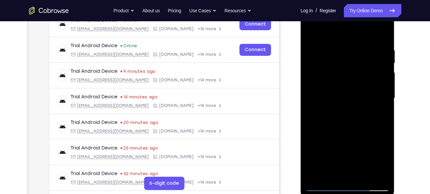
click at [377, 96] on div at bounding box center [347, 98] width 84 height 186
click at [385, 60] on div at bounding box center [347, 98] width 84 height 186
click at [380, 32] on div at bounding box center [347, 98] width 84 height 186
click at [378, 33] on div at bounding box center [347, 98] width 84 height 186
click at [381, 33] on div at bounding box center [347, 98] width 84 height 186
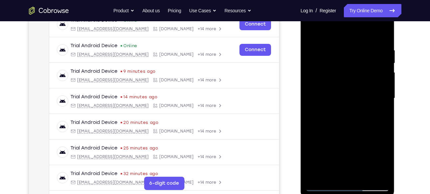
click at [381, 33] on div at bounding box center [347, 98] width 84 height 186
click at [365, 177] on div at bounding box center [347, 98] width 84 height 186
click at [364, 176] on div at bounding box center [347, 98] width 84 height 186
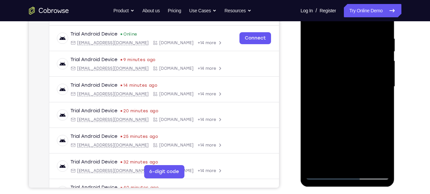
scroll to position [119, 0]
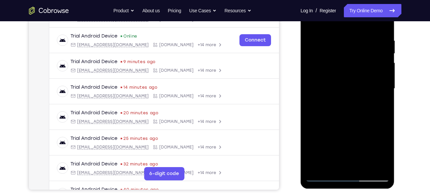
click at [389, 108] on div at bounding box center [347, 89] width 84 height 186
click at [364, 164] on div at bounding box center [347, 89] width 84 height 186
click at [352, 124] on div at bounding box center [347, 89] width 84 height 186
click at [334, 87] on div at bounding box center [347, 89] width 84 height 186
click at [354, 139] on div at bounding box center [347, 89] width 84 height 186
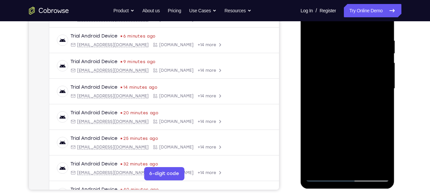
click at [350, 129] on div at bounding box center [347, 89] width 84 height 186
click at [378, 104] on div at bounding box center [347, 89] width 84 height 186
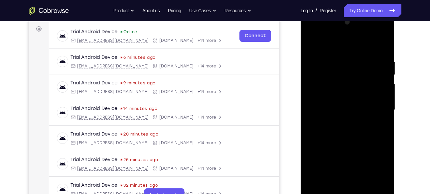
scroll to position [98, 0]
click at [309, 44] on div at bounding box center [347, 110] width 84 height 186
click at [340, 123] on div at bounding box center [347, 110] width 84 height 186
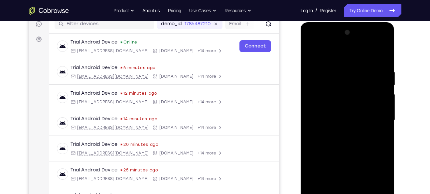
scroll to position [86, 0]
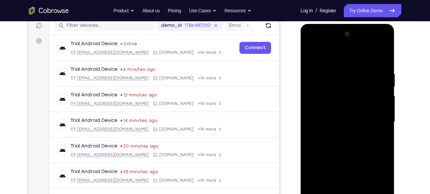
click at [310, 55] on div at bounding box center [347, 122] width 84 height 186
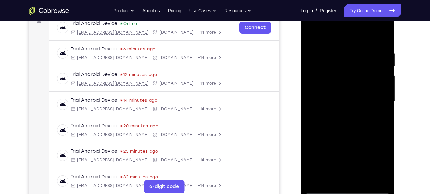
scroll to position [107, 0]
click at [313, 34] on div at bounding box center [347, 101] width 84 height 186
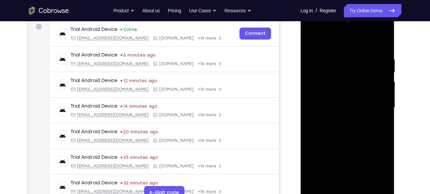
scroll to position [88, 0]
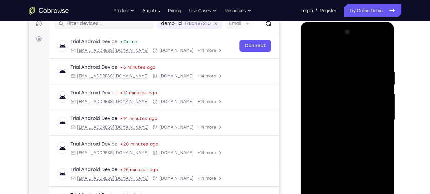
click at [384, 52] on div at bounding box center [347, 120] width 84 height 186
click at [311, 49] on div at bounding box center [347, 120] width 84 height 186
click at [310, 52] on div at bounding box center [347, 120] width 84 height 186
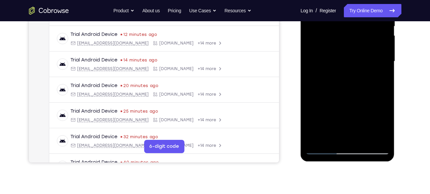
scroll to position [147, 0]
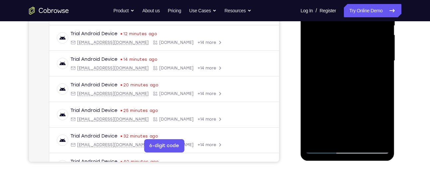
click at [363, 137] on div at bounding box center [347, 61] width 84 height 186
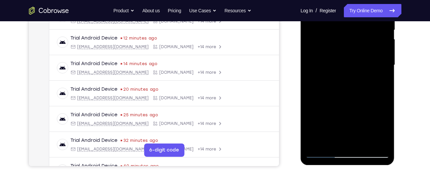
scroll to position [143, 0]
click at [329, 76] on div at bounding box center [347, 65] width 84 height 186
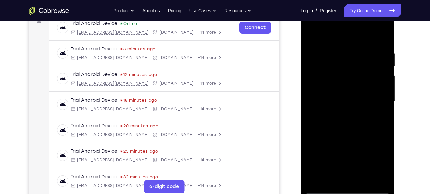
scroll to position [106, 0]
click at [310, 35] on div at bounding box center [347, 102] width 84 height 186
click at [312, 37] on div at bounding box center [347, 102] width 84 height 186
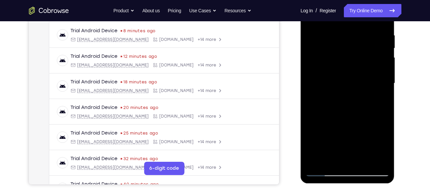
scroll to position [129, 0]
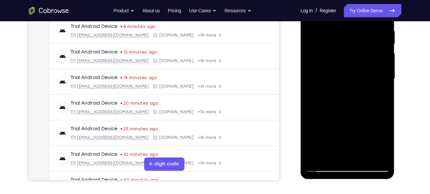
click at [366, 160] on div at bounding box center [347, 79] width 84 height 186
click at [364, 159] on div at bounding box center [347, 79] width 84 height 186
click at [337, 76] on div at bounding box center [347, 79] width 84 height 186
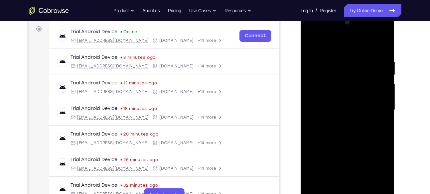
scroll to position [98, 0]
click at [313, 41] on div at bounding box center [347, 110] width 84 height 186
click at [337, 119] on div at bounding box center [347, 110] width 84 height 186
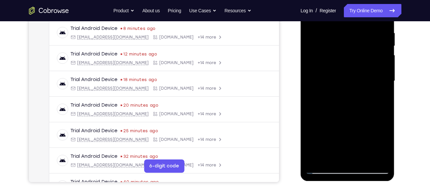
scroll to position [128, 0]
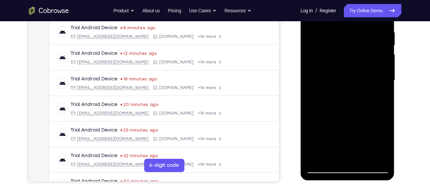
click at [354, 132] on div at bounding box center [347, 80] width 84 height 186
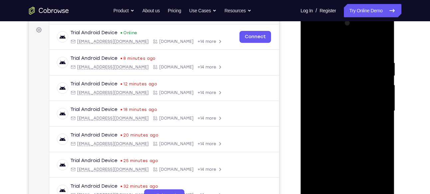
scroll to position [95, 0]
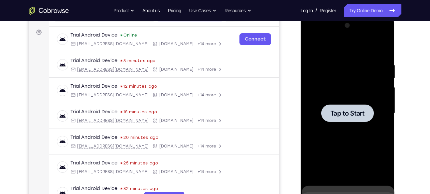
click at [346, 118] on div at bounding box center [347, 113] width 53 height 18
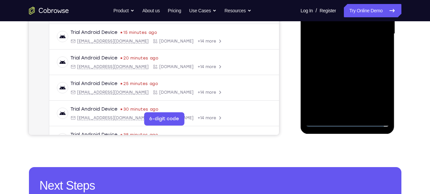
scroll to position [176, 0]
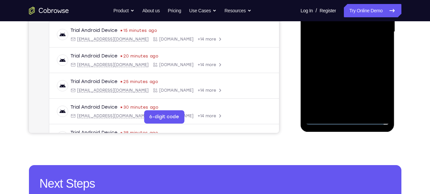
click at [348, 119] on div at bounding box center [347, 32] width 84 height 186
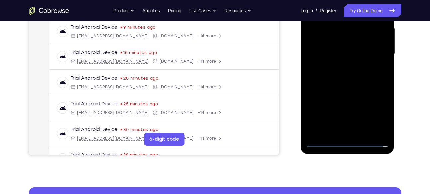
scroll to position [154, 0]
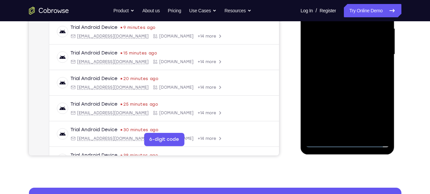
click at [380, 113] on div at bounding box center [347, 54] width 84 height 186
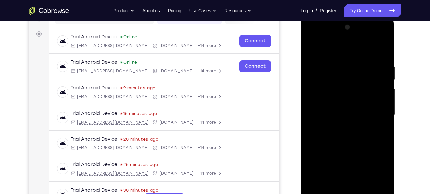
scroll to position [93, 0]
click at [310, 37] on div at bounding box center [347, 115] width 84 height 186
click at [377, 116] on div at bounding box center [347, 115] width 84 height 186
click at [341, 127] on div at bounding box center [347, 115] width 84 height 186
click at [337, 109] on div at bounding box center [347, 115] width 84 height 186
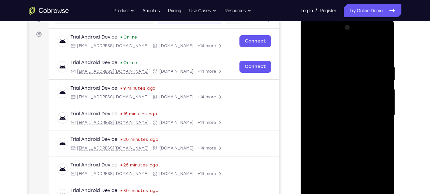
click at [349, 166] on div at bounding box center [347, 115] width 84 height 186
click at [328, 103] on div at bounding box center [347, 115] width 84 height 186
click at [326, 114] on div at bounding box center [347, 115] width 84 height 186
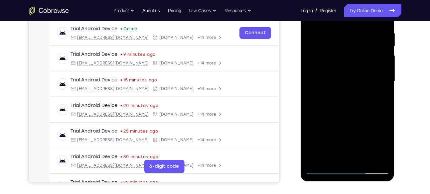
scroll to position [127, 0]
click at [386, 159] on div at bounding box center [347, 81] width 84 height 186
click at [351, 111] on div at bounding box center [347, 81] width 84 height 186
click at [363, 161] on div at bounding box center [347, 81] width 84 height 186
click at [345, 116] on div at bounding box center [347, 81] width 84 height 186
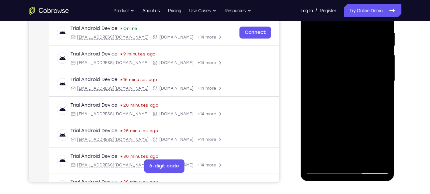
click at [343, 95] on div at bounding box center [347, 81] width 84 height 186
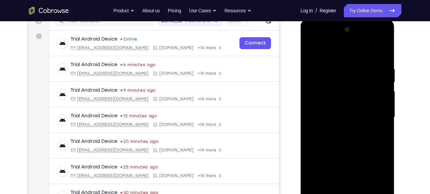
scroll to position [90, 0]
click at [310, 52] on div at bounding box center [347, 118] width 84 height 186
click at [334, 128] on div at bounding box center [347, 118] width 84 height 186
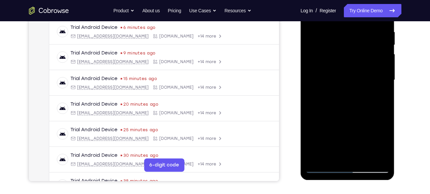
scroll to position [129, 0]
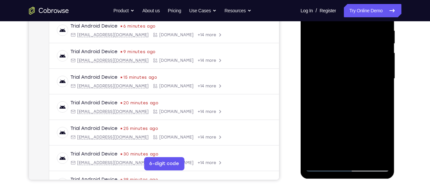
click at [355, 130] on div at bounding box center [347, 79] width 84 height 186
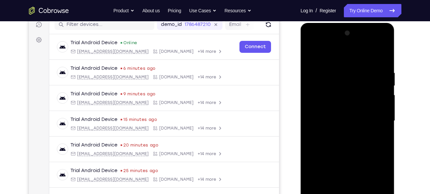
scroll to position [87, 0]
click at [309, 56] on div at bounding box center [347, 121] width 84 height 186
click at [338, 131] on div at bounding box center [347, 121] width 84 height 186
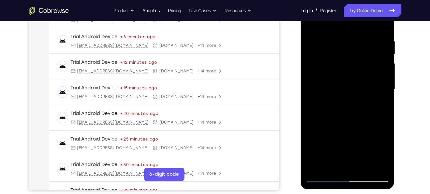
scroll to position [119, 0]
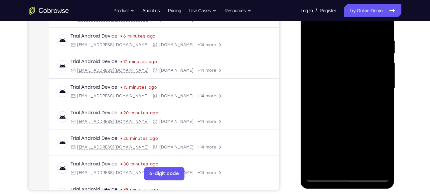
click at [355, 141] on div at bounding box center [347, 89] width 84 height 186
click at [347, 140] on div at bounding box center [347, 89] width 84 height 186
click at [377, 106] on div at bounding box center [347, 89] width 84 height 186
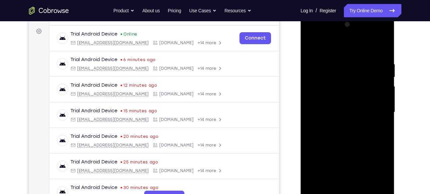
scroll to position [95, 0]
click at [348, 164] on div at bounding box center [347, 113] width 84 height 186
click at [355, 165] on div at bounding box center [347, 113] width 84 height 186
click at [311, 48] on div at bounding box center [347, 113] width 84 height 186
click at [333, 108] on div at bounding box center [347, 113] width 84 height 186
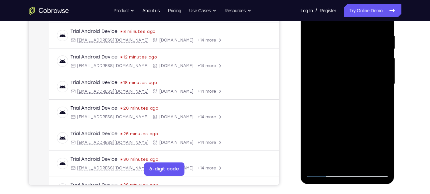
scroll to position [124, 0]
click at [354, 136] on div at bounding box center [347, 84] width 84 height 186
click at [379, 97] on div at bounding box center [347, 84] width 84 height 186
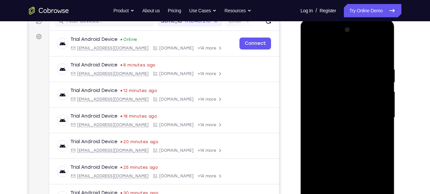
scroll to position [90, 0]
click at [308, 52] on div at bounding box center [347, 118] width 84 height 186
click at [325, 130] on div at bounding box center [347, 118] width 84 height 186
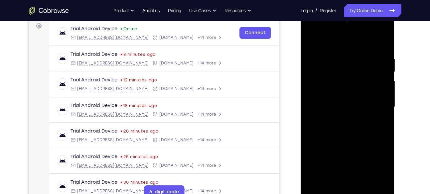
scroll to position [101, 0]
click at [311, 42] on div at bounding box center [347, 107] width 84 height 186
click at [335, 107] on div at bounding box center [347, 107] width 84 height 186
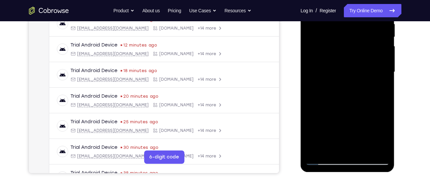
scroll to position [137, 0]
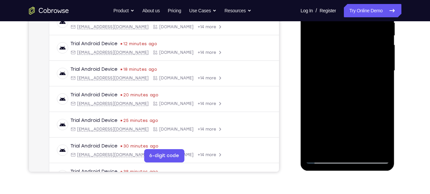
click at [382, 89] on div at bounding box center [347, 71] width 84 height 186
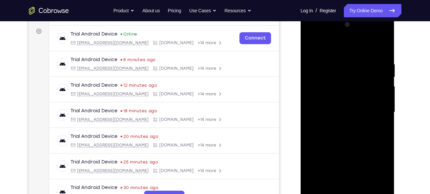
scroll to position [95, 0]
click at [310, 45] on div at bounding box center [347, 113] width 84 height 186
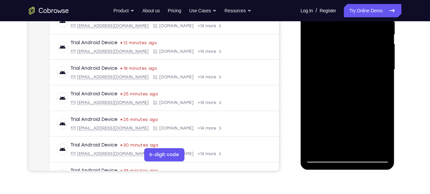
scroll to position [138, 0]
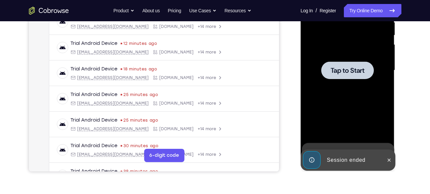
click at [348, 71] on span "Tap to Start" at bounding box center [347, 70] width 34 height 7
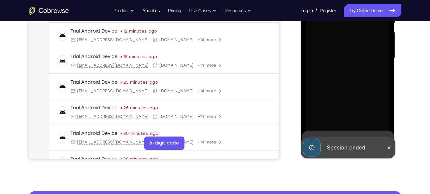
scroll to position [150, 0]
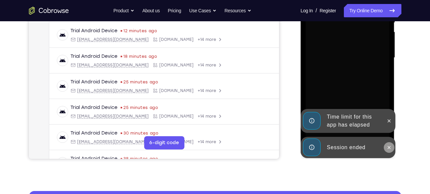
click at [391, 151] on button at bounding box center [389, 147] width 11 height 11
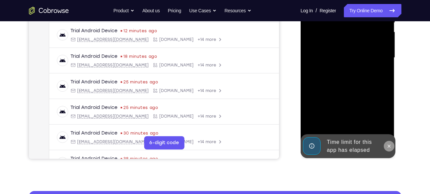
click at [387, 145] on icon at bounding box center [388, 146] width 5 height 5
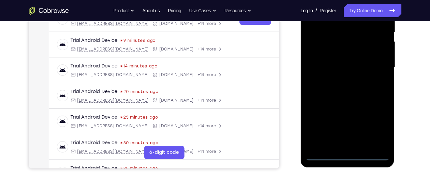
scroll to position [138, 0]
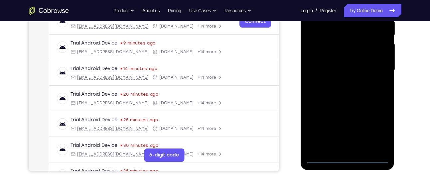
click at [348, 160] on div at bounding box center [347, 70] width 84 height 186
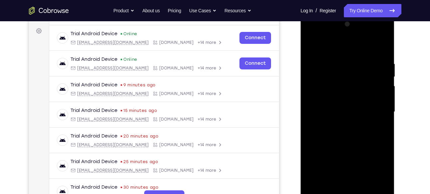
scroll to position [93, 0]
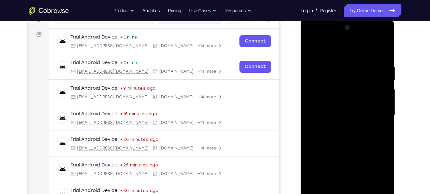
click at [376, 174] on div at bounding box center [347, 115] width 84 height 186
click at [312, 37] on div at bounding box center [347, 115] width 84 height 186
click at [319, 98] on div at bounding box center [347, 115] width 84 height 186
click at [339, 117] on div at bounding box center [347, 115] width 84 height 186
click at [348, 170] on div at bounding box center [347, 115] width 84 height 186
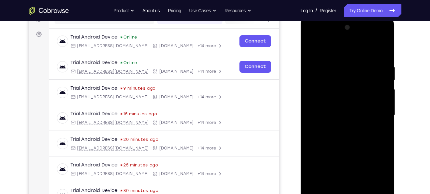
click at [348, 170] on div at bounding box center [347, 115] width 84 height 186
click at [327, 107] on div at bounding box center [347, 115] width 84 height 186
click at [346, 168] on div at bounding box center [347, 115] width 84 height 186
click at [342, 124] on div at bounding box center [347, 115] width 84 height 186
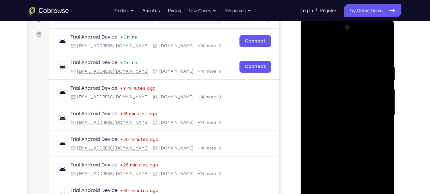
click at [377, 52] on div at bounding box center [347, 115] width 84 height 186
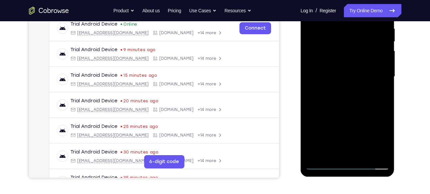
scroll to position [132, 0]
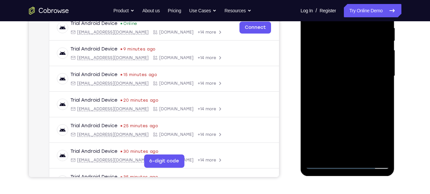
click at [353, 152] on div at bounding box center [347, 76] width 84 height 186
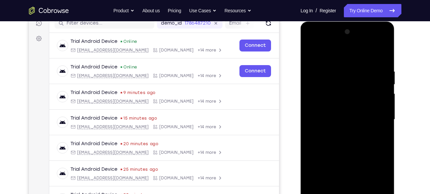
scroll to position [88, 0]
click at [369, 63] on div at bounding box center [347, 120] width 84 height 186
click at [314, 52] on div at bounding box center [347, 120] width 84 height 186
click at [384, 111] on div at bounding box center [347, 120] width 84 height 186
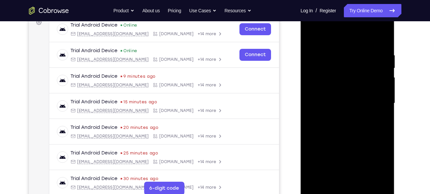
scroll to position [111, 0]
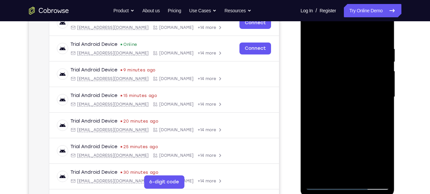
click at [335, 172] on div at bounding box center [347, 97] width 84 height 186
click at [327, 174] on div at bounding box center [347, 97] width 84 height 186
drag, startPoint x: 327, startPoint y: 174, endPoint x: 320, endPoint y: 174, distance: 7.7
click at [320, 174] on div at bounding box center [347, 97] width 84 height 186
click at [385, 35] on div at bounding box center [347, 97] width 84 height 186
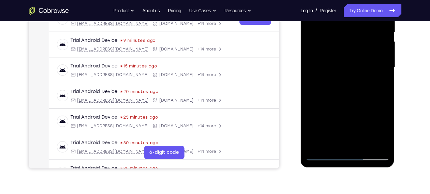
scroll to position [125, 0]
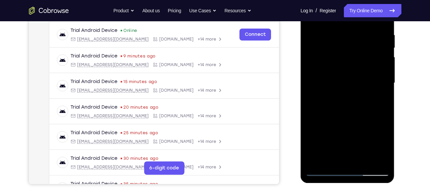
click at [347, 97] on div at bounding box center [347, 83] width 84 height 186
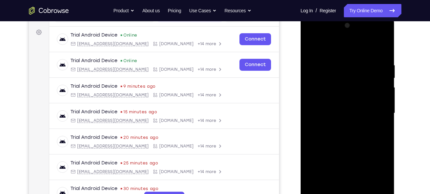
scroll to position [94, 0]
click at [383, 49] on div at bounding box center [347, 114] width 84 height 186
click at [345, 131] on div at bounding box center [347, 114] width 84 height 186
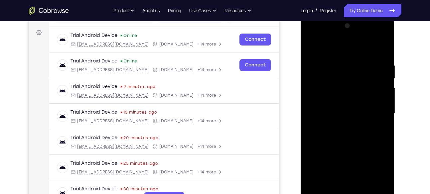
click at [345, 131] on div at bounding box center [347, 114] width 84 height 186
click at [334, 127] on div at bounding box center [347, 114] width 84 height 186
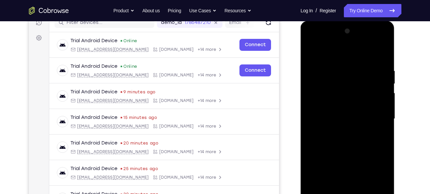
scroll to position [88, 0]
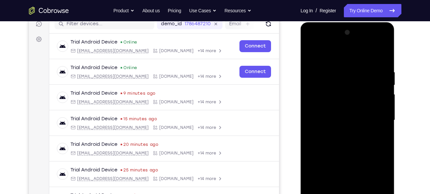
click at [374, 43] on div at bounding box center [347, 120] width 84 height 186
click at [376, 42] on div at bounding box center [347, 120] width 84 height 186
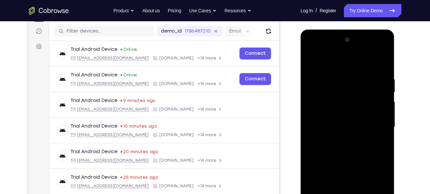
scroll to position [80, 0]
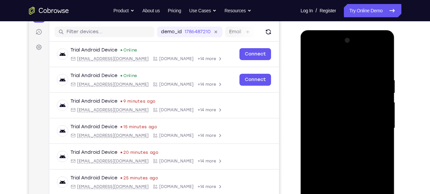
click at [376, 51] on div at bounding box center [347, 128] width 84 height 186
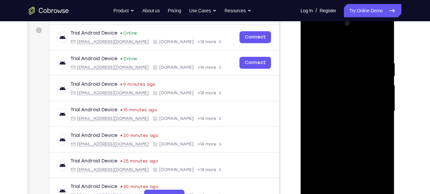
scroll to position [93, 0]
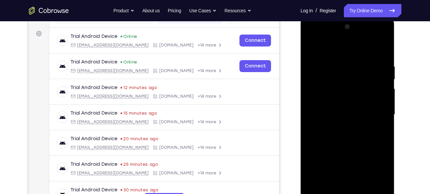
click at [385, 52] on div at bounding box center [347, 115] width 84 height 186
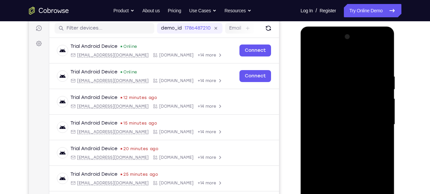
scroll to position [84, 0]
click at [383, 60] on div at bounding box center [347, 124] width 84 height 186
click at [384, 61] on div at bounding box center [347, 124] width 84 height 186
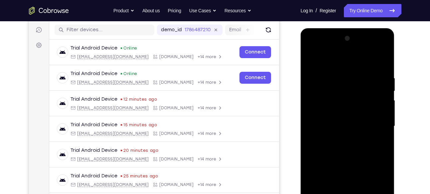
scroll to position [80, 0]
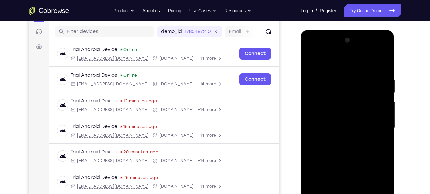
click at [376, 50] on div at bounding box center [347, 128] width 84 height 186
click at [309, 61] on div at bounding box center [347, 128] width 84 height 186
click at [311, 62] on div at bounding box center [347, 128] width 84 height 186
click at [310, 61] on div at bounding box center [347, 128] width 84 height 186
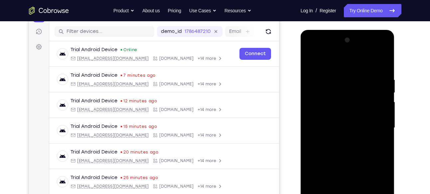
click at [385, 50] on div at bounding box center [347, 128] width 84 height 186
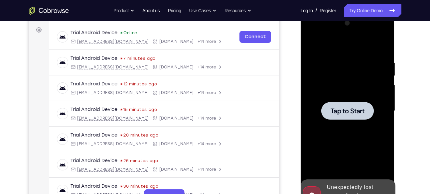
scroll to position [96, 0]
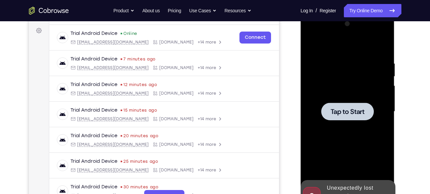
click at [341, 115] on span "Tap to Start" at bounding box center [347, 111] width 34 height 7
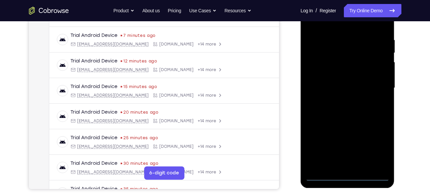
scroll to position [122, 0]
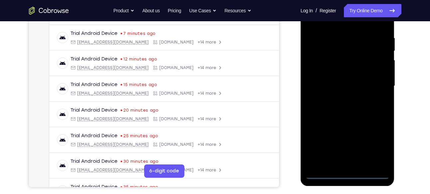
click at [349, 175] on div at bounding box center [347, 86] width 84 height 186
click at [375, 143] on div at bounding box center [347, 86] width 84 height 186
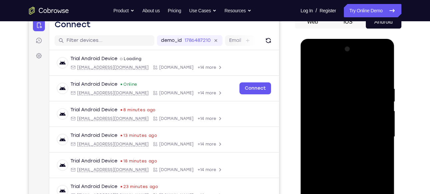
scroll to position [70, 0]
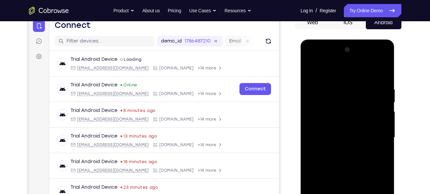
click at [355, 124] on div at bounding box center [347, 138] width 84 height 186
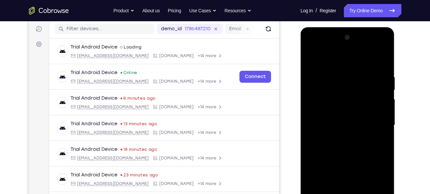
scroll to position [83, 0]
click at [378, 180] on div at bounding box center [347, 125] width 84 height 186
click at [315, 48] on div at bounding box center [347, 125] width 84 height 186
click at [373, 121] on div at bounding box center [347, 125] width 84 height 186
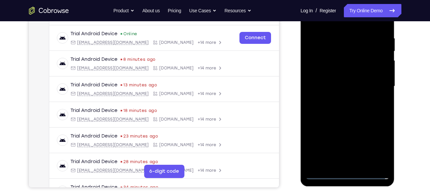
scroll to position [122, 0]
click at [341, 98] on div at bounding box center [347, 86] width 84 height 186
click at [347, 80] on div at bounding box center [347, 86] width 84 height 186
click at [348, 139] on div at bounding box center [347, 86] width 84 height 186
click at [338, 73] on div at bounding box center [347, 86] width 84 height 186
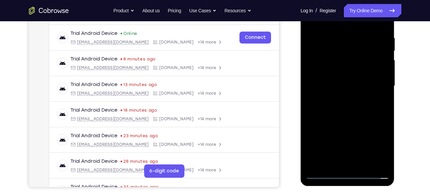
click at [334, 88] on div at bounding box center [347, 86] width 84 height 186
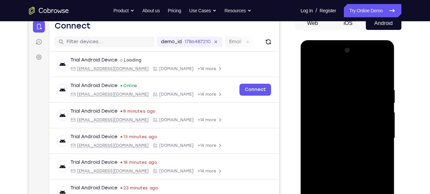
scroll to position [69, 0]
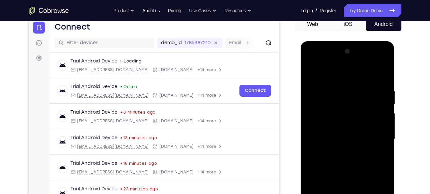
click at [347, 161] on div at bounding box center [347, 139] width 84 height 186
click at [348, 159] on div at bounding box center [347, 139] width 84 height 186
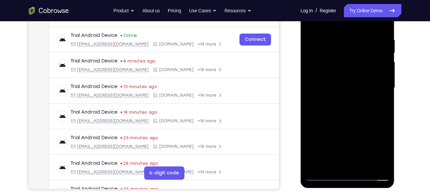
scroll to position [121, 0]
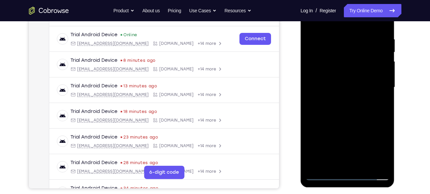
click at [365, 166] on div at bounding box center [347, 87] width 84 height 186
click at [384, 164] on div at bounding box center [347, 87] width 84 height 186
click at [347, 115] on div at bounding box center [347, 87] width 84 height 186
click at [367, 166] on div at bounding box center [347, 87] width 84 height 186
click at [342, 124] on div at bounding box center [347, 87] width 84 height 186
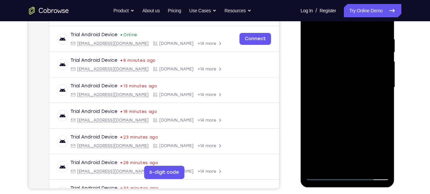
click at [347, 83] on div at bounding box center [347, 87] width 84 height 186
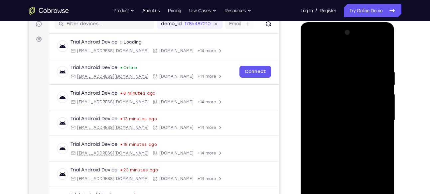
scroll to position [86, 0]
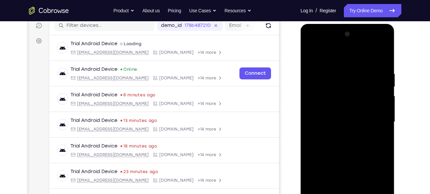
click at [311, 54] on div at bounding box center [347, 122] width 84 height 186
click at [329, 130] on div at bounding box center [347, 122] width 84 height 186
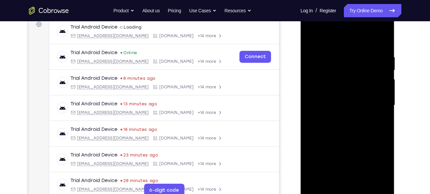
scroll to position [102, 0]
click at [338, 112] on div at bounding box center [347, 106] width 84 height 186
click at [345, 112] on div at bounding box center [347, 106] width 84 height 186
click at [347, 158] on div at bounding box center [347, 106] width 84 height 186
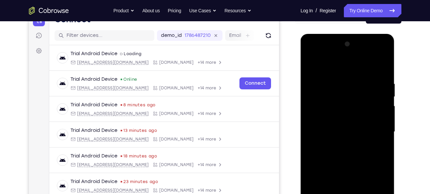
scroll to position [75, 0]
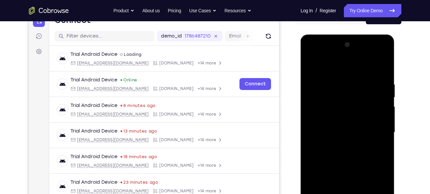
click at [312, 65] on div at bounding box center [347, 133] width 84 height 186
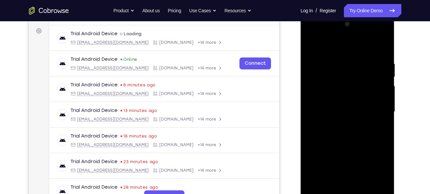
scroll to position [98, 0]
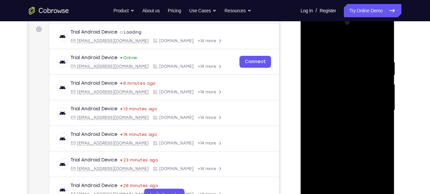
click at [375, 32] on div at bounding box center [347, 110] width 84 height 186
click at [331, 43] on div at bounding box center [347, 110] width 84 height 186
click at [320, 91] on div at bounding box center [347, 110] width 84 height 186
click at [344, 113] on div at bounding box center [347, 110] width 84 height 186
click at [348, 165] on div at bounding box center [347, 110] width 84 height 186
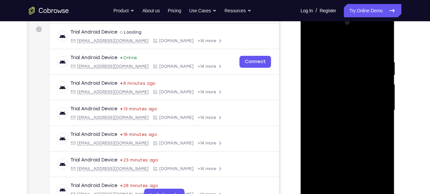
click at [348, 165] on div at bounding box center [347, 110] width 84 height 186
click at [343, 109] on div at bounding box center [347, 110] width 84 height 186
click at [346, 162] on div at bounding box center [347, 110] width 84 height 186
click at [348, 117] on div at bounding box center [347, 110] width 84 height 186
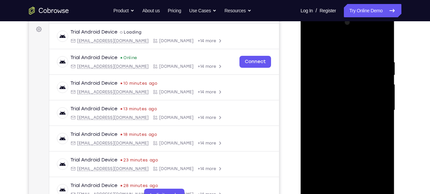
click at [378, 46] on div at bounding box center [347, 110] width 84 height 186
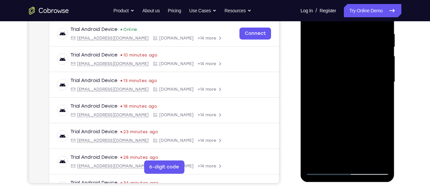
scroll to position [134, 0]
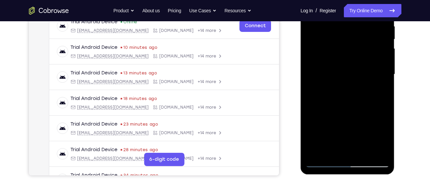
click at [347, 151] on div at bounding box center [347, 74] width 84 height 186
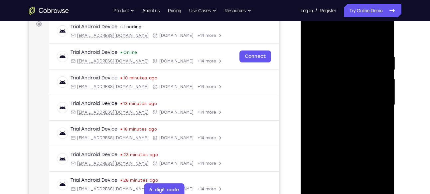
scroll to position [101, 0]
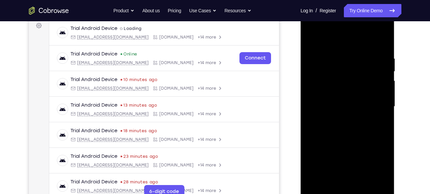
click at [383, 31] on div at bounding box center [347, 107] width 84 height 186
click at [357, 153] on div at bounding box center [347, 107] width 84 height 186
click at [374, 117] on div at bounding box center [347, 107] width 84 height 186
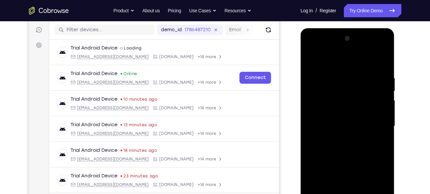
scroll to position [79, 0]
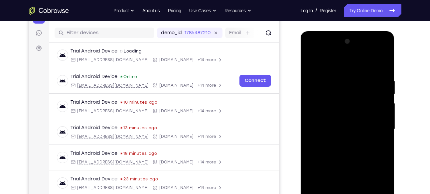
click at [317, 59] on div at bounding box center [347, 129] width 84 height 186
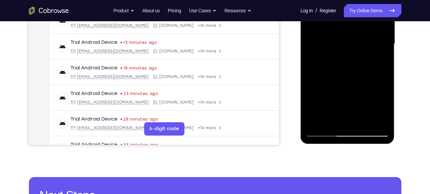
scroll to position [165, 0]
click at [383, 105] on div at bounding box center [347, 43] width 84 height 186
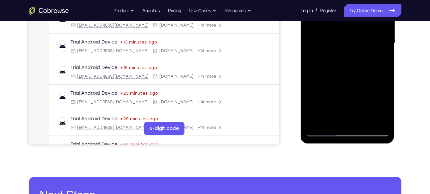
click at [383, 105] on div at bounding box center [347, 43] width 84 height 186
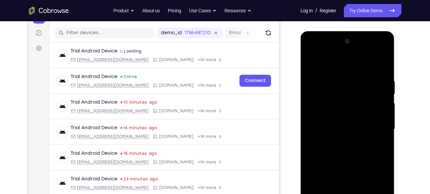
scroll to position [78, 0]
click at [344, 99] on div at bounding box center [347, 130] width 84 height 186
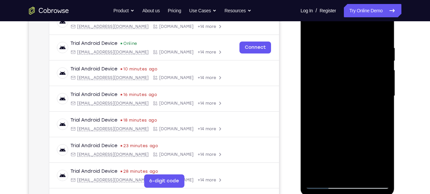
scroll to position [111, 0]
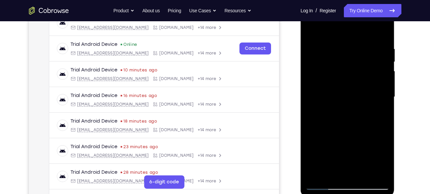
drag, startPoint x: 344, startPoint y: 66, endPoint x: 343, endPoint y: 86, distance: 19.6
click at [343, 86] on div at bounding box center [347, 97] width 84 height 186
drag, startPoint x: 347, startPoint y: 109, endPoint x: 347, endPoint y: 84, distance: 25.3
click at [347, 84] on div at bounding box center [347, 97] width 84 height 186
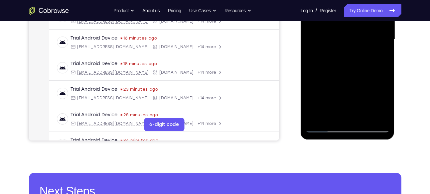
scroll to position [171, 0]
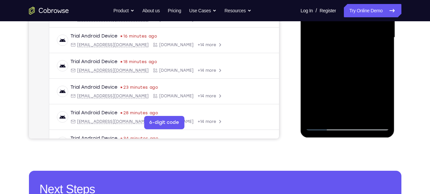
click at [323, 124] on div at bounding box center [347, 37] width 84 height 186
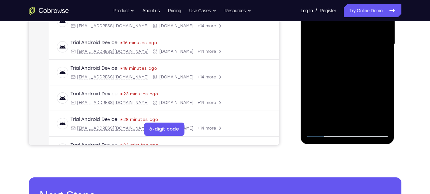
scroll to position [164, 0]
drag, startPoint x: 356, startPoint y: 111, endPoint x: 356, endPoint y: 90, distance: 21.3
click at [356, 90] on div at bounding box center [347, 44] width 84 height 186
drag, startPoint x: 365, startPoint y: 119, endPoint x: 367, endPoint y: 89, distance: 29.4
click at [367, 89] on div at bounding box center [347, 44] width 84 height 186
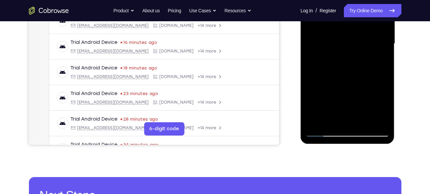
drag, startPoint x: 365, startPoint y: 108, endPoint x: 368, endPoint y: 74, distance: 34.0
drag, startPoint x: 368, startPoint y: 74, endPoint x: 379, endPoint y: 71, distance: 11.6
click at [379, 71] on div at bounding box center [347, 44] width 84 height 186
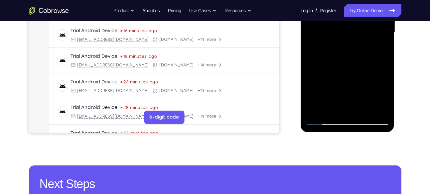
scroll to position [176, 0]
drag, startPoint x: 353, startPoint y: 103, endPoint x: 358, endPoint y: 72, distance: 30.6
click at [358, 72] on div at bounding box center [347, 32] width 84 height 186
drag, startPoint x: 378, startPoint y: 99, endPoint x: 381, endPoint y: 70, distance: 29.1
drag, startPoint x: 81, startPoint y: 136, endPoint x: 300, endPoint y: 103, distance: 221.2
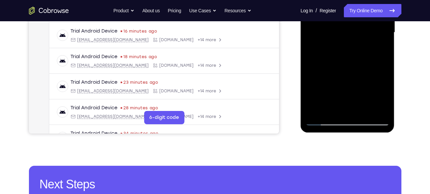
click at [300, 103] on div at bounding box center [348, 32] width 106 height 204
drag, startPoint x: 384, startPoint y: 104, endPoint x: 382, endPoint y: 79, distance: 24.7
click at [382, 79] on div at bounding box center [347, 32] width 84 height 186
click at [339, 110] on div at bounding box center [347, 32] width 84 height 186
click at [347, 85] on div at bounding box center [347, 32] width 84 height 186
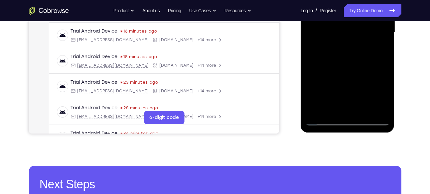
click at [354, 85] on div at bounding box center [347, 32] width 84 height 186
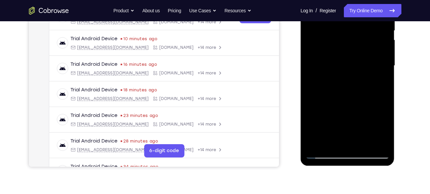
scroll to position [141, 0]
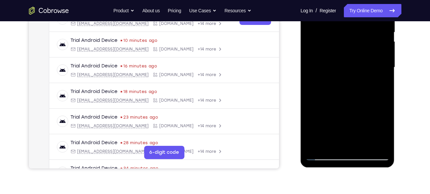
click at [322, 87] on div at bounding box center [347, 67] width 84 height 186
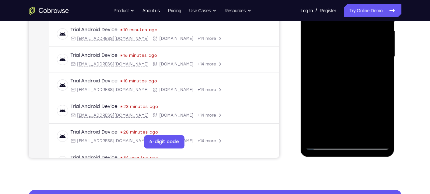
scroll to position [152, 0]
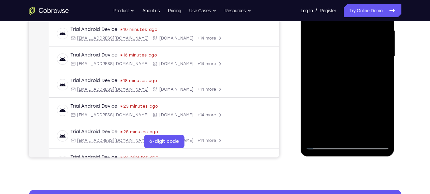
click at [354, 108] on div at bounding box center [347, 56] width 84 height 186
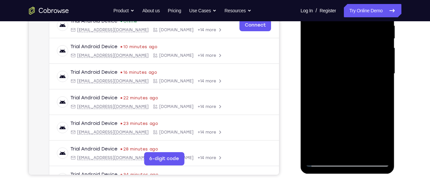
click at [321, 93] on div at bounding box center [347, 74] width 84 height 186
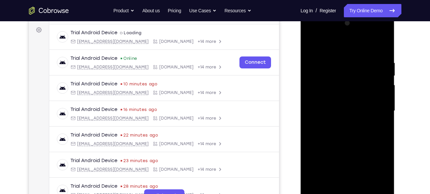
scroll to position [96, 0]
drag, startPoint x: 376, startPoint y: 56, endPoint x: 371, endPoint y: 108, distance: 52.8
click at [371, 108] on div at bounding box center [347, 112] width 84 height 186
drag, startPoint x: 378, startPoint y: 56, endPoint x: 368, endPoint y: 120, distance: 64.8
click at [368, 120] on div at bounding box center [347, 112] width 84 height 186
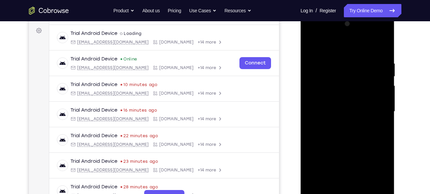
drag, startPoint x: 372, startPoint y: 89, endPoint x: 366, endPoint y: 140, distance: 51.9
click at [366, 140] on div at bounding box center [347, 112] width 84 height 186
drag, startPoint x: 373, startPoint y: 62, endPoint x: 366, endPoint y: 135, distance: 73.1
click at [366, 135] on div at bounding box center [347, 112] width 84 height 186
drag, startPoint x: 378, startPoint y: 71, endPoint x: 376, endPoint y: 148, distance: 76.8
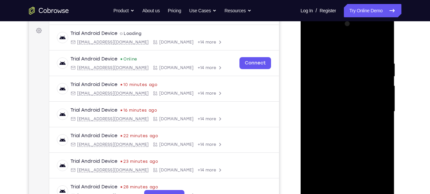
click at [376, 148] on div at bounding box center [347, 112] width 84 height 186
drag, startPoint x: 372, startPoint y: 69, endPoint x: 369, endPoint y: 141, distance: 71.9
click at [369, 141] on div at bounding box center [347, 112] width 84 height 186
drag, startPoint x: 368, startPoint y: 63, endPoint x: 362, endPoint y: 127, distance: 63.8
click at [362, 127] on div at bounding box center [347, 112] width 84 height 186
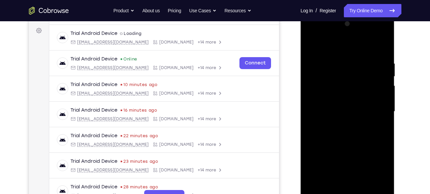
click at [375, 33] on div at bounding box center [347, 112] width 84 height 186
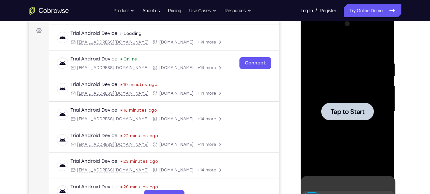
click at [338, 58] on div at bounding box center [347, 112] width 84 height 186
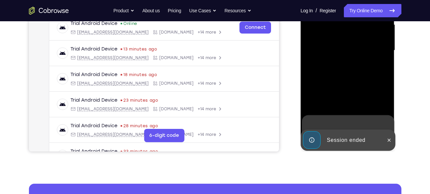
scroll to position [158, 0]
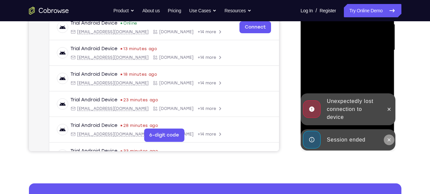
click at [389, 140] on icon at bounding box center [389, 139] width 3 height 3
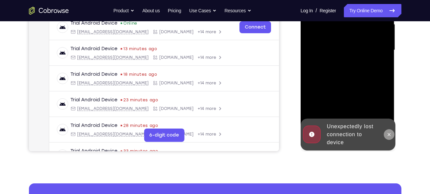
click at [389, 135] on icon at bounding box center [389, 134] width 3 height 3
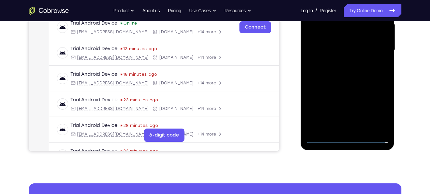
click at [344, 138] on div at bounding box center [347, 50] width 84 height 186
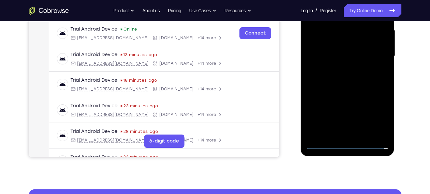
scroll to position [154, 0]
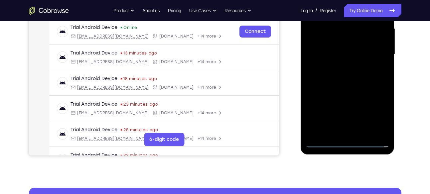
click at [378, 119] on div at bounding box center [347, 54] width 84 height 186
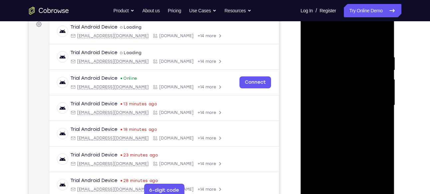
scroll to position [102, 0]
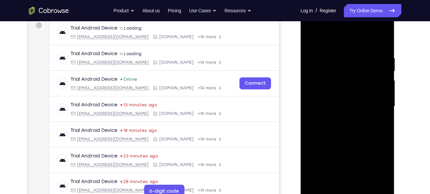
click at [310, 26] on div at bounding box center [347, 106] width 84 height 186
click at [375, 105] on div at bounding box center [347, 106] width 84 height 186
click at [340, 117] on div at bounding box center [347, 106] width 84 height 186
click at [340, 97] on div at bounding box center [347, 106] width 84 height 186
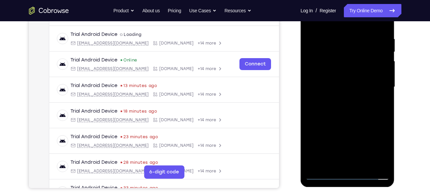
scroll to position [124, 0]
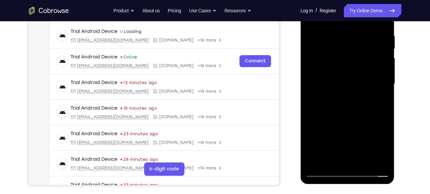
click at [347, 137] on div at bounding box center [347, 84] width 84 height 186
click at [333, 70] on div at bounding box center [347, 84] width 84 height 186
click at [333, 86] on div at bounding box center [347, 84] width 84 height 186
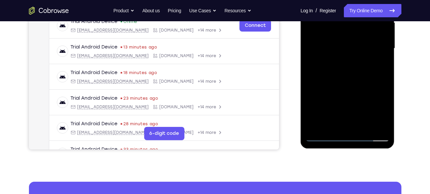
scroll to position [160, 0]
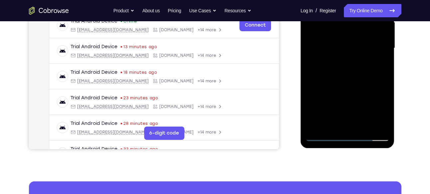
click at [358, 78] on div at bounding box center [347, 48] width 84 height 186
click at [363, 125] on div at bounding box center [347, 48] width 84 height 186
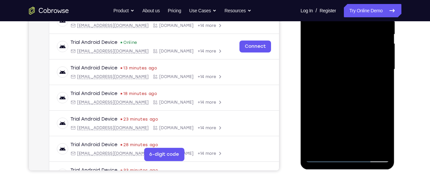
scroll to position [140, 0]
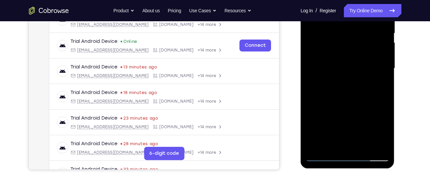
click at [352, 106] on div at bounding box center [347, 68] width 84 height 186
click at [342, 62] on div at bounding box center [347, 68] width 84 height 186
click at [355, 120] on div at bounding box center [347, 68] width 84 height 186
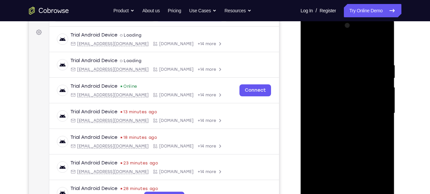
scroll to position [86, 0]
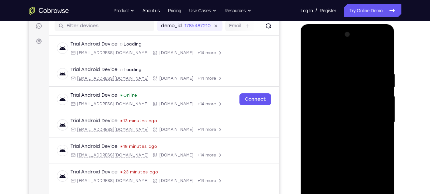
click at [310, 57] on div at bounding box center [347, 122] width 84 height 186
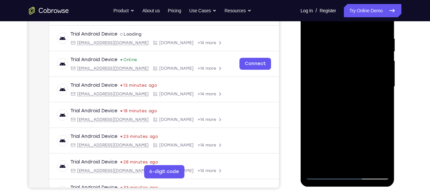
scroll to position [121, 0]
click at [344, 99] on div at bounding box center [347, 87] width 84 height 186
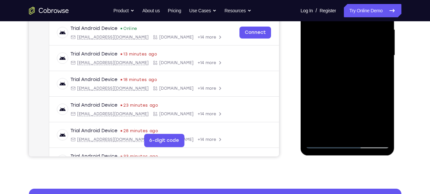
scroll to position [153, 0]
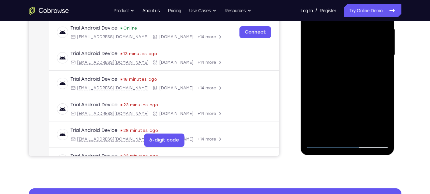
click at [383, 120] on div at bounding box center [347, 55] width 84 height 186
click at [323, 94] on div at bounding box center [347, 55] width 84 height 186
click at [355, 107] on div at bounding box center [347, 55] width 84 height 186
click at [378, 73] on div at bounding box center [347, 55] width 84 height 186
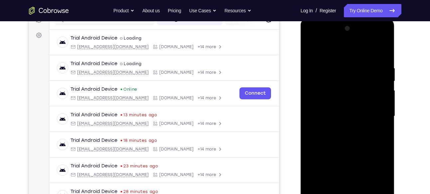
scroll to position [90, 0]
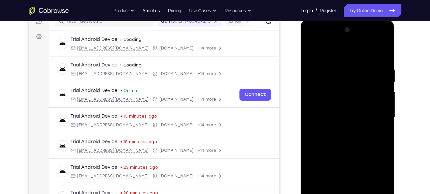
click at [313, 50] on div at bounding box center [347, 118] width 84 height 186
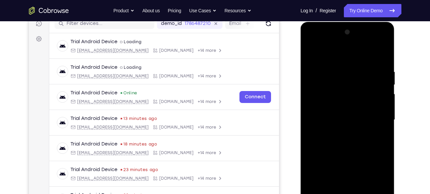
scroll to position [88, 0]
click at [313, 51] on div at bounding box center [347, 120] width 84 height 186
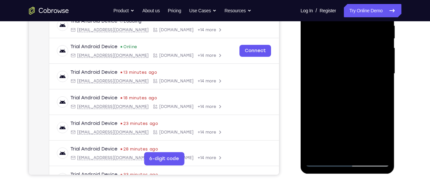
scroll to position [139, 0]
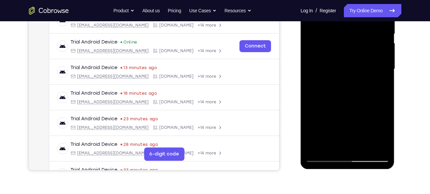
click at [333, 147] on div at bounding box center [347, 69] width 84 height 186
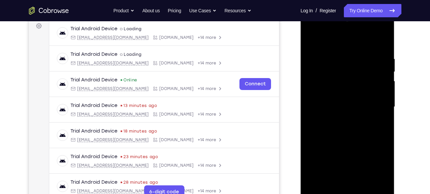
scroll to position [100, 0]
click at [332, 42] on div at bounding box center [347, 108] width 84 height 186
click at [382, 39] on div at bounding box center [347, 108] width 84 height 186
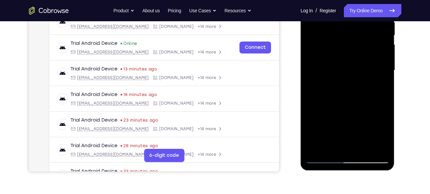
scroll to position [139, 0]
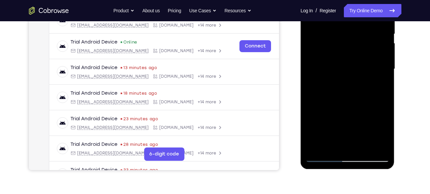
click at [364, 147] on div at bounding box center [347, 69] width 84 height 186
click at [337, 66] on div at bounding box center [347, 69] width 84 height 186
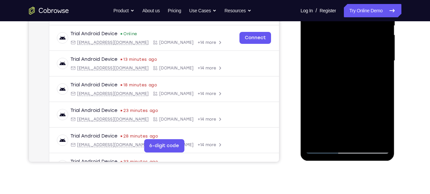
scroll to position [153, 0]
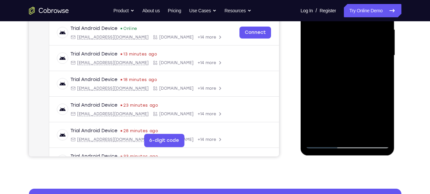
click at [379, 131] on div at bounding box center [347, 55] width 84 height 186
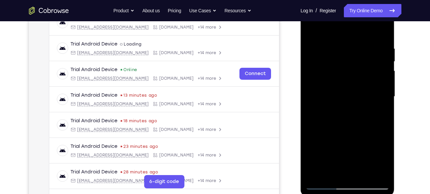
scroll to position [110, 0]
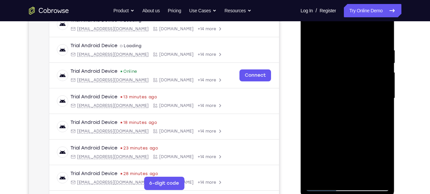
click at [309, 33] on div at bounding box center [347, 98] width 84 height 186
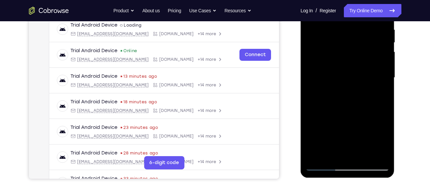
scroll to position [131, 0]
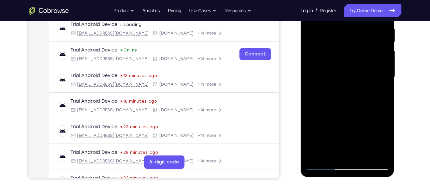
click at [337, 86] on div at bounding box center [347, 77] width 84 height 186
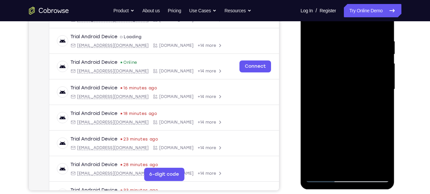
scroll to position [118, 0]
click at [312, 23] on div at bounding box center [347, 90] width 84 height 186
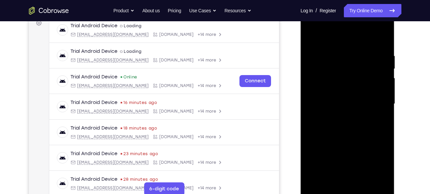
scroll to position [102, 0]
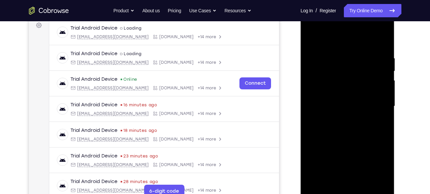
click at [311, 38] on div at bounding box center [347, 106] width 84 height 186
drag, startPoint x: 356, startPoint y: 55, endPoint x: 353, endPoint y: 117, distance: 62.6
click at [353, 117] on div at bounding box center [347, 106] width 84 height 186
drag, startPoint x: 346, startPoint y: 70, endPoint x: 338, endPoint y: 140, distance: 71.0
click at [338, 140] on div at bounding box center [347, 106] width 84 height 186
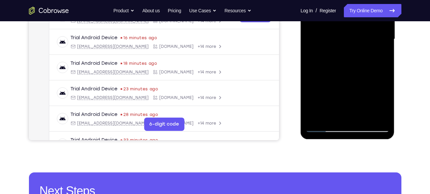
scroll to position [170, 0]
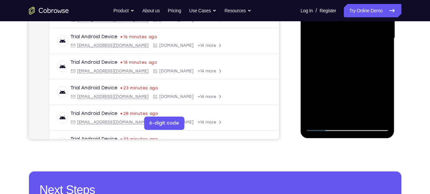
click at [363, 116] on div at bounding box center [347, 38] width 84 height 186
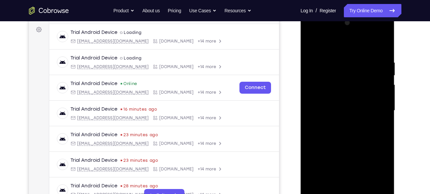
scroll to position [97, 0]
click at [313, 44] on div at bounding box center [347, 111] width 84 height 186
drag, startPoint x: 343, startPoint y: 51, endPoint x: 343, endPoint y: 141, distance: 90.1
click at [343, 141] on div at bounding box center [347, 111] width 84 height 186
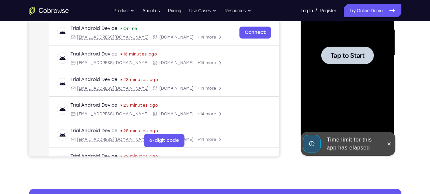
scroll to position [153, 0]
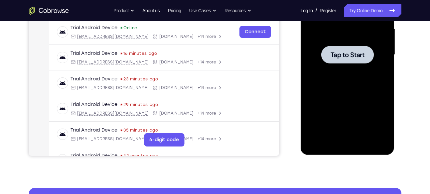
click at [343, 55] on span "Tap to Start" at bounding box center [347, 55] width 34 height 7
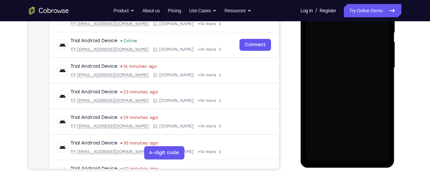
scroll to position [150, 0]
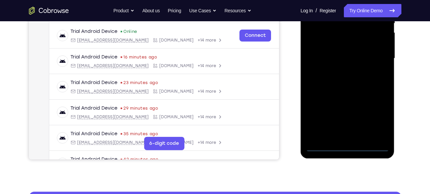
click at [347, 149] on div at bounding box center [347, 58] width 84 height 186
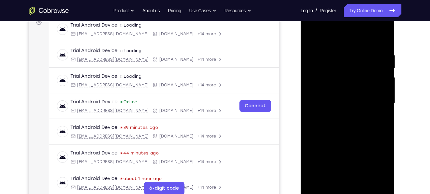
scroll to position [99, 0]
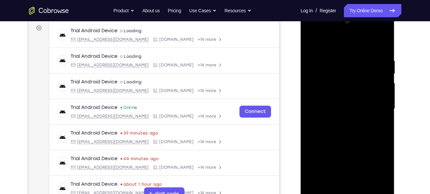
click at [372, 170] on div at bounding box center [347, 109] width 84 height 186
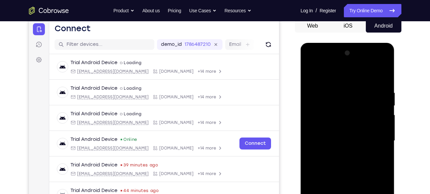
scroll to position [67, 0]
click at [312, 66] on div at bounding box center [347, 141] width 84 height 186
click at [373, 138] on div at bounding box center [347, 141] width 84 height 186
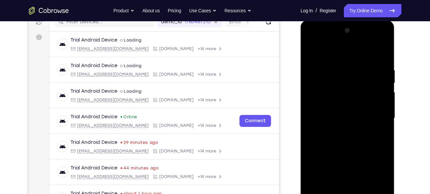
scroll to position [90, 0]
click at [341, 129] on div at bounding box center [347, 118] width 84 height 186
click at [338, 112] on div at bounding box center [347, 118] width 84 height 186
click at [346, 171] on div at bounding box center [347, 118] width 84 height 186
click at [325, 103] on div at bounding box center [347, 118] width 84 height 186
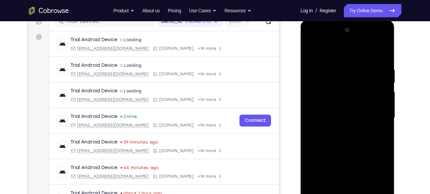
click at [329, 117] on div at bounding box center [347, 118] width 84 height 186
click at [337, 151] on div at bounding box center [347, 118] width 84 height 186
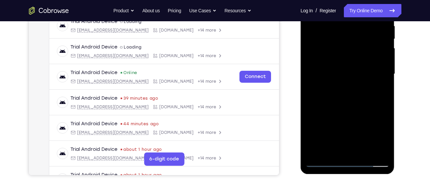
scroll to position [142, 0]
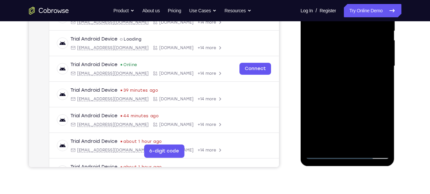
click at [363, 145] on div at bounding box center [347, 66] width 84 height 186
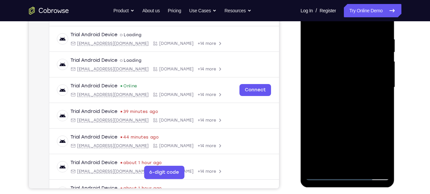
scroll to position [119, 0]
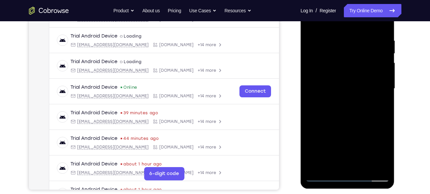
click at [348, 122] on div at bounding box center [347, 89] width 84 height 186
click at [342, 87] on div at bounding box center [347, 89] width 84 height 186
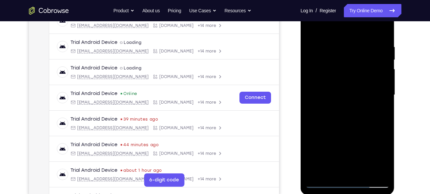
scroll to position [100, 0]
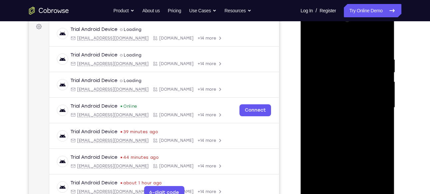
click at [309, 43] on div at bounding box center [347, 108] width 84 height 186
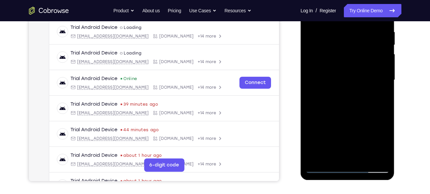
scroll to position [128, 0]
click at [339, 90] on div at bounding box center [347, 80] width 84 height 186
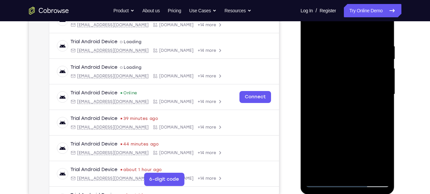
scroll to position [86, 0]
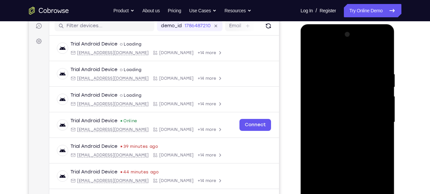
click at [375, 44] on div at bounding box center [347, 122] width 84 height 186
click at [333, 57] on div at bounding box center [347, 122] width 84 height 186
click at [318, 101] on div at bounding box center [347, 122] width 84 height 186
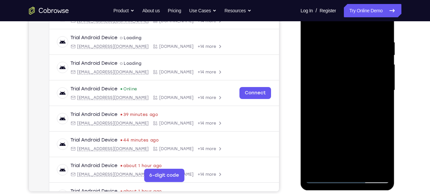
scroll to position [118, 0]
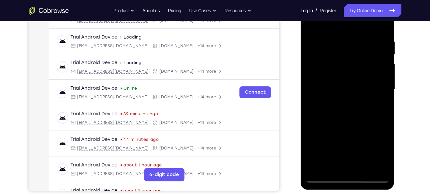
click at [329, 94] on div at bounding box center [347, 90] width 84 height 186
click at [347, 142] on div at bounding box center [347, 90] width 84 height 186
click at [348, 141] on div at bounding box center [347, 90] width 84 height 186
click at [340, 87] on div at bounding box center [347, 90] width 84 height 186
click at [344, 143] on div at bounding box center [347, 90] width 84 height 186
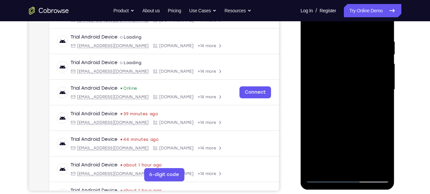
click at [344, 143] on div at bounding box center [347, 90] width 84 height 186
click at [338, 97] on div at bounding box center [347, 90] width 84 height 186
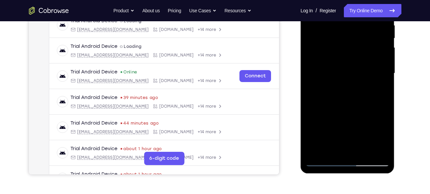
scroll to position [142, 0]
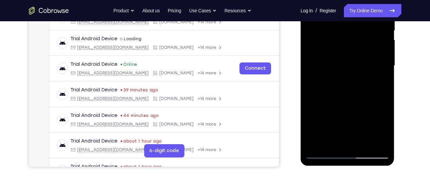
click at [343, 144] on div at bounding box center [347, 66] width 84 height 186
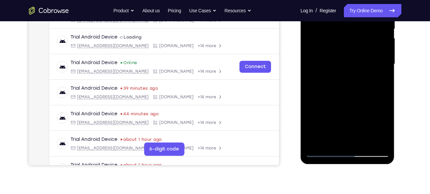
scroll to position [144, 0]
drag, startPoint x: 366, startPoint y: 116, endPoint x: 367, endPoint y: 54, distance: 62.8
drag, startPoint x: 67, startPoint y: 88, endPoint x: 406, endPoint y: 89, distance: 339.4
click at [406, 89] on div "Your Support Agent Your Customer Web iOS Android Next Steps We’d be happy to gi…" at bounding box center [215, 96] width 426 height 438
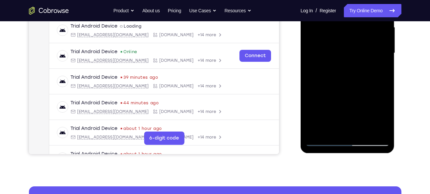
scroll to position [154, 0]
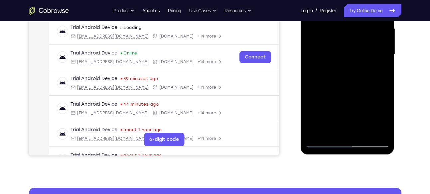
drag, startPoint x: 370, startPoint y: 92, endPoint x: 339, endPoint y: 95, distance: 31.1
click at [339, 95] on div at bounding box center [347, 54] width 84 height 186
drag, startPoint x: 360, startPoint y: 94, endPoint x: 327, endPoint y: 94, distance: 32.6
click at [327, 94] on div at bounding box center [347, 54] width 84 height 186
drag, startPoint x: 353, startPoint y: 92, endPoint x: 330, endPoint y: 92, distance: 22.3
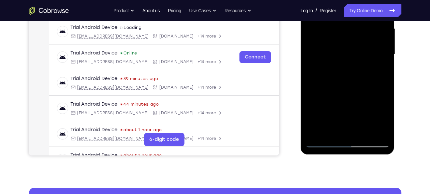
click at [330, 92] on div at bounding box center [347, 54] width 84 height 186
drag, startPoint x: 359, startPoint y: 90, endPoint x: 329, endPoint y: 92, distance: 30.0
click at [329, 92] on div at bounding box center [347, 54] width 84 height 186
drag, startPoint x: 337, startPoint y: 91, endPoint x: 360, endPoint y: 85, distance: 23.7
drag, startPoint x: 360, startPoint y: 85, endPoint x: 373, endPoint y: 84, distance: 13.6
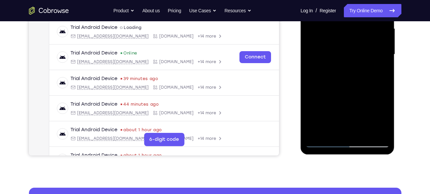
click at [373, 84] on div at bounding box center [347, 54] width 84 height 186
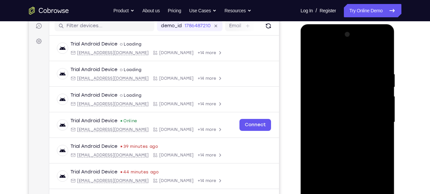
scroll to position [85, 0]
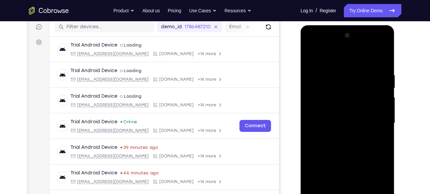
click at [310, 56] on div at bounding box center [347, 123] width 84 height 186
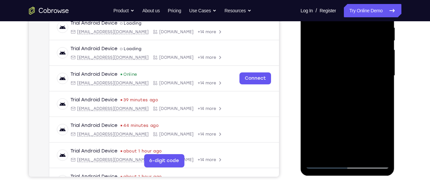
scroll to position [144, 0]
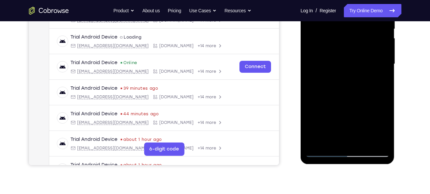
click at [333, 110] on div at bounding box center [347, 64] width 84 height 186
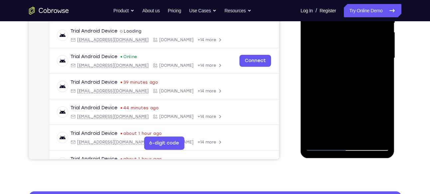
scroll to position [150, 0]
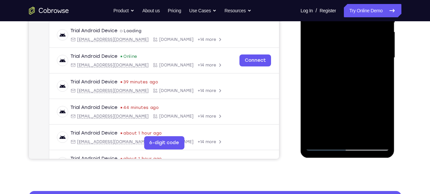
drag, startPoint x: 336, startPoint y: 90, endPoint x: 334, endPoint y: 51, distance: 39.9
click at [334, 51] on div at bounding box center [347, 58] width 84 height 186
drag, startPoint x: 342, startPoint y: 81, endPoint x: 345, endPoint y: 133, distance: 51.3
click at [345, 133] on div at bounding box center [347, 58] width 84 height 186
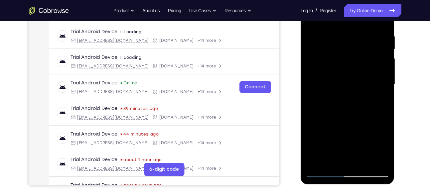
scroll to position [107, 0]
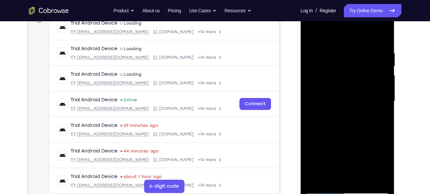
click at [310, 33] on div at bounding box center [347, 101] width 84 height 186
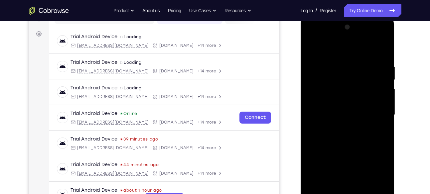
scroll to position [92, 0]
drag, startPoint x: 362, startPoint y: 88, endPoint x: 354, endPoint y: 129, distance: 41.3
click at [354, 129] on div at bounding box center [347, 116] width 84 height 186
click at [368, 49] on div at bounding box center [347, 116] width 84 height 186
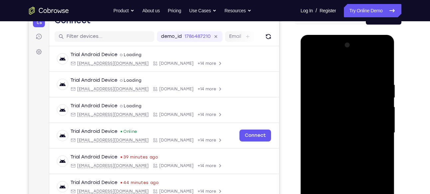
scroll to position [79, 0]
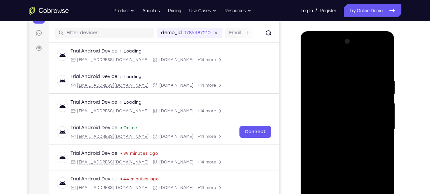
click at [384, 52] on div at bounding box center [347, 129] width 84 height 186
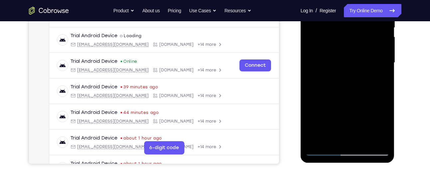
scroll to position [146, 0]
click at [361, 109] on div at bounding box center [347, 62] width 84 height 186
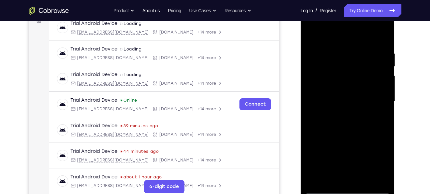
scroll to position [105, 0]
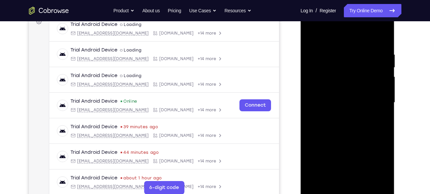
click at [373, 114] on div at bounding box center [347, 103] width 84 height 186
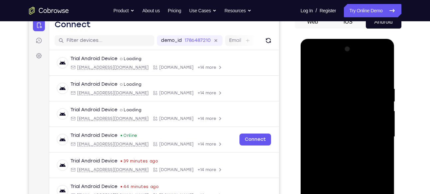
scroll to position [68, 0]
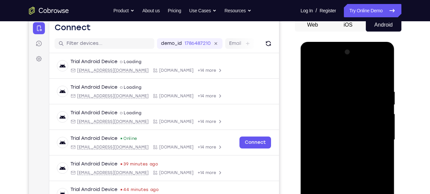
click at [349, 60] on div at bounding box center [347, 140] width 84 height 186
click at [342, 76] on div at bounding box center [347, 140] width 84 height 186
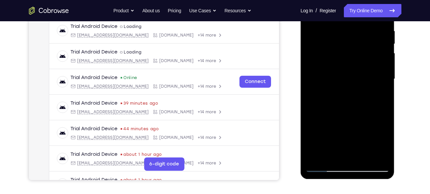
scroll to position [124, 0]
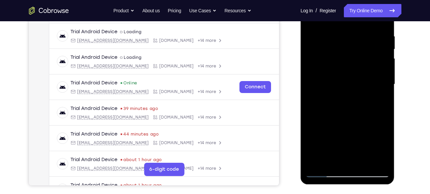
click at [326, 90] on div at bounding box center [347, 84] width 84 height 186
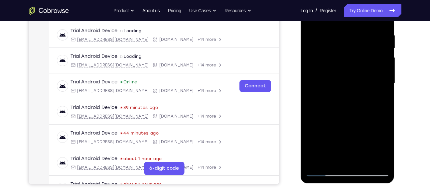
scroll to position [124, 0]
drag, startPoint x: 342, startPoint y: 91, endPoint x: 313, endPoint y: 95, distance: 28.5
click at [313, 95] on div at bounding box center [347, 84] width 84 height 186
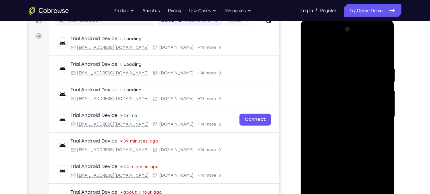
scroll to position [87, 0]
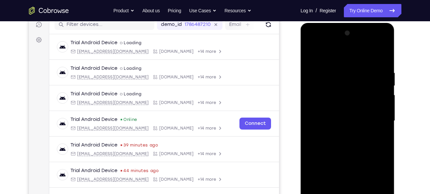
click at [386, 52] on div at bounding box center [347, 121] width 84 height 186
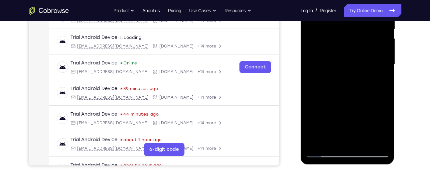
scroll to position [144, 0]
click at [319, 80] on div at bounding box center [347, 64] width 84 height 186
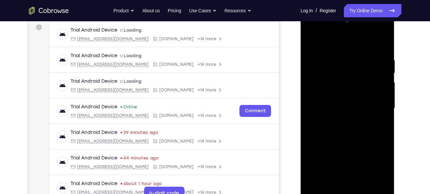
scroll to position [99, 0]
click at [376, 30] on div at bounding box center [347, 109] width 84 height 186
click at [332, 56] on div at bounding box center [347, 109] width 84 height 186
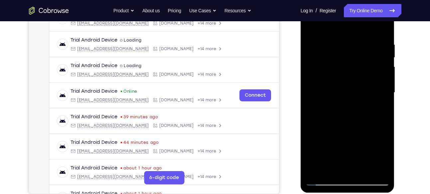
scroll to position [114, 0]
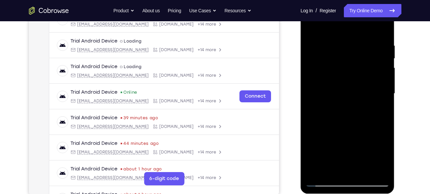
click at [312, 30] on div at bounding box center [347, 94] width 84 height 186
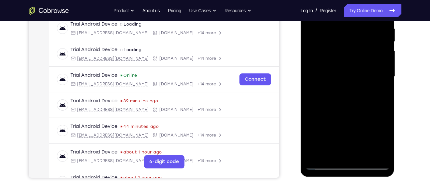
scroll to position [132, 0]
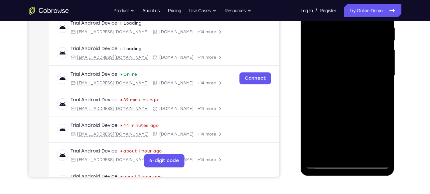
drag, startPoint x: 345, startPoint y: 50, endPoint x: 341, endPoint y: 127, distance: 77.2
click at [341, 127] on div at bounding box center [347, 76] width 84 height 186
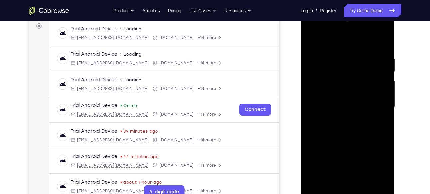
scroll to position [98, 0]
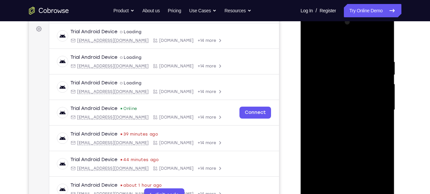
click at [309, 42] on div at bounding box center [347, 110] width 84 height 186
drag, startPoint x: 358, startPoint y: 73, endPoint x: 358, endPoint y: 133, distance: 60.2
click at [358, 133] on div at bounding box center [347, 110] width 84 height 186
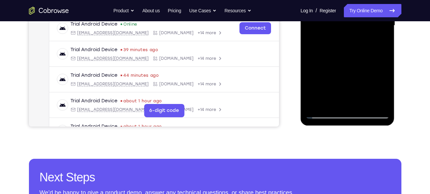
scroll to position [183, 0]
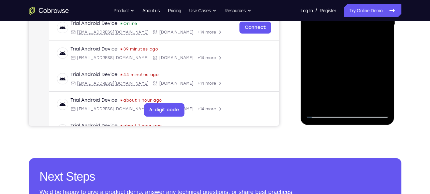
click at [386, 95] on div at bounding box center [347, 25] width 84 height 186
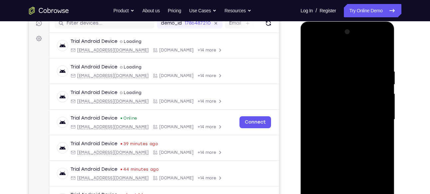
scroll to position [88, 0]
click at [385, 50] on div at bounding box center [347, 120] width 84 height 186
click at [310, 53] on div at bounding box center [347, 120] width 84 height 186
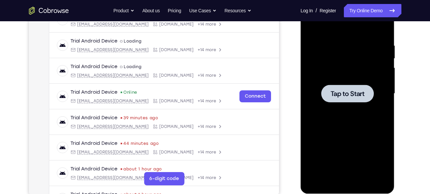
scroll to position [115, 0]
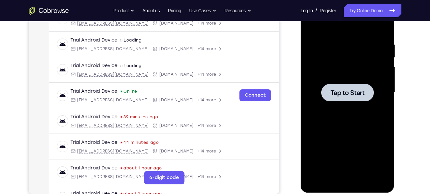
click at [347, 96] on span "Tap to Start" at bounding box center [347, 92] width 34 height 7
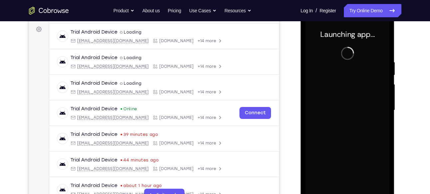
scroll to position [119, 0]
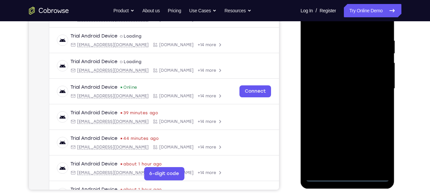
click at [351, 175] on div at bounding box center [347, 89] width 84 height 186
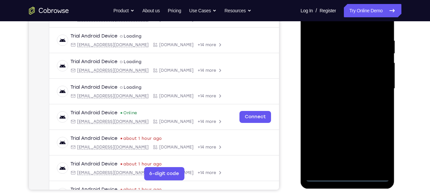
click at [375, 144] on div at bounding box center [347, 89] width 84 height 186
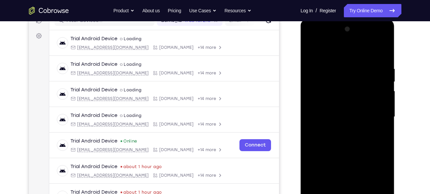
click at [313, 42] on div at bounding box center [347, 117] width 84 height 186
click at [371, 112] on div at bounding box center [347, 117] width 84 height 186
click at [341, 129] on div at bounding box center [347, 117] width 84 height 186
click at [355, 110] on div at bounding box center [347, 117] width 84 height 186
click at [348, 169] on div at bounding box center [347, 117] width 84 height 186
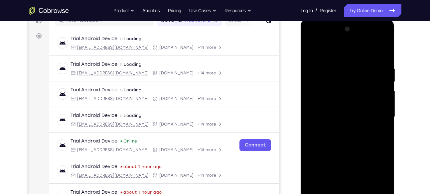
click at [323, 102] on div at bounding box center [347, 117] width 84 height 186
click at [338, 115] on div at bounding box center [347, 117] width 84 height 186
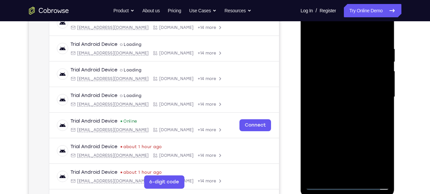
scroll to position [114, 0]
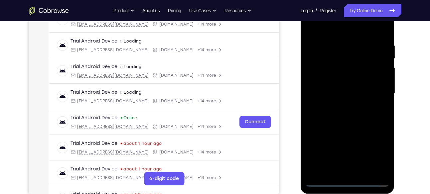
click at [379, 26] on div at bounding box center [347, 94] width 84 height 186
click at [382, 35] on div at bounding box center [347, 94] width 84 height 186
click at [362, 172] on div at bounding box center [347, 94] width 84 height 186
click at [352, 128] on div at bounding box center [347, 94] width 84 height 186
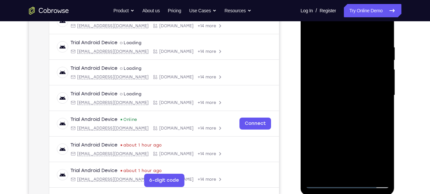
scroll to position [103, 0]
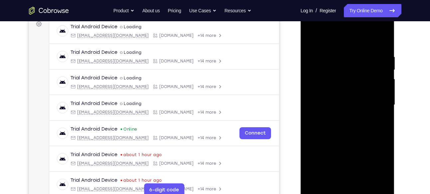
drag, startPoint x: 349, startPoint y: 82, endPoint x: 348, endPoint y: 192, distance: 110.0
click at [348, 192] on div at bounding box center [347, 105] width 84 height 186
click at [342, 118] on div at bounding box center [347, 105] width 84 height 186
click at [313, 37] on div at bounding box center [347, 105] width 84 height 186
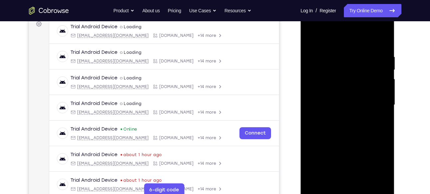
click at [385, 38] on div at bounding box center [347, 105] width 84 height 186
click at [311, 37] on div at bounding box center [347, 105] width 84 height 186
drag, startPoint x: 341, startPoint y: 69, endPoint x: 348, endPoint y: 179, distance: 109.6
click at [348, 179] on div at bounding box center [347, 105] width 84 height 186
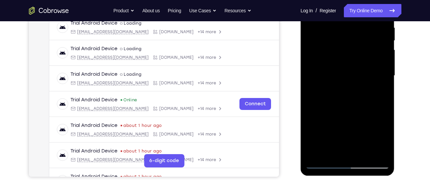
scroll to position [133, 0]
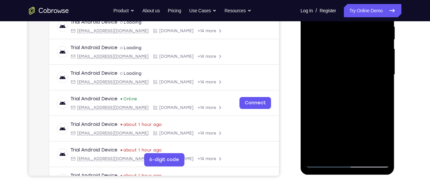
click at [385, 144] on div at bounding box center [347, 75] width 84 height 186
click at [363, 152] on div at bounding box center [347, 75] width 84 height 186
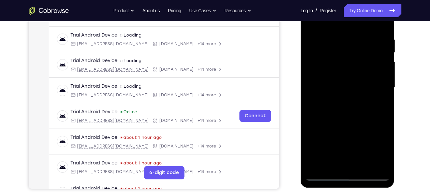
scroll to position [121, 0]
drag, startPoint x: 362, startPoint y: 122, endPoint x: 371, endPoint y: 46, distance: 76.3
click at [371, 46] on div at bounding box center [347, 87] width 84 height 186
drag, startPoint x: 364, startPoint y: 143, endPoint x: 376, endPoint y: 75, distance: 68.6
click at [376, 75] on div at bounding box center [347, 87] width 84 height 186
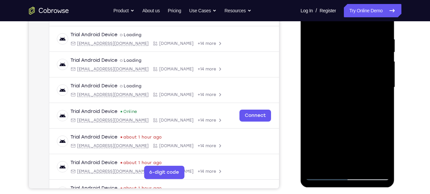
drag, startPoint x: 368, startPoint y: 144, endPoint x: 376, endPoint y: 96, distance: 47.9
click at [376, 96] on div at bounding box center [347, 87] width 84 height 186
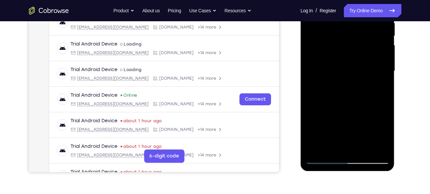
scroll to position [137, 0]
drag, startPoint x: 352, startPoint y: 134, endPoint x: 354, endPoint y: 112, distance: 21.7
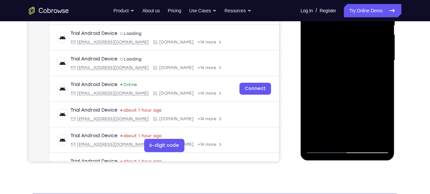
drag, startPoint x: 53, startPoint y: 140, endPoint x: 410, endPoint y: 106, distance: 358.3
click at [410, 106] on div "Your Support Agent Your Customer Web iOS Android Next Steps We’d be happy to gi…" at bounding box center [215, 93] width 426 height 438
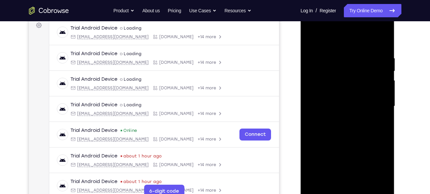
scroll to position [101, 0]
click at [312, 39] on div at bounding box center [347, 107] width 84 height 186
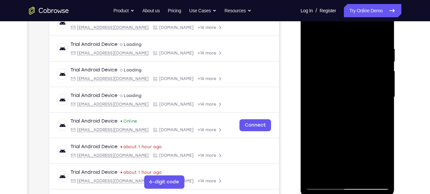
scroll to position [112, 0]
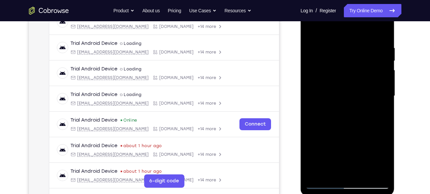
drag, startPoint x: 352, startPoint y: 98, endPoint x: 350, endPoint y: 199, distance: 100.7
click at [350, 194] on html "Online web based iOS Simulators and Android Emulators. Run iPhone, iPad, Mobile…" at bounding box center [348, 97] width 95 height 199
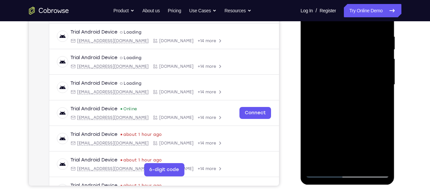
scroll to position [127, 0]
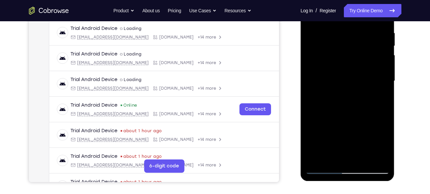
click at [365, 160] on div at bounding box center [347, 81] width 84 height 186
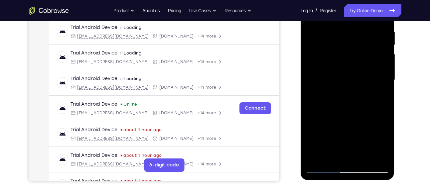
scroll to position [127, 0]
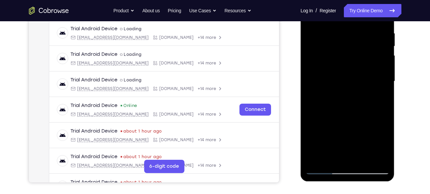
click at [329, 72] on div at bounding box center [347, 81] width 84 height 186
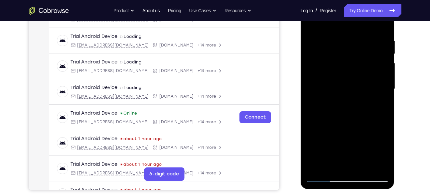
scroll to position [114, 0]
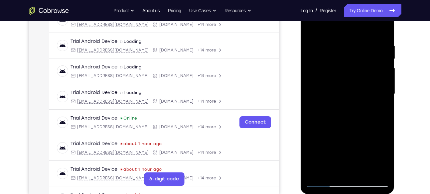
click at [310, 29] on div at bounding box center [347, 94] width 84 height 186
click at [310, 25] on div at bounding box center [347, 94] width 84 height 186
click at [363, 172] on div at bounding box center [347, 94] width 84 height 186
click at [312, 28] on div at bounding box center [347, 94] width 84 height 186
click at [384, 28] on div at bounding box center [347, 94] width 84 height 186
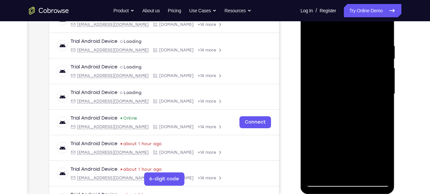
click at [384, 28] on div at bounding box center [347, 94] width 84 height 186
click at [311, 27] on div at bounding box center [347, 94] width 84 height 186
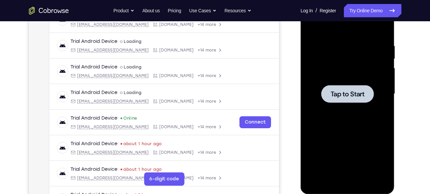
click at [347, 101] on div at bounding box center [347, 94] width 53 height 18
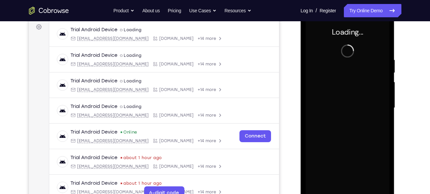
scroll to position [102, 0]
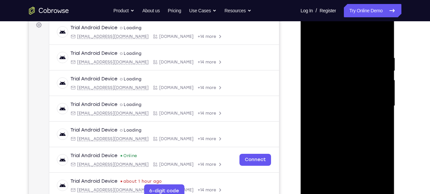
click at [347, 192] on div at bounding box center [347, 106] width 84 height 186
click at [379, 169] on div at bounding box center [347, 106] width 84 height 186
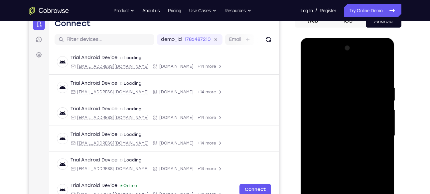
scroll to position [72, 0]
click at [313, 58] on div at bounding box center [347, 136] width 84 height 186
click at [375, 135] on div at bounding box center [347, 136] width 84 height 186
click at [376, 132] on div at bounding box center [347, 136] width 84 height 186
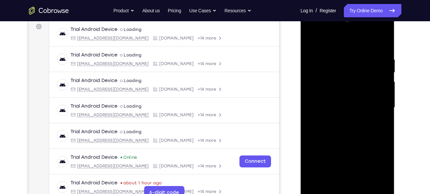
scroll to position [99, 0]
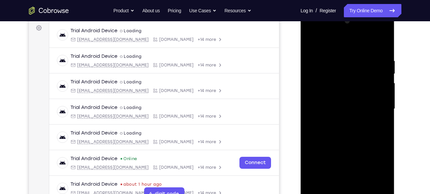
click at [337, 120] on div at bounding box center [347, 109] width 84 height 186
click at [346, 101] on div at bounding box center [347, 109] width 84 height 186
click at [346, 160] on div at bounding box center [347, 109] width 84 height 186
click at [335, 94] on div at bounding box center [347, 109] width 84 height 186
click at [332, 108] on div at bounding box center [347, 109] width 84 height 186
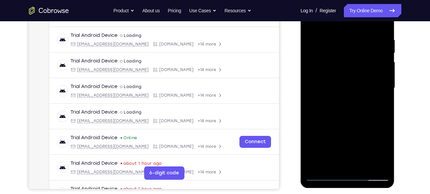
scroll to position [121, 0]
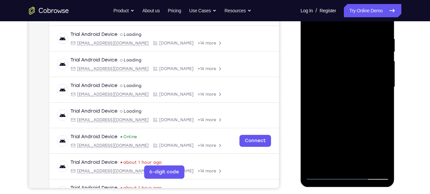
click at [384, 28] on div at bounding box center [347, 87] width 84 height 186
click at [383, 31] on div at bounding box center [347, 87] width 84 height 186
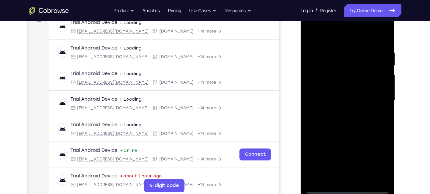
scroll to position [107, 0]
click at [382, 33] on div at bounding box center [347, 101] width 84 height 186
click at [363, 180] on div at bounding box center [347, 101] width 84 height 186
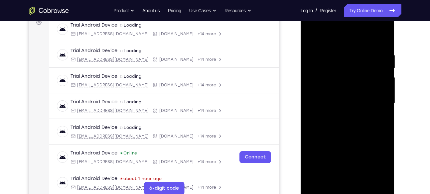
scroll to position [104, 0]
click at [348, 140] on div at bounding box center [347, 104] width 84 height 186
click at [312, 37] on div at bounding box center [347, 104] width 84 height 186
click at [378, 181] on div at bounding box center [347, 104] width 84 height 186
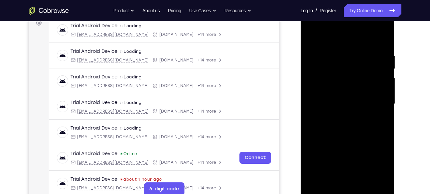
click at [377, 125] on div at bounding box center [347, 104] width 84 height 186
drag, startPoint x: 351, startPoint y: 122, endPoint x: 347, endPoint y: 71, distance: 50.4
drag, startPoint x: 47, startPoint y: 65, endPoint x: 401, endPoint y: 109, distance: 356.7
click at [401, 109] on div at bounding box center [348, 103] width 106 height 204
click at [328, 60] on div at bounding box center [347, 104] width 84 height 186
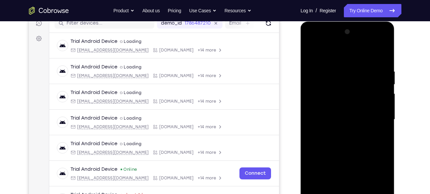
scroll to position [87, 0]
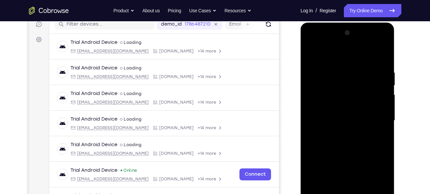
drag, startPoint x: 340, startPoint y: 113, endPoint x: 341, endPoint y: 68, distance: 44.6
drag, startPoint x: 341, startPoint y: 68, endPoint x: 373, endPoint y: 76, distance: 32.3
click at [373, 76] on div at bounding box center [347, 121] width 84 height 186
drag, startPoint x: 365, startPoint y: 122, endPoint x: 365, endPoint y: 64, distance: 57.5
drag, startPoint x: 365, startPoint y: 64, endPoint x: 378, endPoint y: 72, distance: 15.2
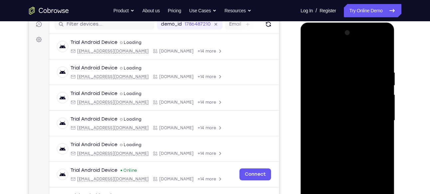
click at [378, 72] on div at bounding box center [347, 121] width 84 height 186
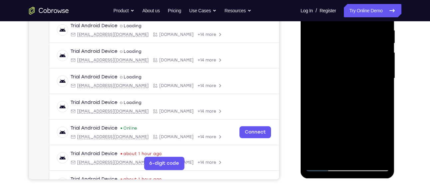
scroll to position [130, 0]
drag, startPoint x: 357, startPoint y: 65, endPoint x: 374, endPoint y: 110, distance: 47.9
click at [374, 110] on div at bounding box center [347, 78] width 84 height 186
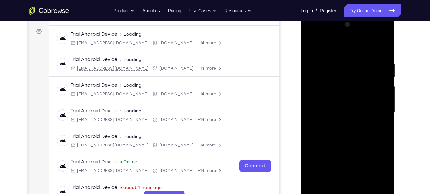
scroll to position [96, 0]
click at [383, 95] on div at bounding box center [347, 112] width 84 height 186
click at [383, 94] on div at bounding box center [347, 112] width 84 height 186
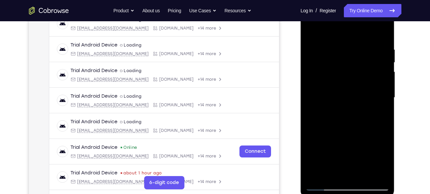
scroll to position [109, 0]
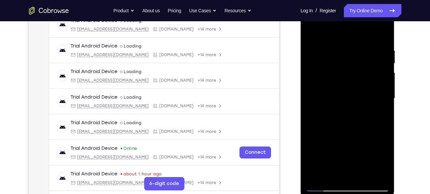
click at [384, 78] on div at bounding box center [347, 99] width 84 height 186
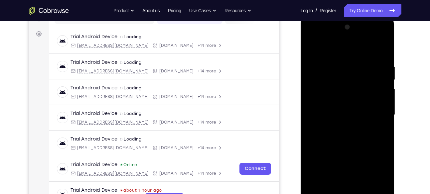
click at [310, 47] on div at bounding box center [347, 115] width 84 height 186
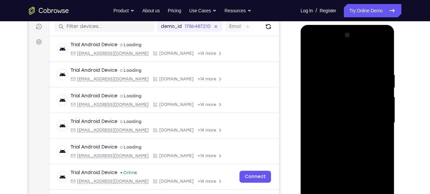
scroll to position [84, 0]
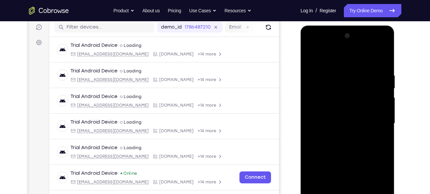
click at [312, 57] on div at bounding box center [347, 124] width 84 height 186
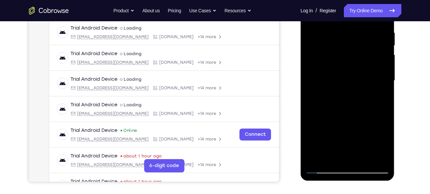
scroll to position [127, 0]
click at [322, 116] on div at bounding box center [347, 81] width 84 height 186
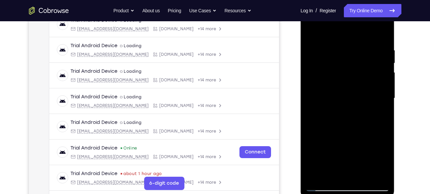
scroll to position [109, 0]
click at [385, 79] on div at bounding box center [347, 99] width 84 height 186
click at [384, 79] on div at bounding box center [347, 99] width 84 height 186
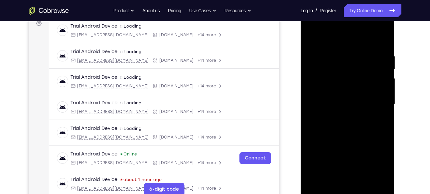
scroll to position [103, 0]
click at [386, 85] on div at bounding box center [347, 105] width 84 height 186
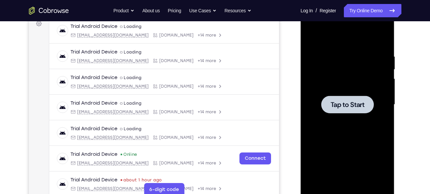
click at [355, 110] on div at bounding box center [347, 105] width 53 height 18
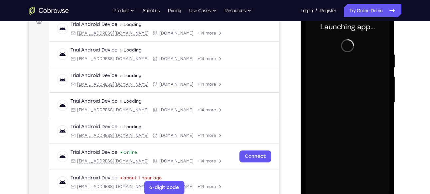
scroll to position [106, 0]
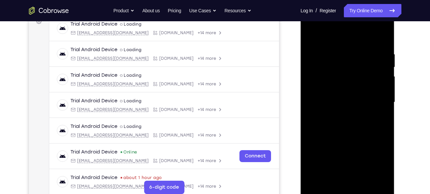
click at [348, 189] on div at bounding box center [347, 102] width 84 height 186
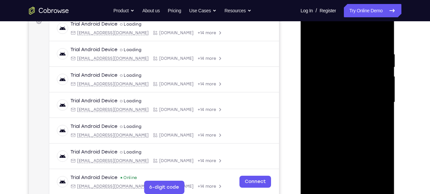
click at [366, 96] on div at bounding box center [347, 102] width 84 height 186
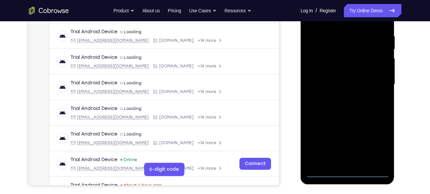
scroll to position [127, 0]
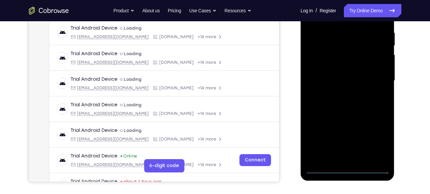
click at [346, 167] on div at bounding box center [347, 81] width 84 height 186
click at [379, 135] on div at bounding box center [347, 81] width 84 height 186
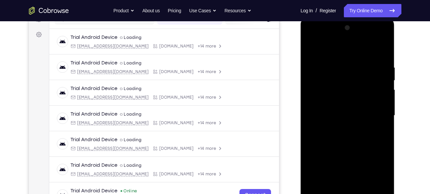
scroll to position [92, 0]
click at [314, 40] on div at bounding box center [347, 116] width 84 height 186
click at [375, 113] on div at bounding box center [347, 116] width 84 height 186
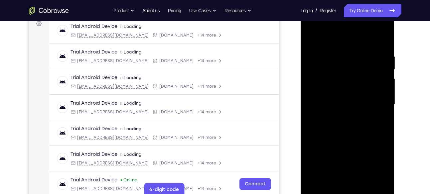
scroll to position [102, 0]
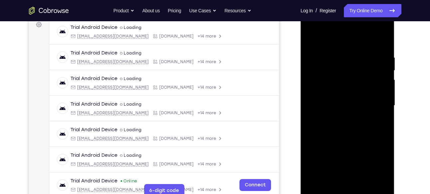
click at [339, 119] on div at bounding box center [347, 106] width 84 height 186
click at [342, 98] on div at bounding box center [347, 106] width 84 height 186
click at [348, 159] on div at bounding box center [347, 106] width 84 height 186
click at [334, 95] on div at bounding box center [347, 106] width 84 height 186
click at [338, 104] on div at bounding box center [347, 106] width 84 height 186
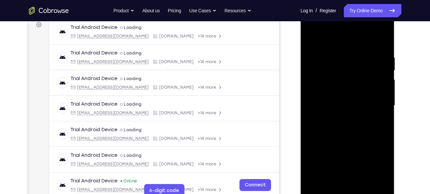
click at [340, 129] on div at bounding box center [347, 106] width 84 height 186
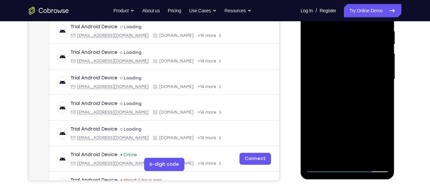
scroll to position [129, 0]
click at [383, 155] on div at bounding box center [347, 79] width 84 height 186
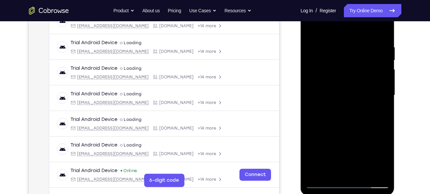
scroll to position [111, 0]
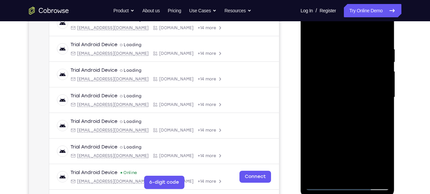
click at [382, 38] on div at bounding box center [347, 97] width 84 height 186
click at [384, 30] on div at bounding box center [347, 97] width 84 height 186
click at [311, 31] on div at bounding box center [347, 97] width 84 height 186
click at [365, 174] on div at bounding box center [347, 97] width 84 height 186
click at [348, 133] on div at bounding box center [347, 97] width 84 height 186
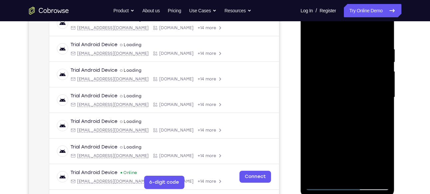
click at [334, 94] on div at bounding box center [347, 97] width 84 height 186
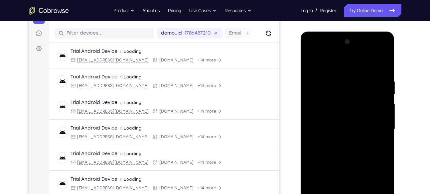
scroll to position [92, 0]
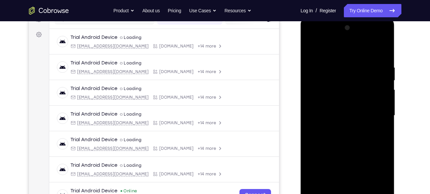
click at [310, 49] on div at bounding box center [347, 116] width 84 height 186
click at [309, 50] on div at bounding box center [347, 116] width 84 height 186
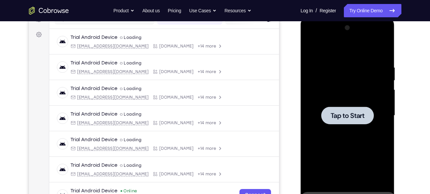
click at [337, 118] on span "Tap to Start" at bounding box center [347, 115] width 34 height 7
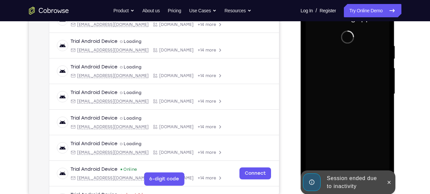
scroll to position [121, 0]
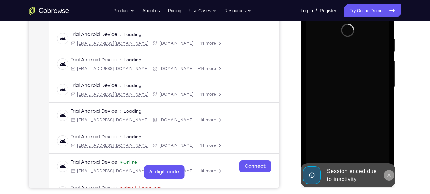
click at [390, 176] on icon at bounding box center [389, 175] width 3 height 3
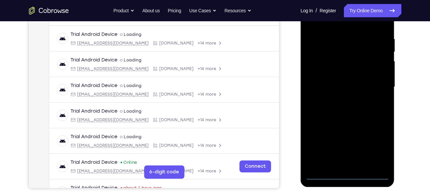
click at [348, 173] on div at bounding box center [347, 87] width 84 height 186
click at [376, 144] on div at bounding box center [347, 87] width 84 height 186
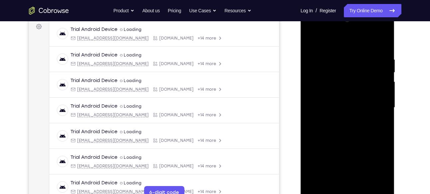
scroll to position [100, 0]
click at [311, 31] on div at bounding box center [347, 108] width 84 height 186
click at [375, 105] on div at bounding box center [347, 108] width 84 height 186
click at [339, 121] on div at bounding box center [347, 108] width 84 height 186
click at [339, 101] on div at bounding box center [347, 108] width 84 height 186
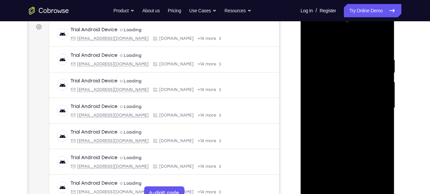
click at [345, 162] on div at bounding box center [347, 108] width 84 height 186
click at [337, 95] on div at bounding box center [347, 108] width 84 height 186
click at [338, 107] on div at bounding box center [347, 108] width 84 height 186
click at [346, 140] on div at bounding box center [347, 108] width 84 height 186
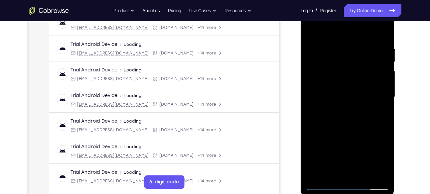
scroll to position [116, 0]
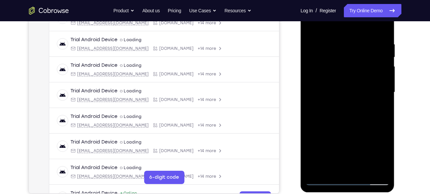
click at [364, 170] on div at bounding box center [347, 92] width 84 height 186
click at [349, 127] on div at bounding box center [347, 92] width 84 height 186
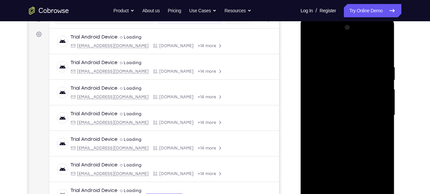
scroll to position [82, 0]
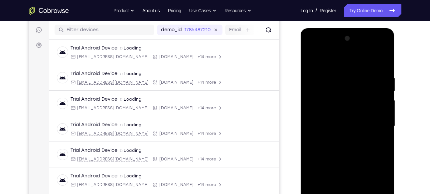
click at [314, 58] on div at bounding box center [347, 126] width 84 height 186
drag, startPoint x: 343, startPoint y: 83, endPoint x: 343, endPoint y: 176, distance: 92.7
click at [343, 176] on div at bounding box center [347, 126] width 84 height 186
drag, startPoint x: 356, startPoint y: 89, endPoint x: 357, endPoint y: 178, distance: 88.8
click at [357, 178] on div at bounding box center [347, 126] width 84 height 186
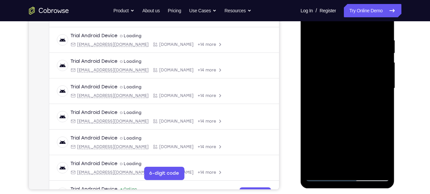
scroll to position [120, 0]
click at [363, 168] on div at bounding box center [347, 88] width 84 height 186
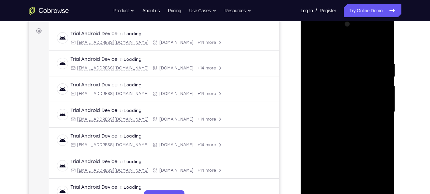
scroll to position [94, 0]
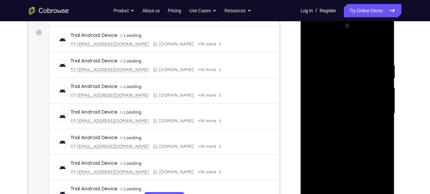
click at [310, 46] on div at bounding box center [347, 114] width 84 height 186
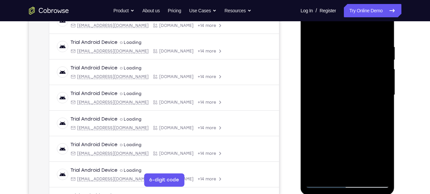
scroll to position [112, 0]
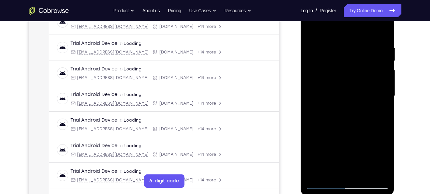
click at [363, 176] on div at bounding box center [347, 96] width 84 height 186
click at [309, 30] on div at bounding box center [347, 96] width 84 height 186
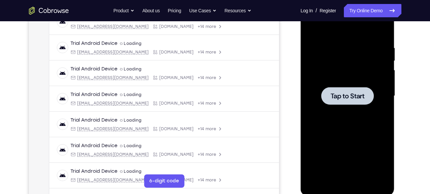
click at [344, 93] on span "Tap to Start" at bounding box center [347, 96] width 34 height 7
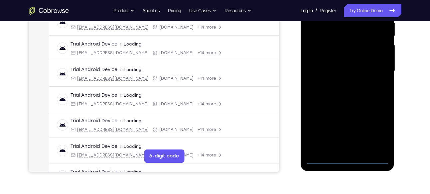
scroll to position [137, 0]
click at [346, 158] on div at bounding box center [347, 71] width 84 height 186
click at [375, 129] on div at bounding box center [347, 71] width 84 height 186
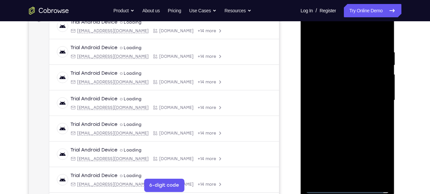
scroll to position [93, 0]
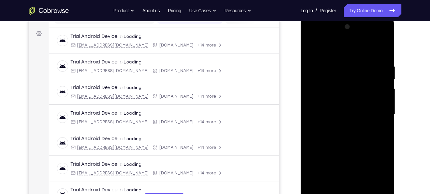
click at [312, 35] on div at bounding box center [347, 115] width 84 height 186
click at [378, 116] on div at bounding box center [347, 115] width 84 height 186
click at [338, 125] on div at bounding box center [347, 115] width 84 height 186
click at [340, 110] on div at bounding box center [347, 115] width 84 height 186
click at [346, 168] on div at bounding box center [347, 115] width 84 height 186
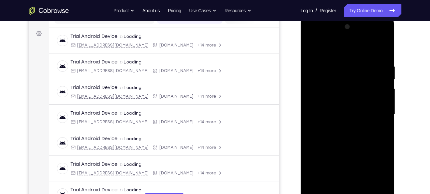
click at [333, 103] on div at bounding box center [347, 115] width 84 height 186
click at [333, 112] on div at bounding box center [347, 115] width 84 height 186
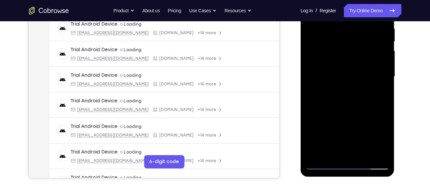
scroll to position [132, 0]
click at [350, 107] on div at bounding box center [347, 76] width 84 height 186
click at [365, 155] on div at bounding box center [347, 76] width 84 height 186
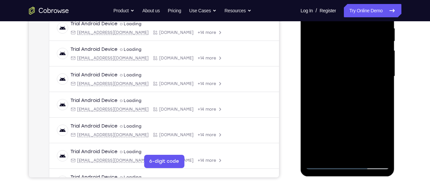
click at [343, 112] on div at bounding box center [347, 76] width 84 height 186
click at [345, 86] on div at bounding box center [347, 76] width 84 height 186
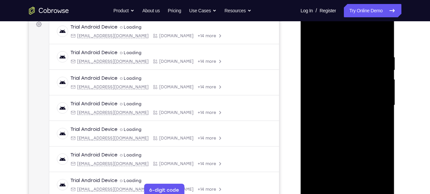
scroll to position [102, 0]
click at [311, 39] on div at bounding box center [347, 106] width 84 height 186
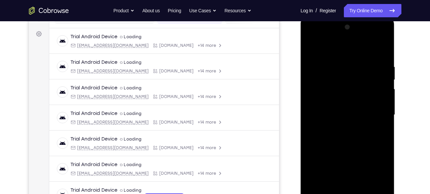
scroll to position [93, 0]
click at [313, 50] on div at bounding box center [347, 115] width 84 height 186
click at [383, 46] on div at bounding box center [347, 115] width 84 height 186
click at [313, 47] on div at bounding box center [347, 115] width 84 height 186
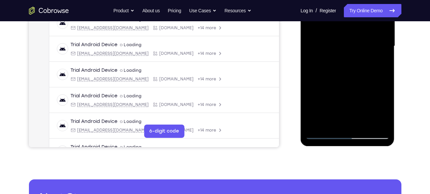
scroll to position [162, 0]
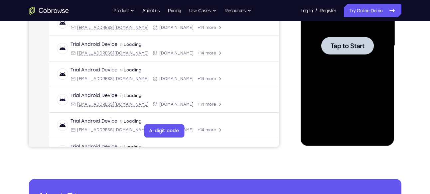
click at [357, 48] on span "Tap to Start" at bounding box center [347, 46] width 34 height 7
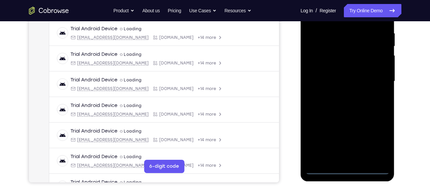
scroll to position [132, 0]
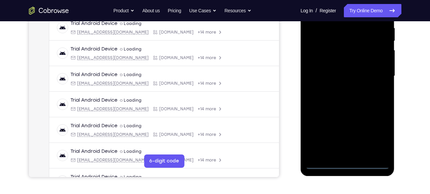
click at [347, 162] on div at bounding box center [347, 76] width 84 height 186
click at [346, 164] on div at bounding box center [347, 76] width 84 height 186
click at [375, 137] on div at bounding box center [347, 76] width 84 height 186
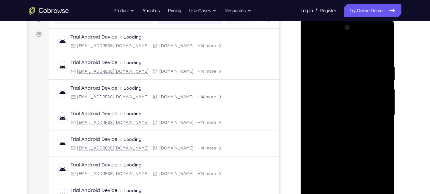
scroll to position [92, 0]
click at [313, 39] on div at bounding box center [347, 116] width 84 height 186
click at [373, 114] on div at bounding box center [347, 116] width 84 height 186
click at [339, 128] on div at bounding box center [347, 116] width 84 height 186
click at [341, 111] on div at bounding box center [347, 116] width 84 height 186
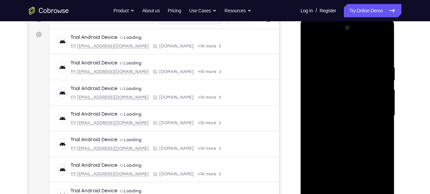
click at [348, 168] on div at bounding box center [347, 116] width 84 height 186
click at [329, 102] on div at bounding box center [347, 116] width 84 height 186
click at [331, 115] on div at bounding box center [347, 116] width 84 height 186
click at [382, 60] on div at bounding box center [347, 116] width 84 height 186
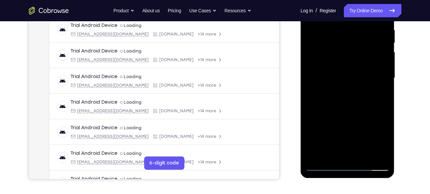
scroll to position [130, 0]
click at [362, 155] on div at bounding box center [347, 78] width 84 height 186
click at [348, 111] on div at bounding box center [347, 78] width 84 height 186
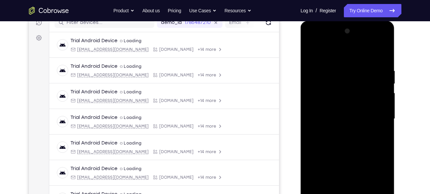
scroll to position [89, 0]
click at [377, 53] on div at bounding box center [347, 119] width 84 height 186
click at [312, 52] on div at bounding box center [347, 119] width 84 height 186
click at [384, 55] on div at bounding box center [347, 119] width 84 height 186
click at [309, 50] on div at bounding box center [347, 119] width 84 height 186
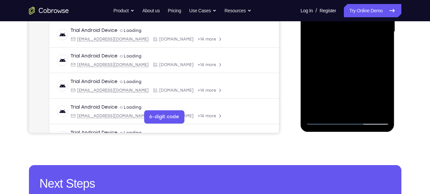
scroll to position [178, 0]
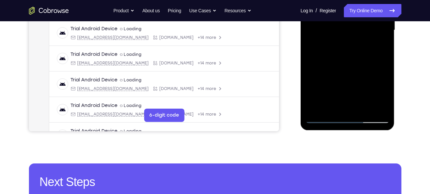
click at [378, 108] on div at bounding box center [347, 30] width 84 height 186
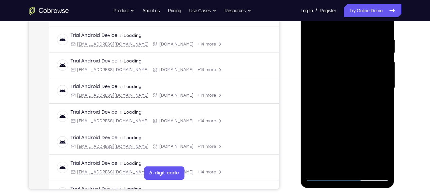
scroll to position [118, 0]
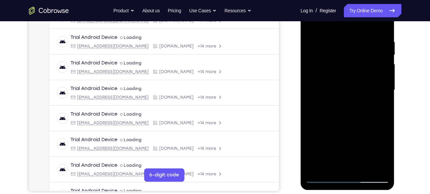
click at [376, 108] on div at bounding box center [347, 90] width 84 height 186
click at [377, 79] on div at bounding box center [347, 90] width 84 height 186
click at [348, 102] on div at bounding box center [347, 90] width 84 height 186
click at [327, 89] on div at bounding box center [347, 90] width 84 height 186
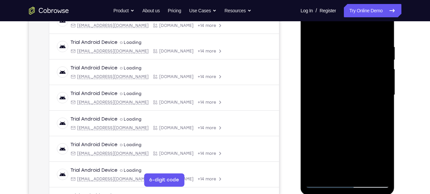
scroll to position [122, 0]
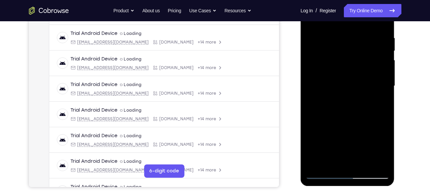
click at [328, 80] on div at bounding box center [347, 86] width 84 height 186
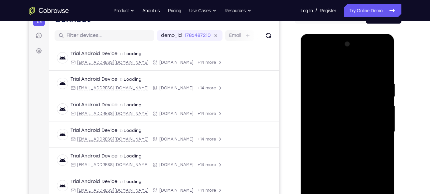
scroll to position [86, 0]
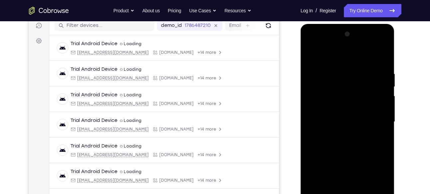
click at [382, 106] on div at bounding box center [347, 122] width 84 height 186
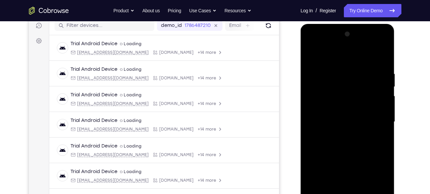
click at [384, 37] on div at bounding box center [347, 122] width 84 height 186
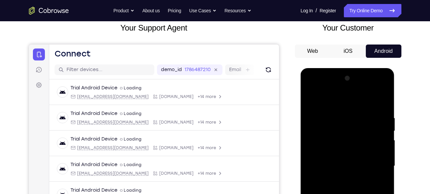
scroll to position [41, 0]
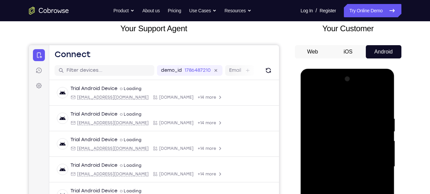
click at [382, 81] on div at bounding box center [347, 167] width 84 height 186
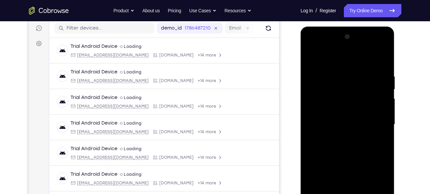
scroll to position [94, 0]
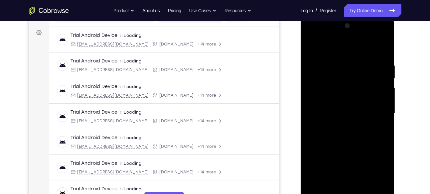
click at [359, 106] on div at bounding box center [347, 114] width 84 height 186
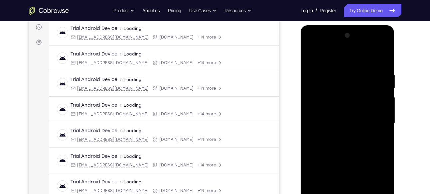
scroll to position [84, 0]
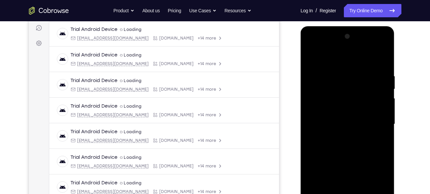
click at [384, 100] on div at bounding box center [347, 124] width 84 height 186
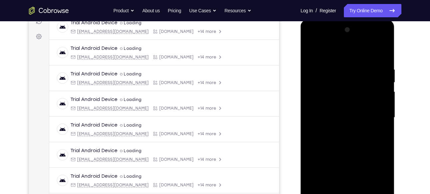
scroll to position [88, 0]
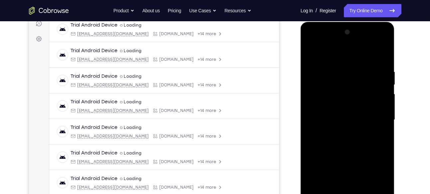
click at [383, 34] on div at bounding box center [347, 120] width 84 height 186
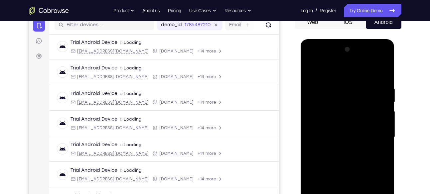
scroll to position [70, 0]
click at [383, 54] on div at bounding box center [347, 138] width 84 height 186
click at [384, 53] on div at bounding box center [347, 138] width 84 height 186
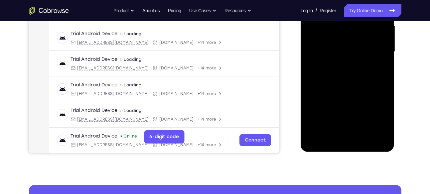
scroll to position [158, 0]
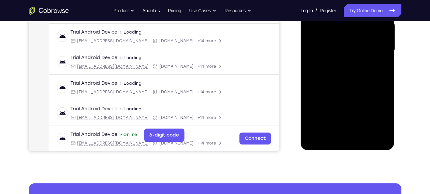
click at [364, 131] on div at bounding box center [347, 50] width 84 height 186
click at [363, 129] on div at bounding box center [347, 50] width 84 height 186
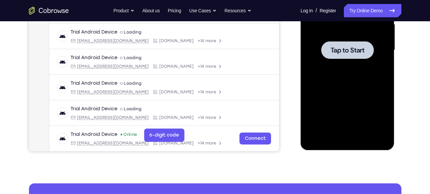
click at [344, 48] on span "Tap to Start" at bounding box center [347, 50] width 34 height 7
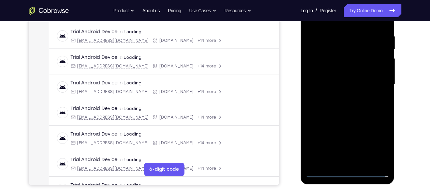
scroll to position [126, 0]
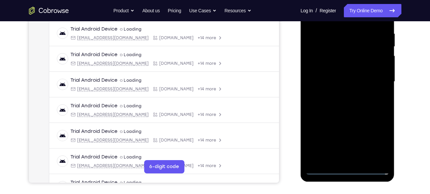
click at [349, 168] on div at bounding box center [347, 82] width 84 height 186
click at [378, 141] on div at bounding box center [347, 82] width 84 height 186
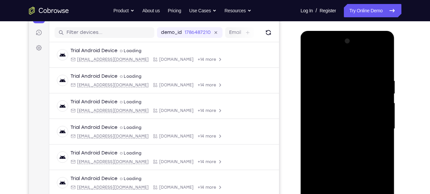
scroll to position [79, 0]
click at [314, 53] on div at bounding box center [347, 129] width 84 height 186
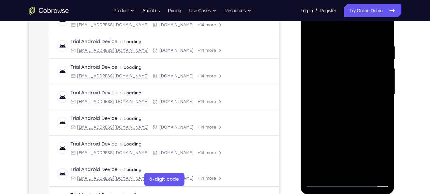
scroll to position [114, 0]
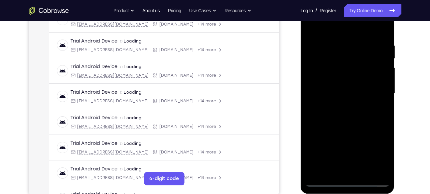
click at [319, 79] on div at bounding box center [347, 94] width 84 height 186
click at [334, 98] on div at bounding box center [347, 94] width 84 height 186
click at [346, 145] on div at bounding box center [347, 94] width 84 height 186
click at [348, 148] on div at bounding box center [347, 94] width 84 height 186
click at [335, 87] on div at bounding box center [347, 94] width 84 height 186
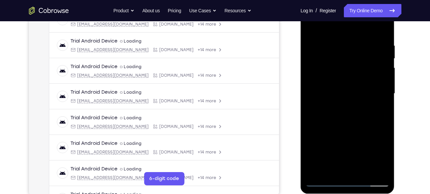
click at [346, 146] on div at bounding box center [347, 94] width 84 height 186
click at [343, 103] on div at bounding box center [347, 94] width 84 height 186
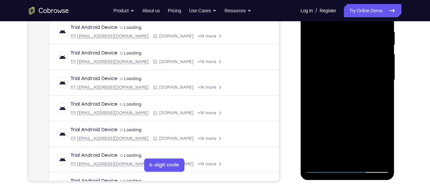
scroll to position [130, 0]
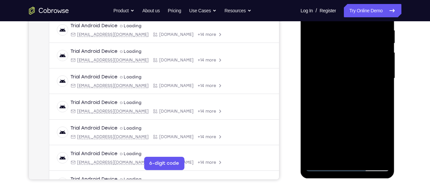
click at [348, 156] on div at bounding box center [347, 78] width 84 height 186
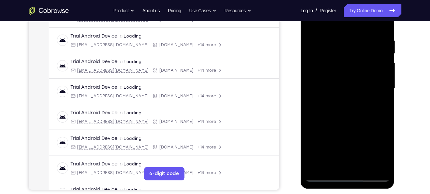
scroll to position [110, 0]
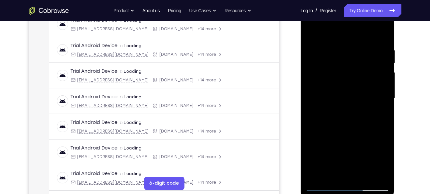
drag, startPoint x: 346, startPoint y: 107, endPoint x: 343, endPoint y: 93, distance: 14.5
click at [343, 93] on div at bounding box center [347, 98] width 84 height 186
drag, startPoint x: 367, startPoint y: 148, endPoint x: 363, endPoint y: 98, distance: 50.4
click at [363, 98] on div at bounding box center [347, 98] width 84 height 186
drag, startPoint x: 372, startPoint y: 158, endPoint x: 367, endPoint y: 109, distance: 49.8
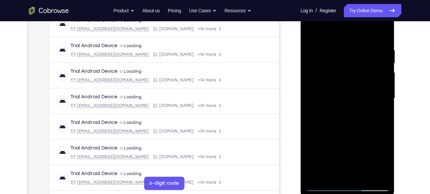
click at [367, 109] on div at bounding box center [347, 98] width 84 height 186
drag, startPoint x: 348, startPoint y: 137, endPoint x: 343, endPoint y: 94, distance: 43.2
click at [343, 94] on div at bounding box center [347, 98] width 84 height 186
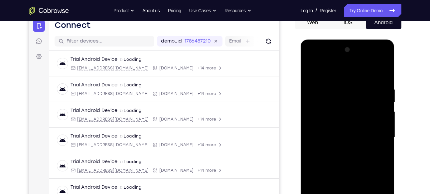
scroll to position [73, 0]
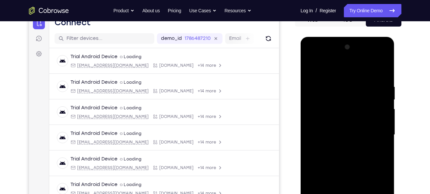
drag, startPoint x: 339, startPoint y: 106, endPoint x: 338, endPoint y: 155, distance: 48.2
click at [338, 155] on div at bounding box center [347, 135] width 84 height 186
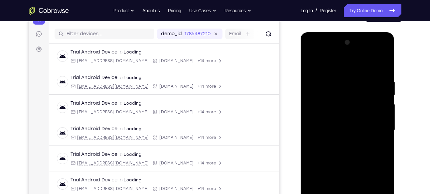
scroll to position [78, 0]
drag, startPoint x: 340, startPoint y: 86, endPoint x: 340, endPoint y: 142, distance: 55.8
click at [340, 142] on div at bounding box center [347, 130] width 84 height 186
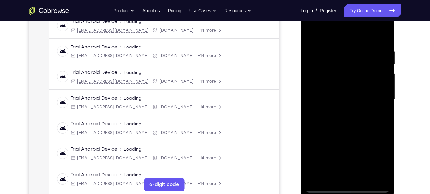
scroll to position [109, 0]
drag, startPoint x: 383, startPoint y: 81, endPoint x: 385, endPoint y: 121, distance: 40.6
click at [385, 121] on div at bounding box center [347, 99] width 84 height 186
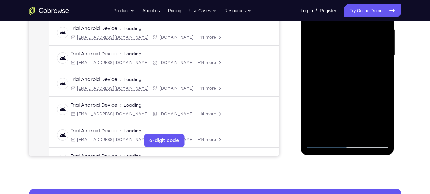
scroll to position [149, 0]
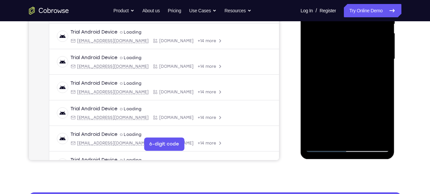
drag, startPoint x: 359, startPoint y: 63, endPoint x: 360, endPoint y: 98, distance: 35.3
click at [360, 98] on div at bounding box center [347, 59] width 84 height 186
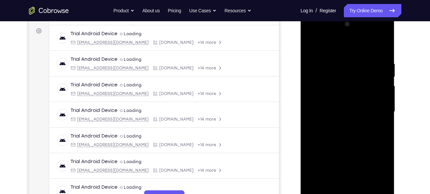
scroll to position [97, 0]
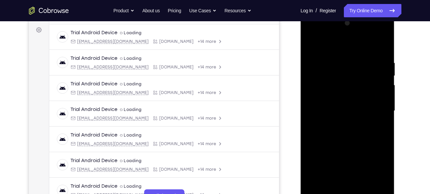
drag, startPoint x: 364, startPoint y: 68, endPoint x: 323, endPoint y: 74, distance: 41.9
click at [323, 74] on div at bounding box center [347, 111] width 84 height 186
drag, startPoint x: 365, startPoint y: 73, endPoint x: 332, endPoint y: 81, distance: 33.5
click at [332, 81] on div at bounding box center [347, 111] width 84 height 186
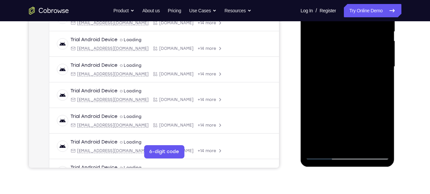
scroll to position [143, 0]
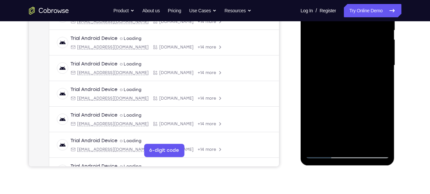
drag, startPoint x: 376, startPoint y: 77, endPoint x: 312, endPoint y: 80, distance: 64.6
drag, startPoint x: 11, startPoint y: 113, endPoint x: 85, endPoint y: 114, distance: 73.8
click at [398, 79] on div at bounding box center [348, 64] width 106 height 204
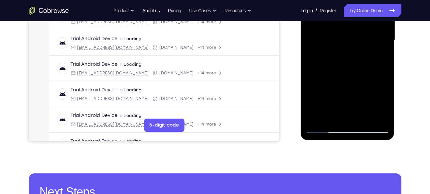
scroll to position [180, 0]
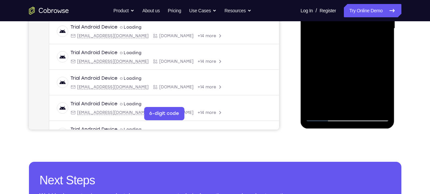
drag, startPoint x: 375, startPoint y: 78, endPoint x: 324, endPoint y: 78, distance: 50.5
click at [324, 78] on div at bounding box center [347, 29] width 84 height 186
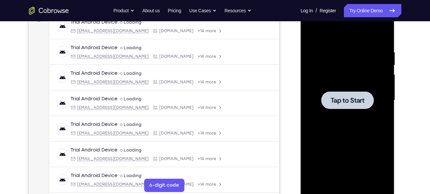
scroll to position [107, 0]
click at [360, 106] on div at bounding box center [347, 101] width 53 height 18
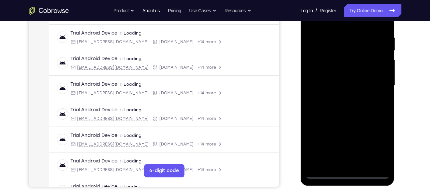
scroll to position [123, 0]
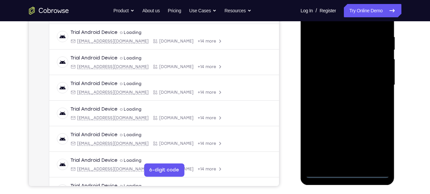
click at [348, 173] on div at bounding box center [347, 85] width 84 height 186
click at [377, 149] on div at bounding box center [347, 85] width 84 height 186
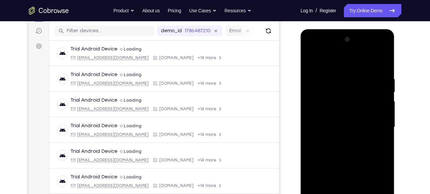
scroll to position [79, 0]
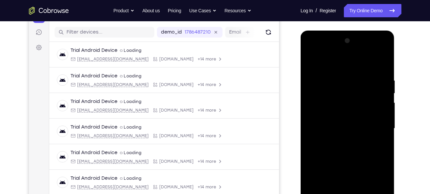
click at [376, 127] on div at bounding box center [347, 129] width 84 height 186
click at [341, 140] on div at bounding box center [347, 129] width 84 height 186
click at [353, 113] on div at bounding box center [347, 129] width 84 height 186
click at [348, 181] on div at bounding box center [347, 129] width 84 height 186
click at [336, 123] on div at bounding box center [347, 129] width 84 height 186
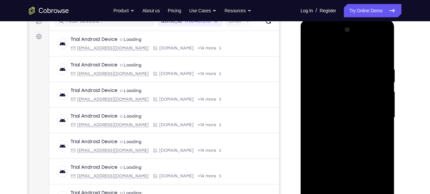
scroll to position [86, 0]
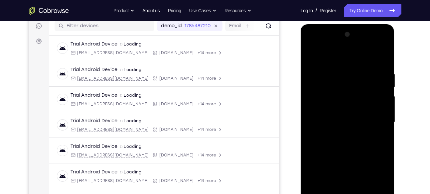
click at [341, 134] on div at bounding box center [347, 122] width 84 height 186
click at [347, 108] on div at bounding box center [347, 122] width 84 height 186
click at [342, 118] on div at bounding box center [347, 122] width 84 height 186
click at [336, 109] on div at bounding box center [347, 122] width 84 height 186
click at [335, 100] on div at bounding box center [347, 122] width 84 height 186
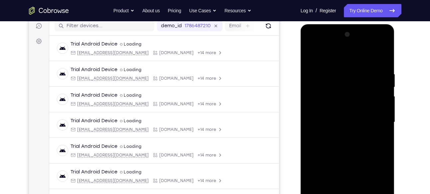
click at [338, 115] on div at bounding box center [347, 122] width 84 height 186
click at [377, 58] on div at bounding box center [347, 122] width 84 height 186
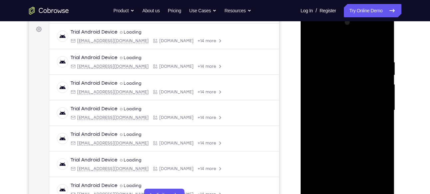
scroll to position [75, 0]
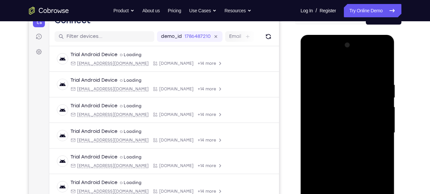
click at [374, 54] on div at bounding box center [347, 133] width 84 height 186
click at [336, 67] on div at bounding box center [347, 133] width 84 height 186
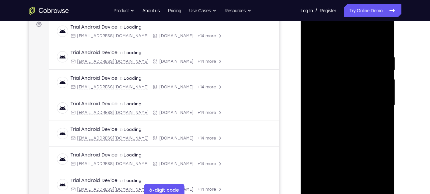
scroll to position [114, 0]
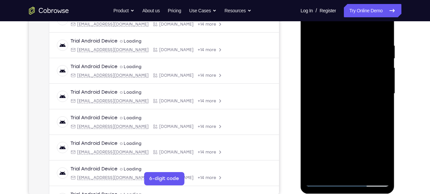
click at [375, 91] on div at bounding box center [347, 94] width 84 height 186
click at [340, 105] on div at bounding box center [347, 94] width 84 height 186
click at [339, 80] on div at bounding box center [347, 94] width 84 height 186
click at [330, 152] on div at bounding box center [347, 94] width 84 height 186
click at [346, 78] on div at bounding box center [347, 94] width 84 height 186
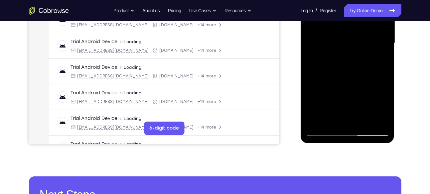
scroll to position [165, 0]
click at [365, 122] on div at bounding box center [347, 43] width 84 height 186
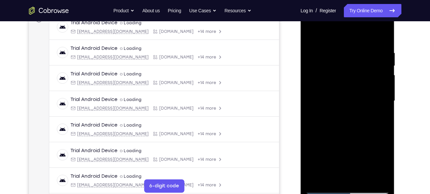
scroll to position [114, 0]
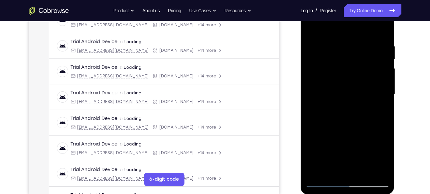
click at [346, 128] on div at bounding box center [347, 94] width 84 height 186
click at [345, 130] on div at bounding box center [347, 94] width 84 height 186
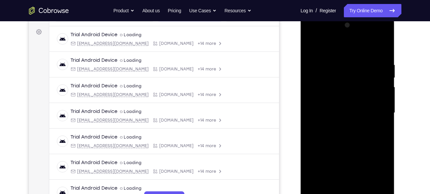
scroll to position [92, 0]
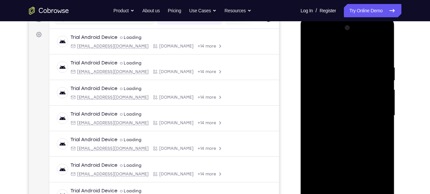
click at [311, 49] on div at bounding box center [347, 116] width 84 height 186
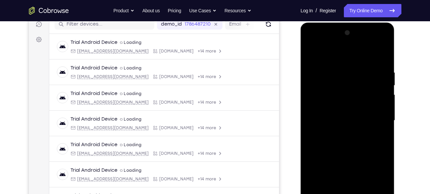
scroll to position [87, 0]
click at [382, 54] on div at bounding box center [347, 121] width 84 height 186
click at [385, 54] on div at bounding box center [347, 121] width 84 height 186
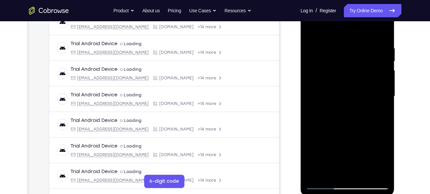
scroll to position [57, 0]
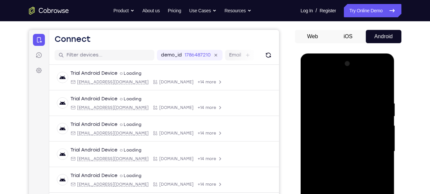
click at [312, 84] on div at bounding box center [347, 152] width 84 height 186
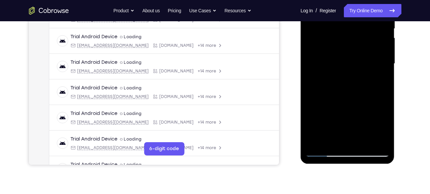
scroll to position [146, 0]
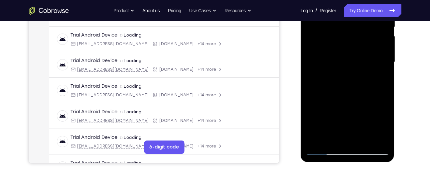
click at [365, 141] on div at bounding box center [347, 62] width 84 height 186
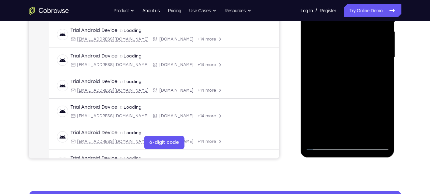
scroll to position [146, 0]
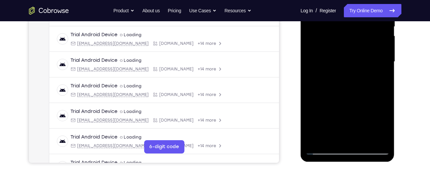
click at [360, 128] on div at bounding box center [347, 62] width 84 height 186
click at [365, 140] on div at bounding box center [347, 62] width 84 height 186
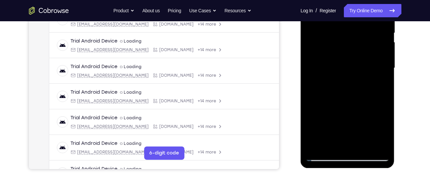
scroll to position [140, 0]
click at [364, 146] on div at bounding box center [347, 68] width 84 height 186
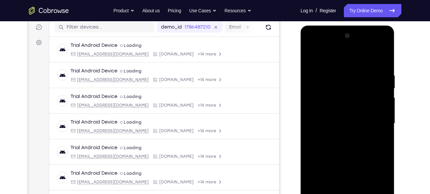
scroll to position [84, 0]
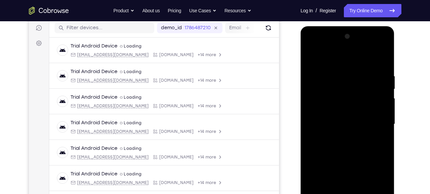
click at [311, 57] on div at bounding box center [347, 124] width 84 height 186
click at [311, 47] on div at bounding box center [347, 124] width 84 height 186
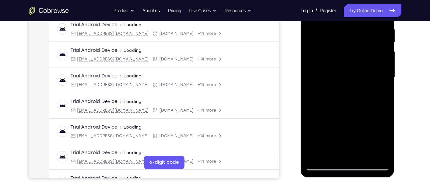
scroll to position [131, 0]
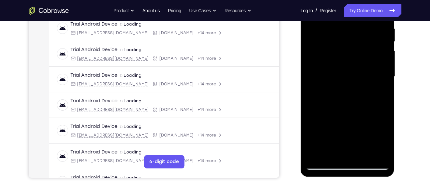
click at [375, 135] on div at bounding box center [347, 77] width 84 height 186
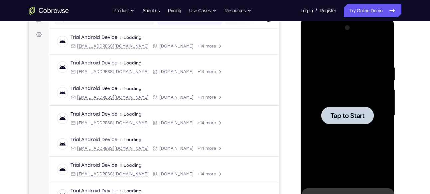
scroll to position [93, 0]
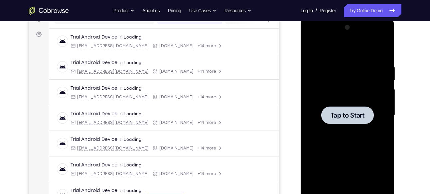
click at [339, 113] on span "Tap to Start" at bounding box center [347, 115] width 34 height 7
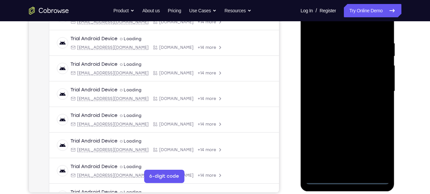
scroll to position [117, 0]
click at [349, 181] on div at bounding box center [347, 91] width 84 height 186
click at [377, 146] on div at bounding box center [347, 91] width 84 height 186
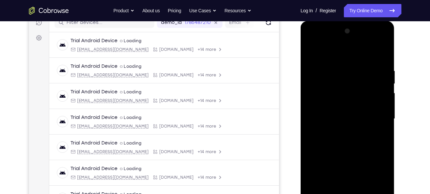
scroll to position [89, 0]
click at [312, 42] on div at bounding box center [347, 119] width 84 height 186
click at [377, 117] on div at bounding box center [347, 119] width 84 height 186
click at [336, 131] on div at bounding box center [347, 119] width 84 height 186
click at [351, 104] on div at bounding box center [347, 119] width 84 height 186
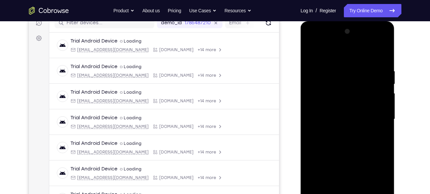
click at [347, 172] on div at bounding box center [347, 119] width 84 height 186
click at [332, 114] on div at bounding box center [347, 119] width 84 height 186
click at [384, 95] on div at bounding box center [347, 119] width 84 height 186
click at [343, 125] on div at bounding box center [347, 119] width 53 height 18
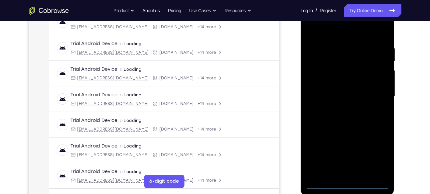
scroll to position [112, 0]
click at [347, 184] on div at bounding box center [347, 96] width 84 height 186
click at [379, 153] on div at bounding box center [347, 96] width 84 height 186
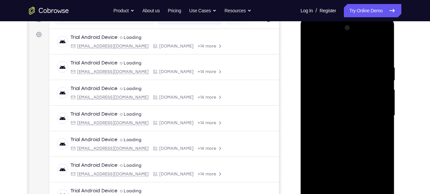
scroll to position [90, 0]
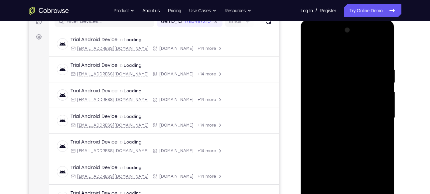
click at [312, 40] on div at bounding box center [347, 118] width 84 height 186
click at [377, 114] on div at bounding box center [347, 118] width 84 height 186
click at [339, 129] on div at bounding box center [347, 118] width 84 height 186
click at [334, 115] on div at bounding box center [347, 118] width 84 height 186
click at [383, 181] on div at bounding box center [347, 118] width 84 height 186
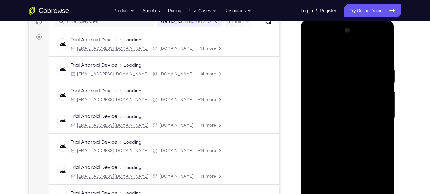
click at [383, 181] on div at bounding box center [347, 118] width 84 height 186
click at [345, 171] on div at bounding box center [347, 118] width 84 height 186
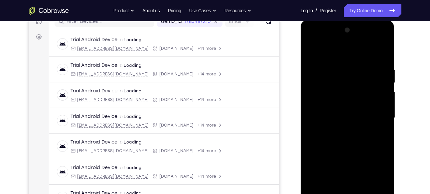
click at [322, 104] on div at bounding box center [347, 118] width 84 height 186
click at [341, 118] on div at bounding box center [347, 118] width 84 height 186
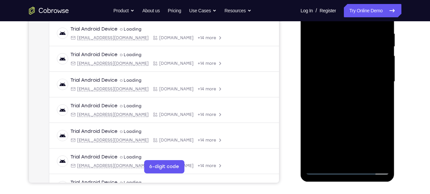
scroll to position [126, 0]
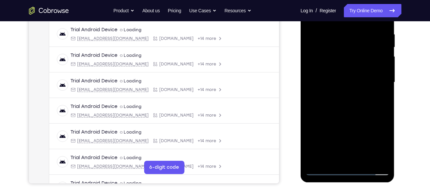
click at [355, 111] on div at bounding box center [347, 82] width 84 height 186
click at [361, 160] on div at bounding box center [347, 82] width 84 height 186
click at [351, 118] on div at bounding box center [347, 82] width 84 height 186
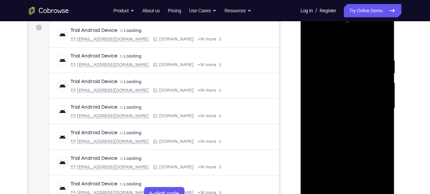
scroll to position [99, 0]
click at [379, 43] on div at bounding box center [347, 109] width 84 height 186
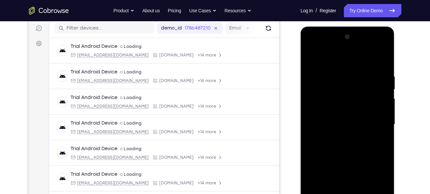
scroll to position [83, 0]
click at [311, 56] on div at bounding box center [347, 125] width 84 height 186
click at [374, 48] on div at bounding box center [347, 125] width 84 height 186
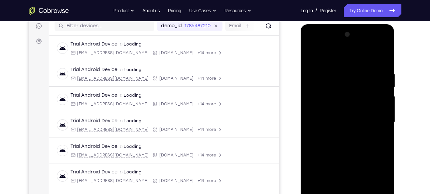
scroll to position [85, 0]
click at [375, 46] on div at bounding box center [347, 123] width 84 height 186
click at [329, 59] on div at bounding box center [347, 123] width 84 height 186
click at [320, 104] on div at bounding box center [347, 123] width 84 height 186
click at [346, 117] on div at bounding box center [347, 123] width 84 height 186
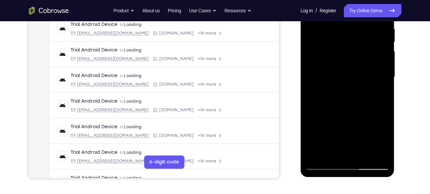
scroll to position [129, 0]
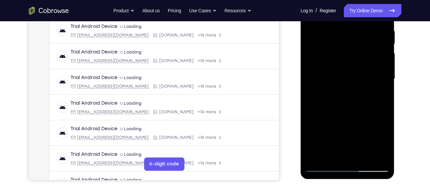
click at [330, 80] on div at bounding box center [347, 79] width 84 height 186
click at [319, 60] on div at bounding box center [347, 79] width 84 height 186
click at [347, 131] on div at bounding box center [347, 79] width 84 height 186
click at [344, 76] on div at bounding box center [347, 79] width 84 height 186
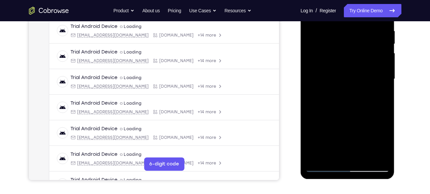
click at [382, 146] on div at bounding box center [347, 79] width 84 height 186
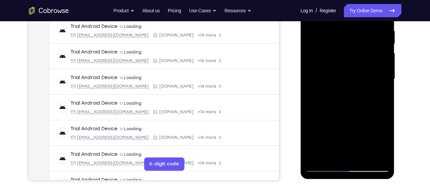
click at [347, 132] on div at bounding box center [347, 79] width 84 height 186
click at [384, 143] on div at bounding box center [347, 79] width 84 height 186
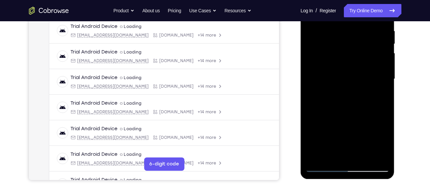
click at [384, 143] on div at bounding box center [347, 79] width 84 height 186
click at [345, 130] on div at bounding box center [347, 79] width 84 height 186
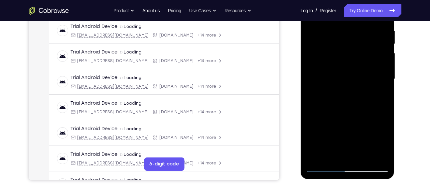
click at [345, 130] on div at bounding box center [347, 79] width 84 height 186
click at [332, 88] on div at bounding box center [347, 79] width 84 height 186
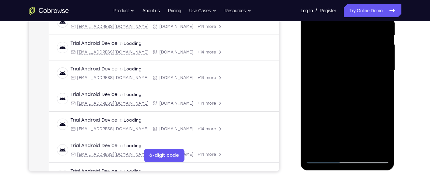
scroll to position [140, 0]
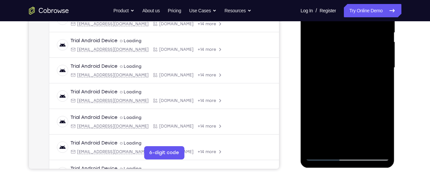
click at [341, 144] on div at bounding box center [347, 68] width 84 height 186
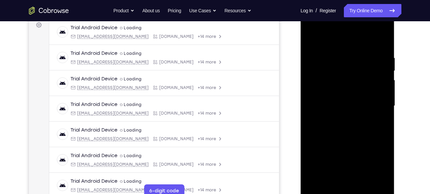
scroll to position [102, 0]
click at [371, 49] on div at bounding box center [347, 106] width 84 height 186
click at [313, 41] on div at bounding box center [347, 106] width 84 height 186
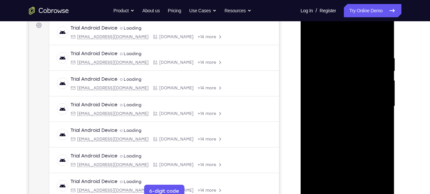
click at [313, 41] on div at bounding box center [347, 106] width 84 height 186
click at [371, 45] on div at bounding box center [347, 106] width 84 height 186
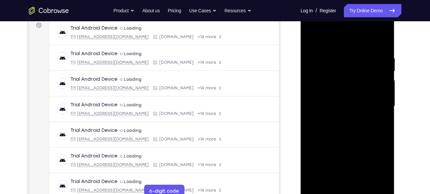
click at [371, 47] on div at bounding box center [347, 106] width 84 height 186
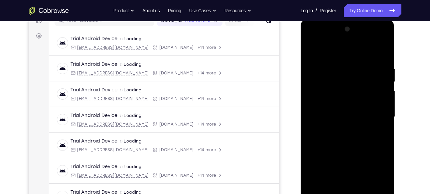
scroll to position [91, 0]
click at [367, 59] on div at bounding box center [347, 117] width 84 height 186
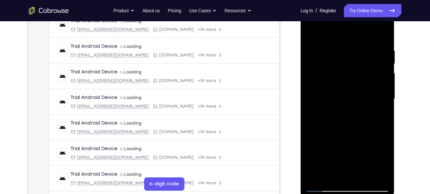
scroll to position [107, 0]
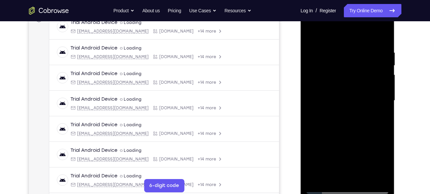
click at [368, 43] on div at bounding box center [347, 101] width 84 height 186
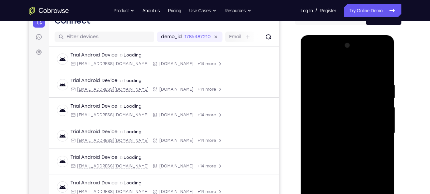
scroll to position [73, 0]
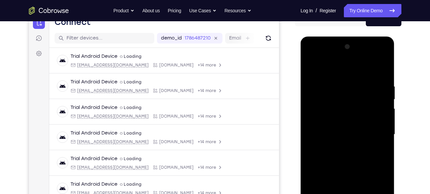
click at [376, 56] on div at bounding box center [347, 135] width 84 height 186
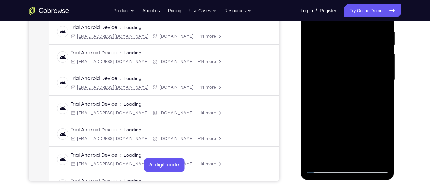
scroll to position [125, 0]
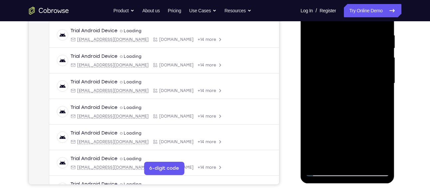
drag, startPoint x: 362, startPoint y: 119, endPoint x: 363, endPoint y: 64, distance: 55.2
click at [363, 64] on div at bounding box center [347, 83] width 84 height 186
drag, startPoint x: 62, startPoint y: 79, endPoint x: 402, endPoint y: 84, distance: 339.8
click at [402, 84] on div "Your Support Agent Your Customer Web iOS Android Next Steps We’d be happy to gi…" at bounding box center [215, 116] width 426 height 438
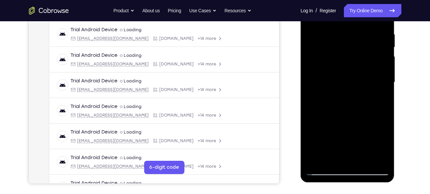
drag, startPoint x: 367, startPoint y: 116, endPoint x: 362, endPoint y: 56, distance: 60.7
click at [362, 56] on div at bounding box center [347, 82] width 84 height 186
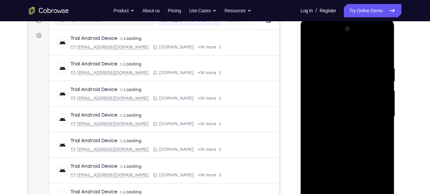
scroll to position [88, 0]
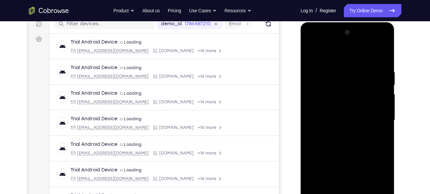
click at [374, 41] on div at bounding box center [347, 120] width 84 height 186
click at [337, 68] on div at bounding box center [347, 120] width 84 height 186
click at [337, 120] on span "Tap to Start" at bounding box center [347, 120] width 34 height 7
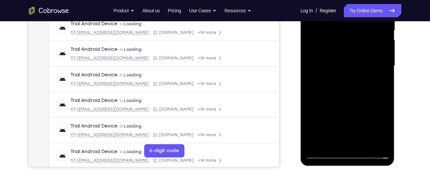
scroll to position [143, 0]
click at [347, 154] on div at bounding box center [347, 65] width 84 height 186
click at [375, 123] on div at bounding box center [347, 65] width 84 height 186
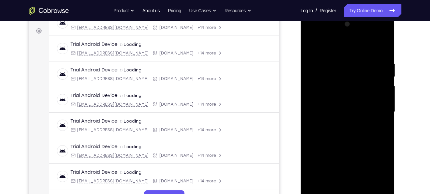
scroll to position [95, 0]
click at [312, 38] on div at bounding box center [347, 113] width 84 height 186
click at [379, 111] on div at bounding box center [347, 113] width 84 height 186
click at [340, 126] on div at bounding box center [347, 113] width 84 height 186
click at [346, 108] on div at bounding box center [347, 113] width 84 height 186
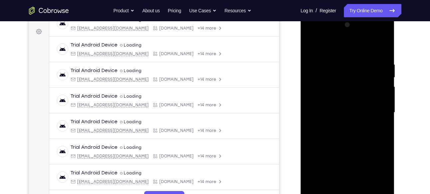
click at [347, 165] on div at bounding box center [347, 113] width 84 height 186
click at [336, 99] on div at bounding box center [347, 113] width 84 height 186
click at [329, 113] on div at bounding box center [347, 113] width 84 height 186
click at [355, 144] on div at bounding box center [347, 113] width 84 height 186
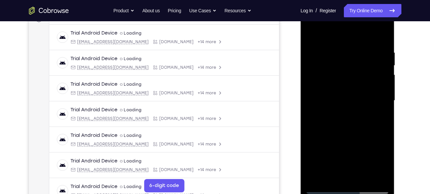
scroll to position [116, 0]
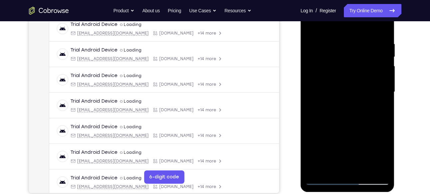
click at [378, 28] on div at bounding box center [347, 92] width 84 height 186
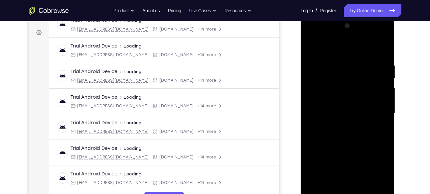
click at [378, 48] on div at bounding box center [347, 114] width 84 height 186
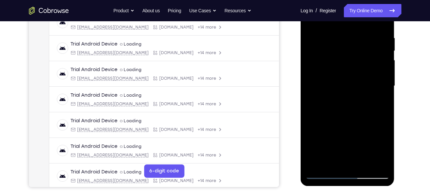
scroll to position [134, 0]
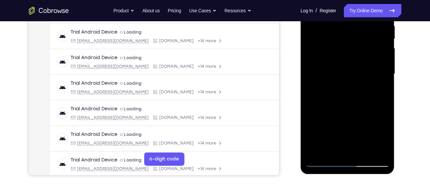
click at [363, 151] on div at bounding box center [347, 74] width 84 height 186
click at [348, 109] on div at bounding box center [347, 74] width 84 height 186
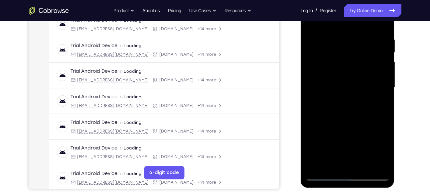
scroll to position [118, 0]
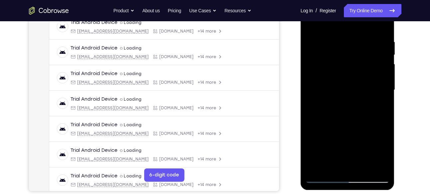
click at [313, 24] on div at bounding box center [347, 90] width 84 height 186
click at [384, 24] on div at bounding box center [347, 90] width 84 height 186
click at [363, 168] on div at bounding box center [347, 90] width 84 height 186
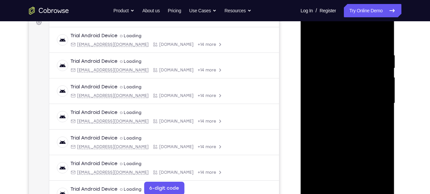
scroll to position [104, 0]
click at [312, 37] on div at bounding box center [347, 104] width 84 height 186
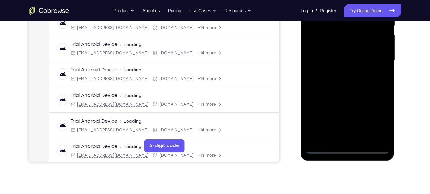
scroll to position [148, 0]
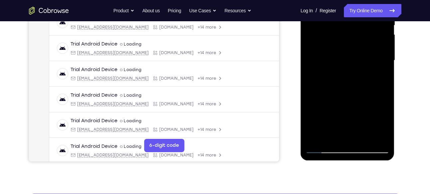
click at [365, 138] on div at bounding box center [347, 60] width 84 height 186
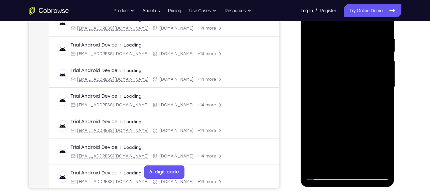
scroll to position [121, 0]
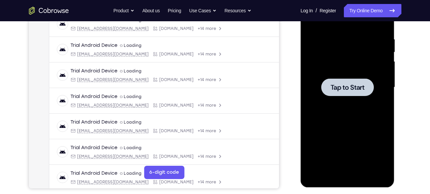
click at [335, 87] on span "Tap to Start" at bounding box center [347, 87] width 34 height 7
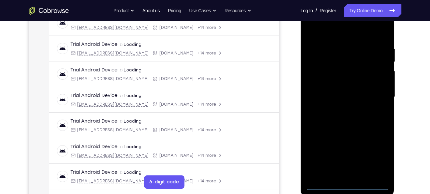
scroll to position [113, 0]
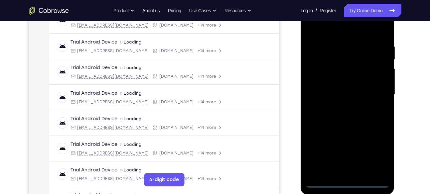
click at [345, 184] on div at bounding box center [347, 95] width 84 height 186
click at [376, 155] on div at bounding box center [347, 95] width 84 height 186
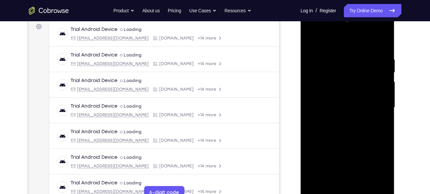
scroll to position [99, 0]
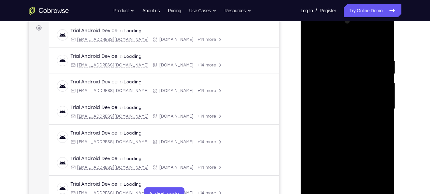
click at [311, 33] on div at bounding box center [347, 109] width 84 height 186
click at [372, 111] on div at bounding box center [347, 109] width 84 height 186
click at [341, 120] on div at bounding box center [347, 109] width 84 height 186
click at [344, 101] on div at bounding box center [347, 109] width 84 height 186
click at [345, 161] on div at bounding box center [347, 109] width 84 height 186
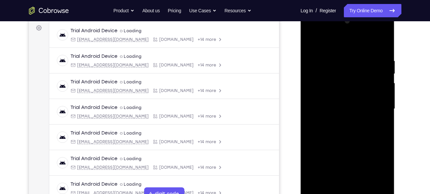
click at [331, 96] on div at bounding box center [347, 109] width 84 height 186
click at [336, 109] on div at bounding box center [347, 109] width 84 height 186
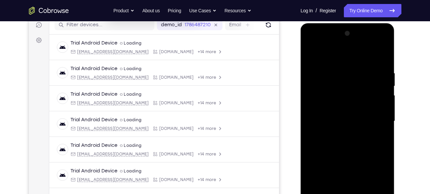
scroll to position [86, 0]
click at [381, 63] on div at bounding box center [347, 122] width 84 height 186
click at [378, 55] on div at bounding box center [347, 122] width 84 height 186
click at [384, 65] on div at bounding box center [347, 122] width 84 height 186
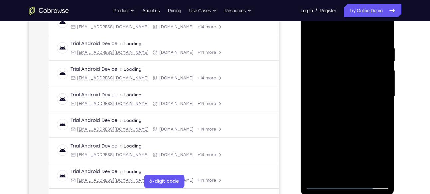
scroll to position [113, 0]
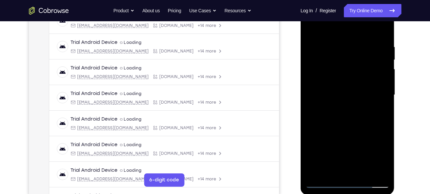
click at [362, 173] on div at bounding box center [347, 95] width 84 height 186
click at [346, 115] on div at bounding box center [347, 95] width 84 height 186
click at [383, 28] on div at bounding box center [347, 95] width 84 height 186
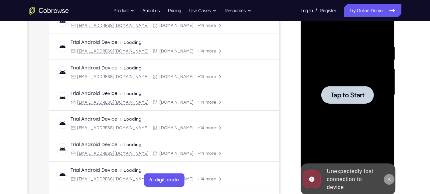
click at [388, 183] on button at bounding box center [389, 179] width 11 height 11
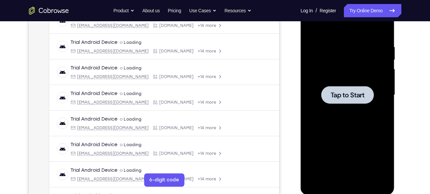
click at [332, 94] on span "Tap to Start" at bounding box center [347, 95] width 34 height 7
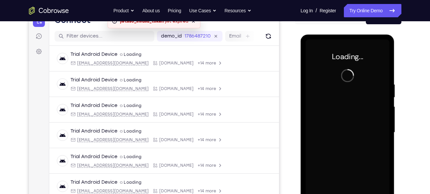
scroll to position [75, 0]
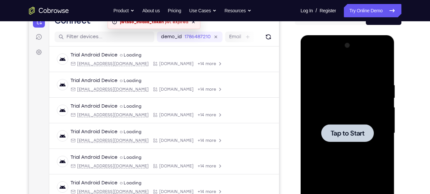
click at [343, 132] on span "Tap to Start" at bounding box center [347, 133] width 34 height 7
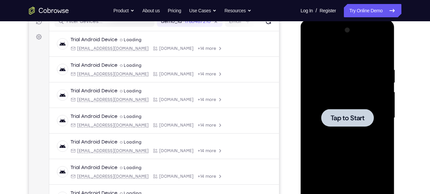
scroll to position [89, 0]
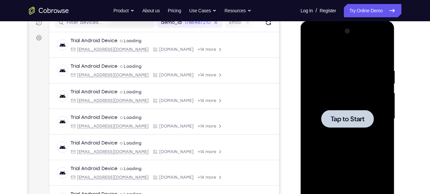
click at [337, 118] on span "Tap to Start" at bounding box center [347, 119] width 34 height 7
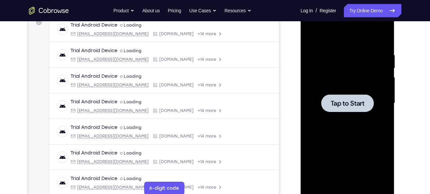
scroll to position [105, 0]
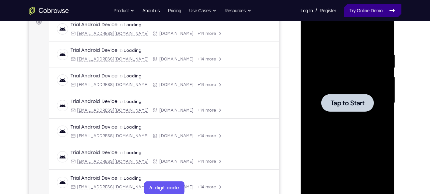
click at [369, 8] on link "Try Online Demo" at bounding box center [372, 10] width 57 height 13
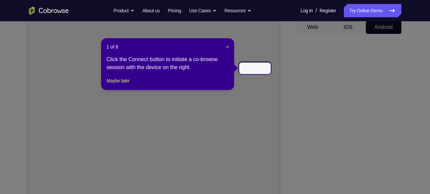
scroll to position [65, 0]
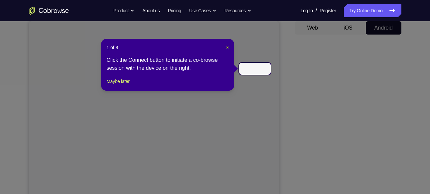
click at [228, 46] on span "×" at bounding box center [227, 47] width 3 height 5
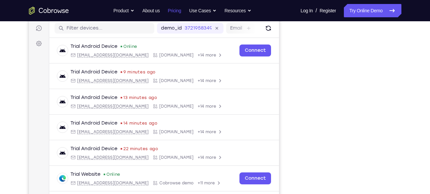
scroll to position [107, 0]
